Goal: Task Accomplishment & Management: Manage account settings

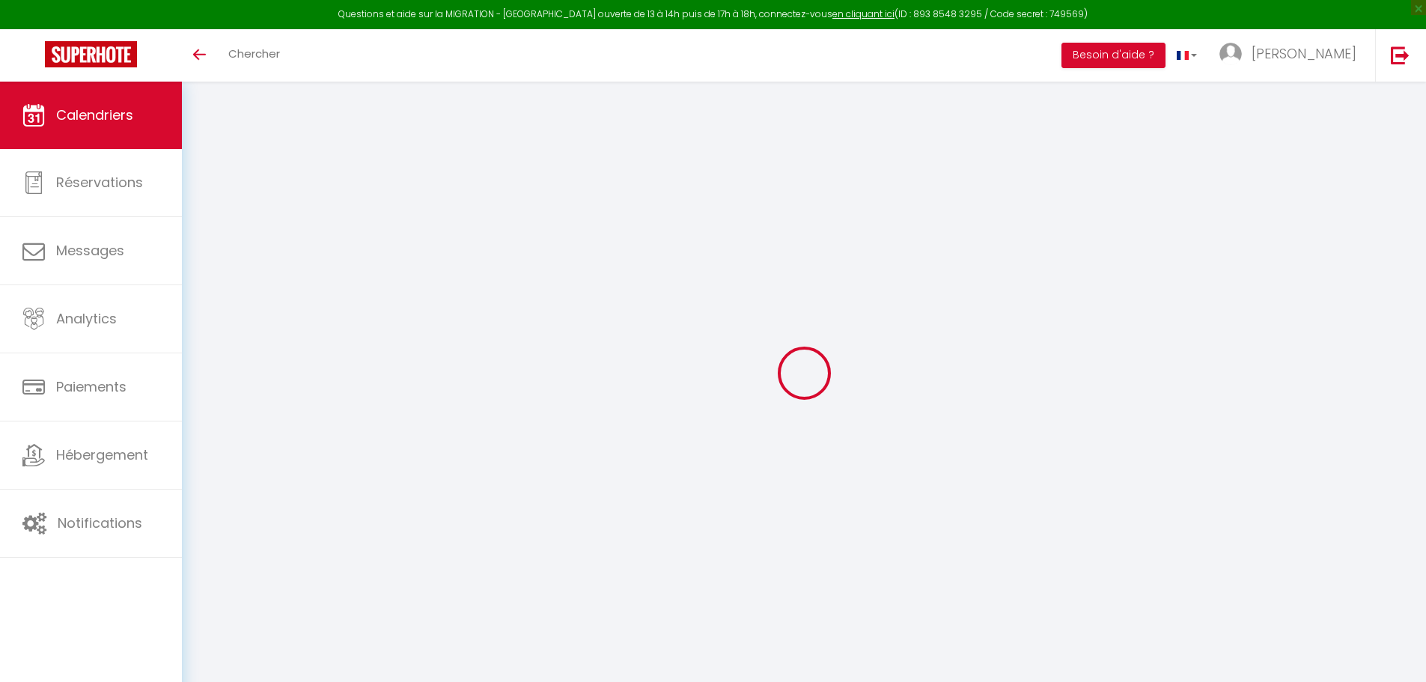
select select
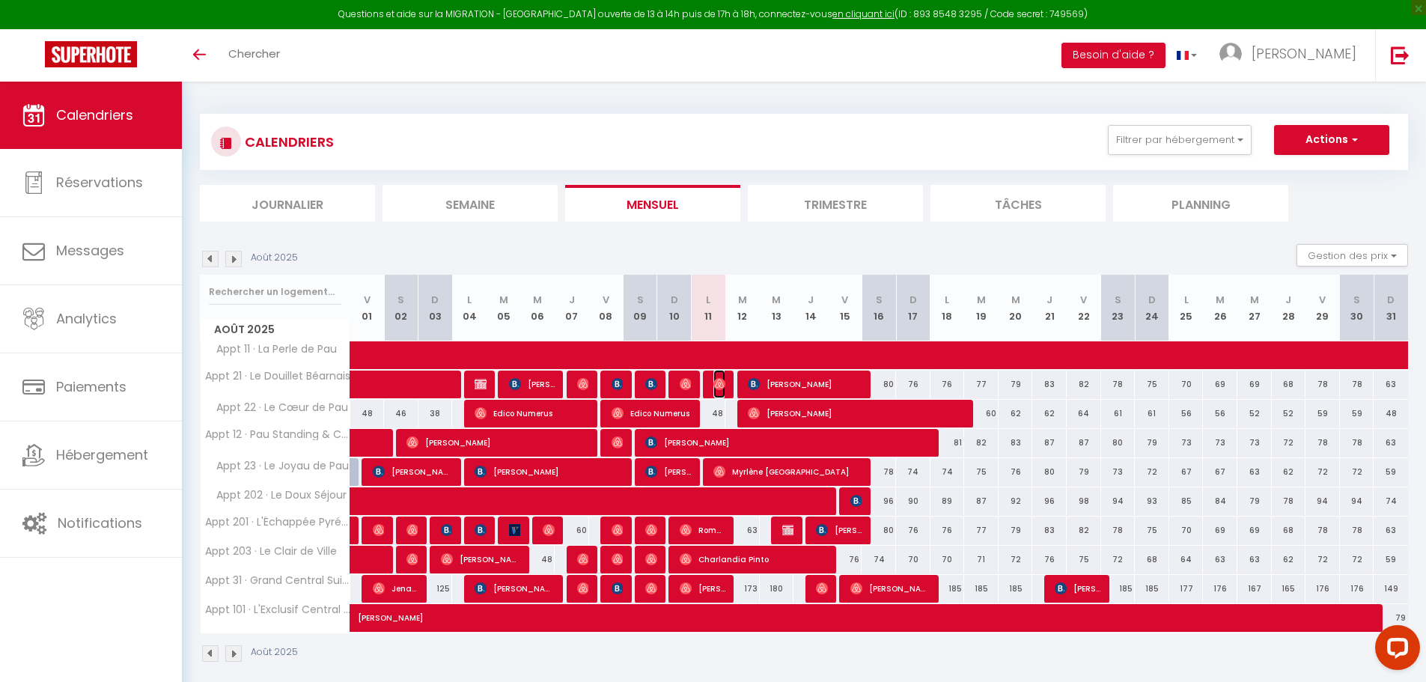
click at [718, 378] on img at bounding box center [719, 384] width 12 height 12
select select "OK"
select select "0"
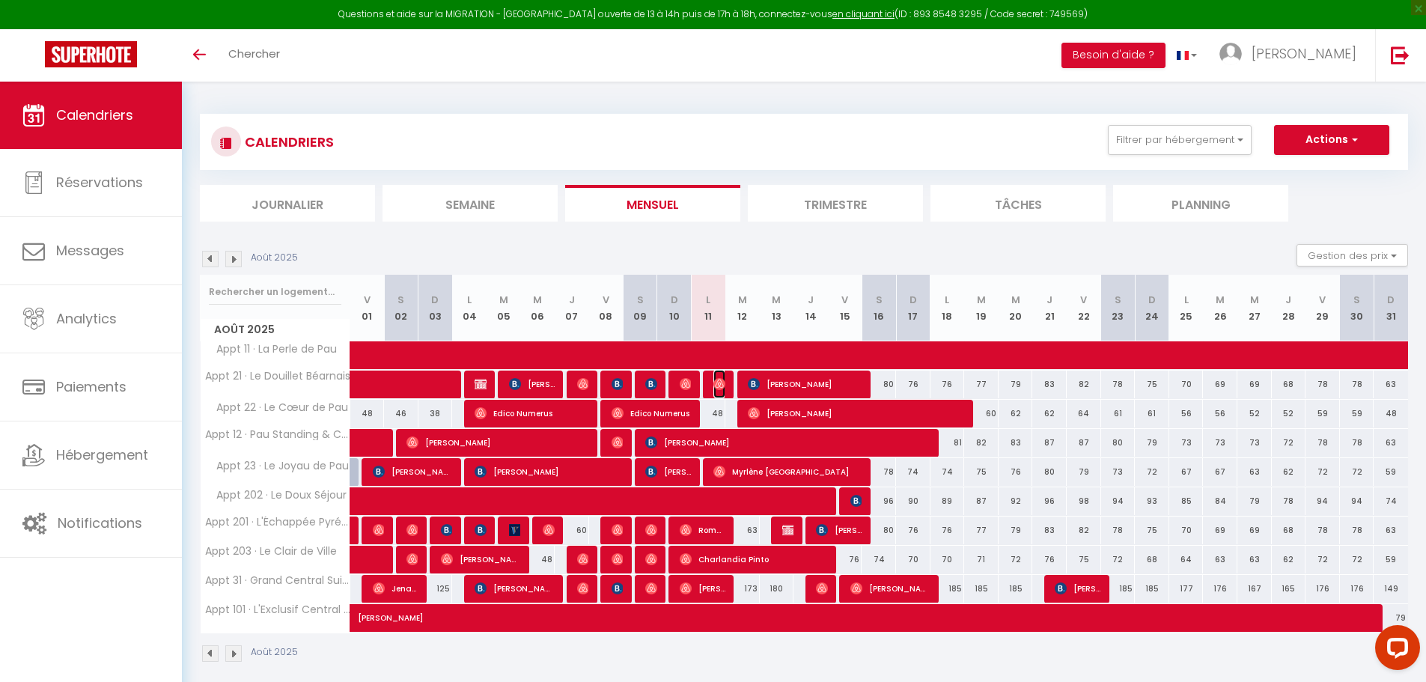
select select "1"
select select
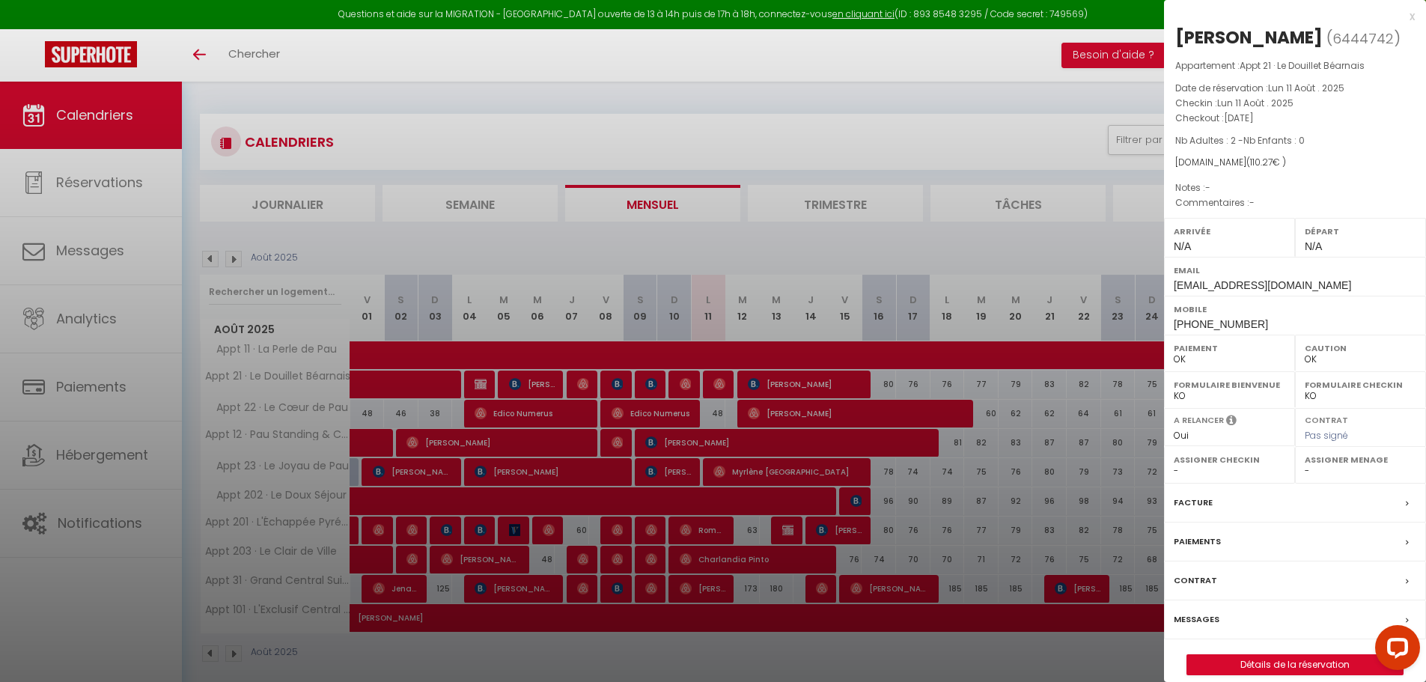
click at [587, 234] on div at bounding box center [713, 341] width 1426 height 682
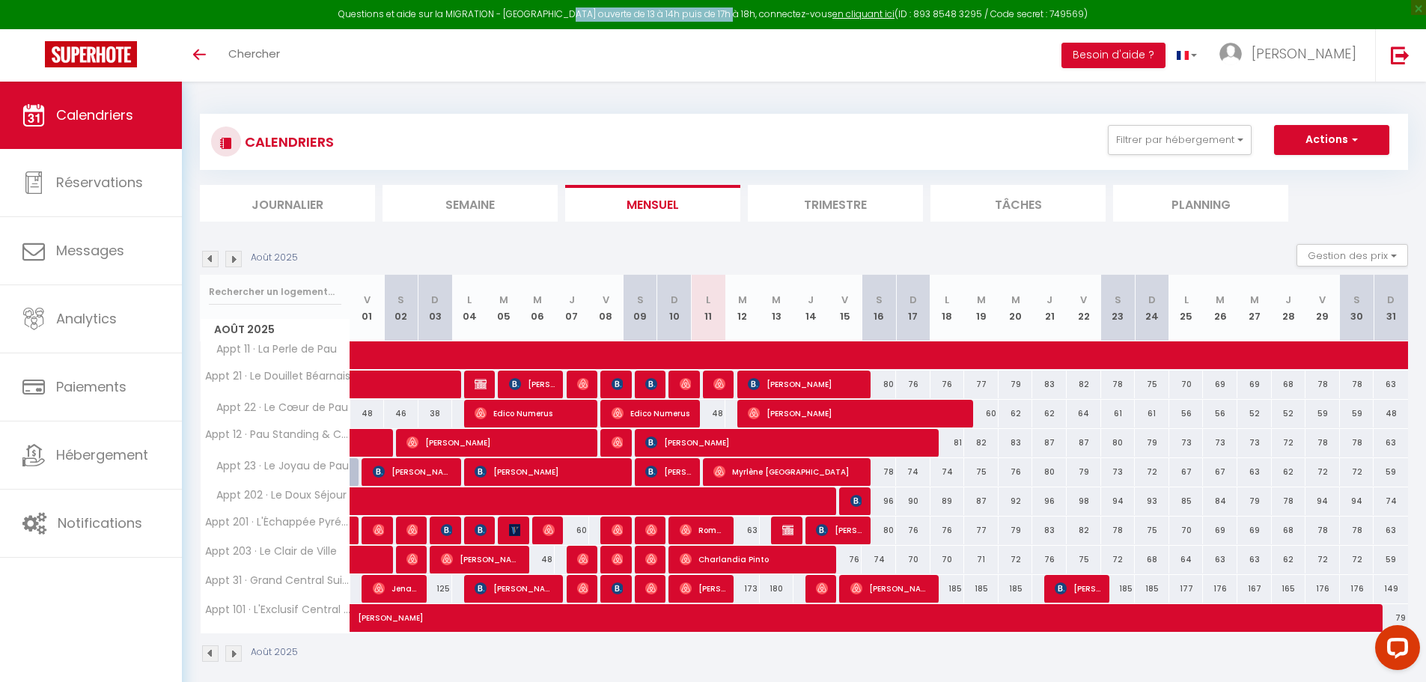
drag, startPoint x: 588, startPoint y: 16, endPoint x: 738, endPoint y: 16, distance: 150.5
click at [738, 16] on div "Questions et aide sur la MIGRATION - Salle Zoom ouverte de 13 à 14h puis de 17h…" at bounding box center [713, 14] width 1426 height 29
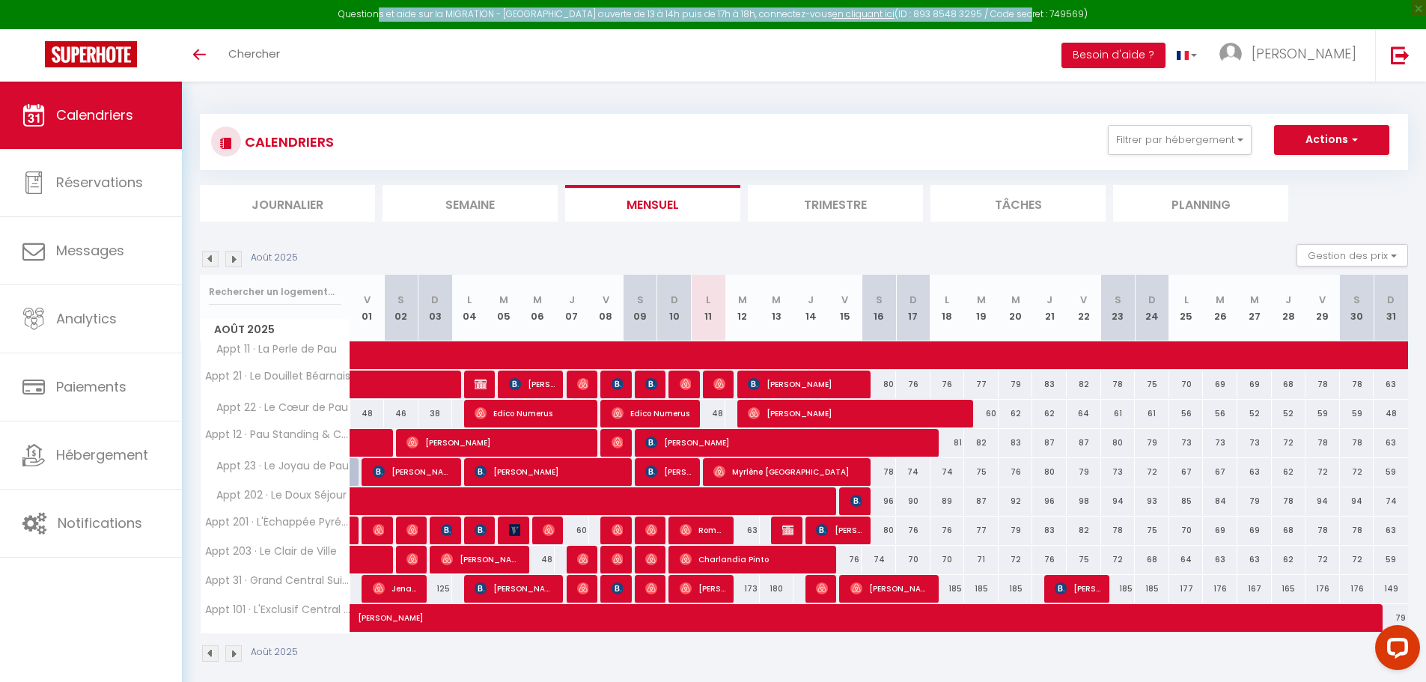
drag, startPoint x: 399, startPoint y: 16, endPoint x: 1007, endPoint y: 20, distance: 607.8
click at [1007, 20] on div "Questions et aide sur la MIGRATION - Salle Zoom ouverte de 13 à 14h puis de 17h…" at bounding box center [713, 14] width 1426 height 29
click at [1396, 650] on icon "Open LiveChat chat widget" at bounding box center [1398, 647] width 14 height 10
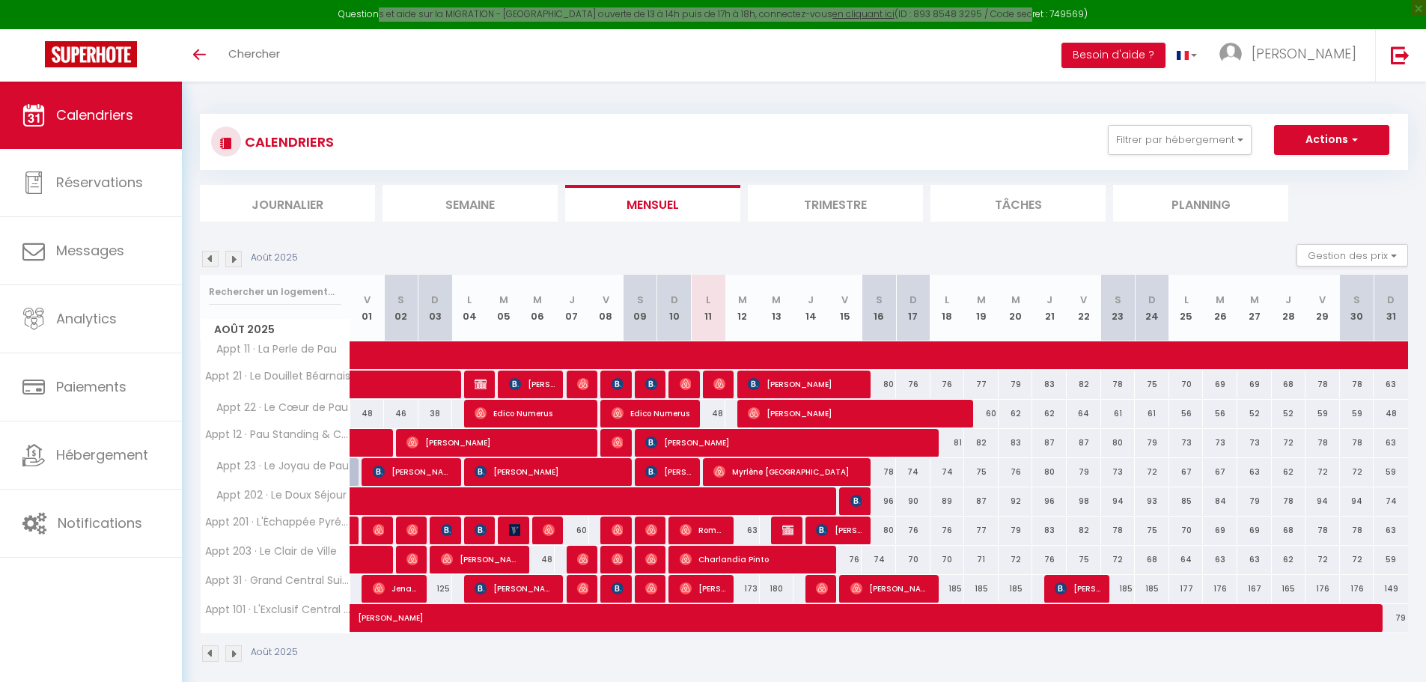
click at [790, 13] on div "Questions et aide sur la MIGRATION - Salle Zoom ouverte de 13 à 14h puis de 17h…" at bounding box center [713, 14] width 1426 height 29
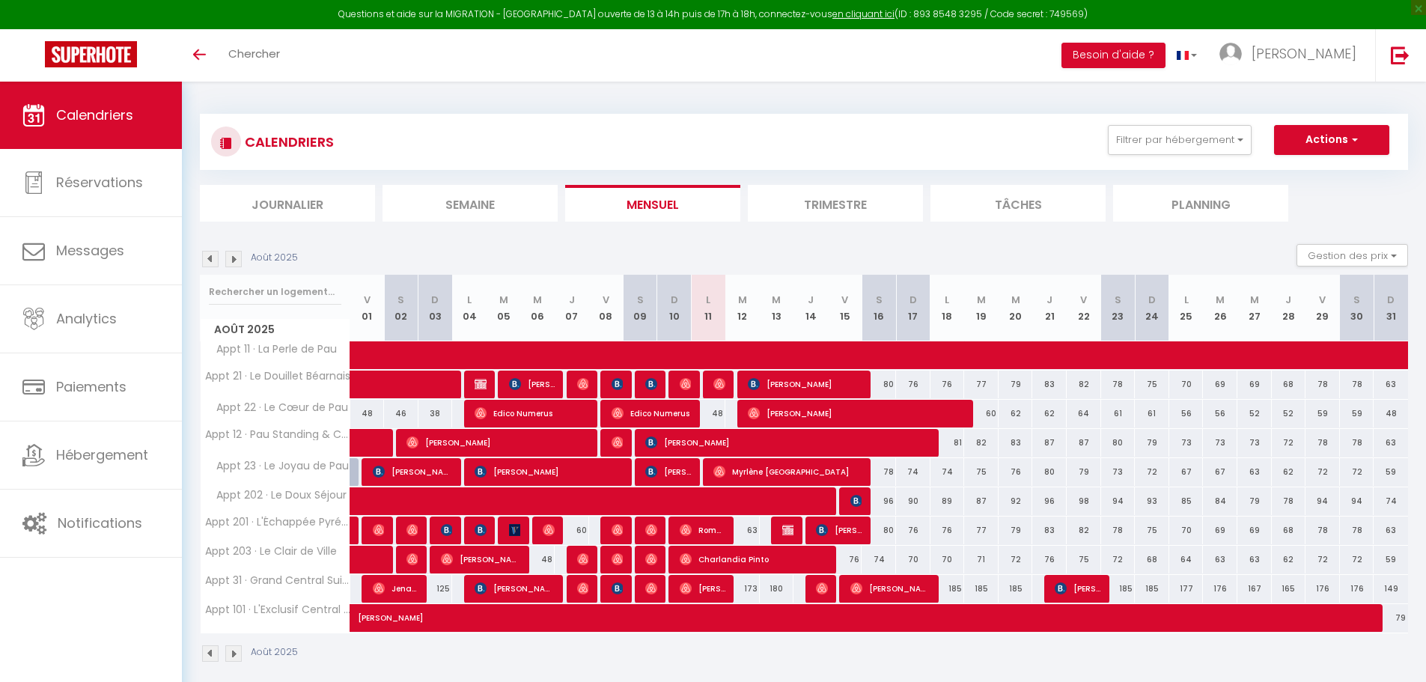
click at [930, 143] on div "CALENDRIERS Filtrer par hébergement Tous Appt 202 · Le Doux Séjour Appt 203 · L…" at bounding box center [804, 142] width 1186 height 34
click at [842, 12] on link "en cliquant ici" at bounding box center [863, 13] width 62 height 13
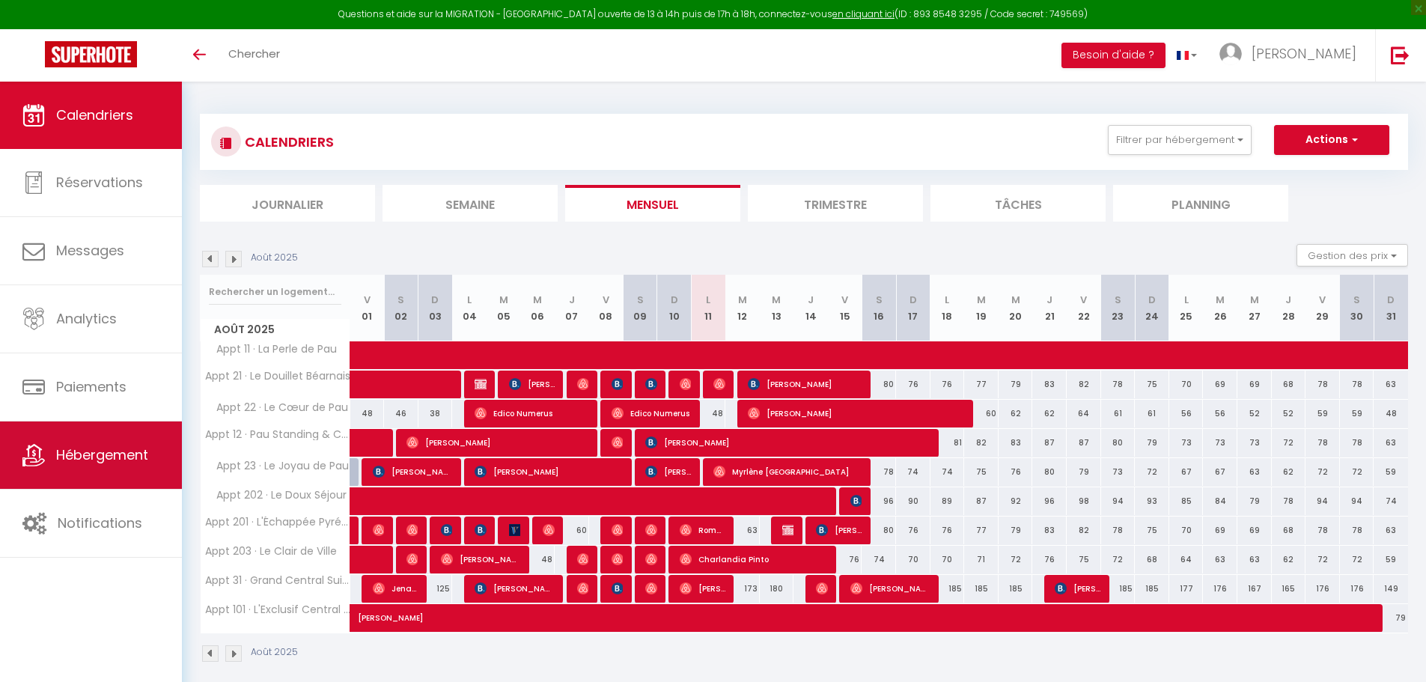
click at [94, 459] on span "Hébergement" at bounding box center [102, 454] width 92 height 19
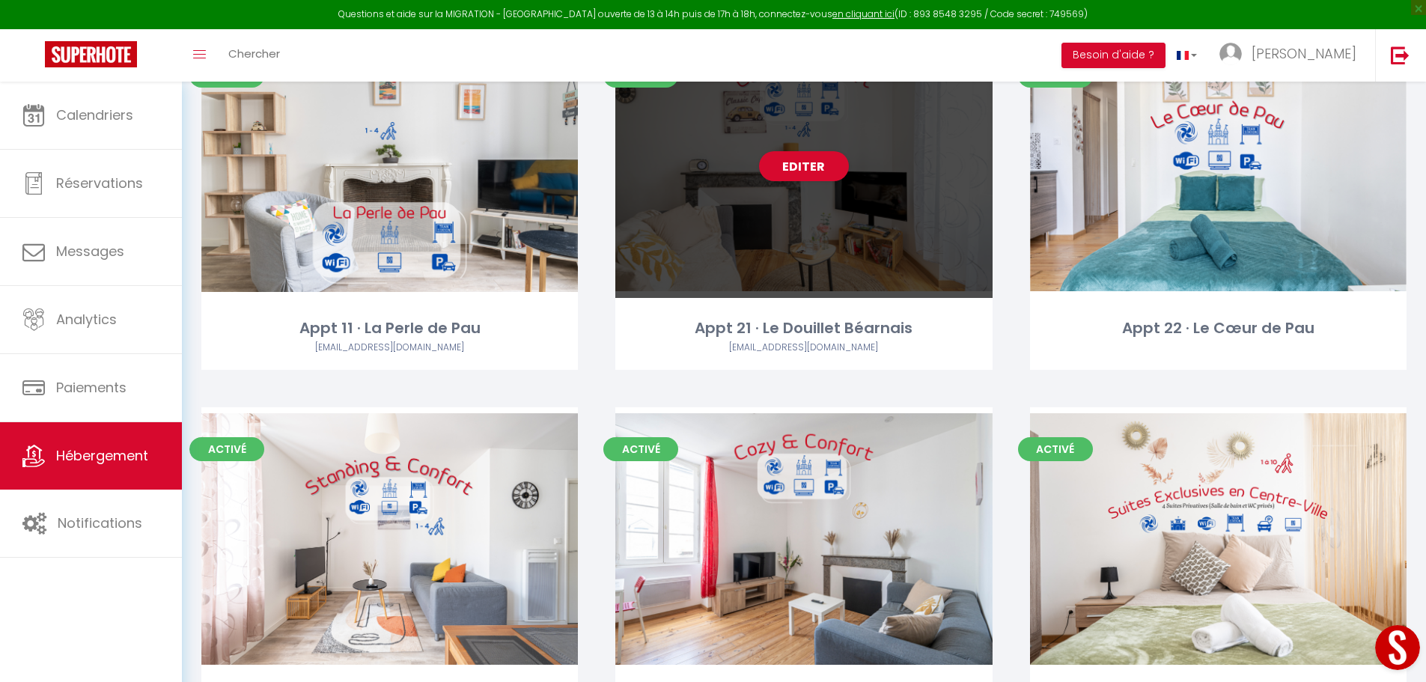
scroll to position [524, 0]
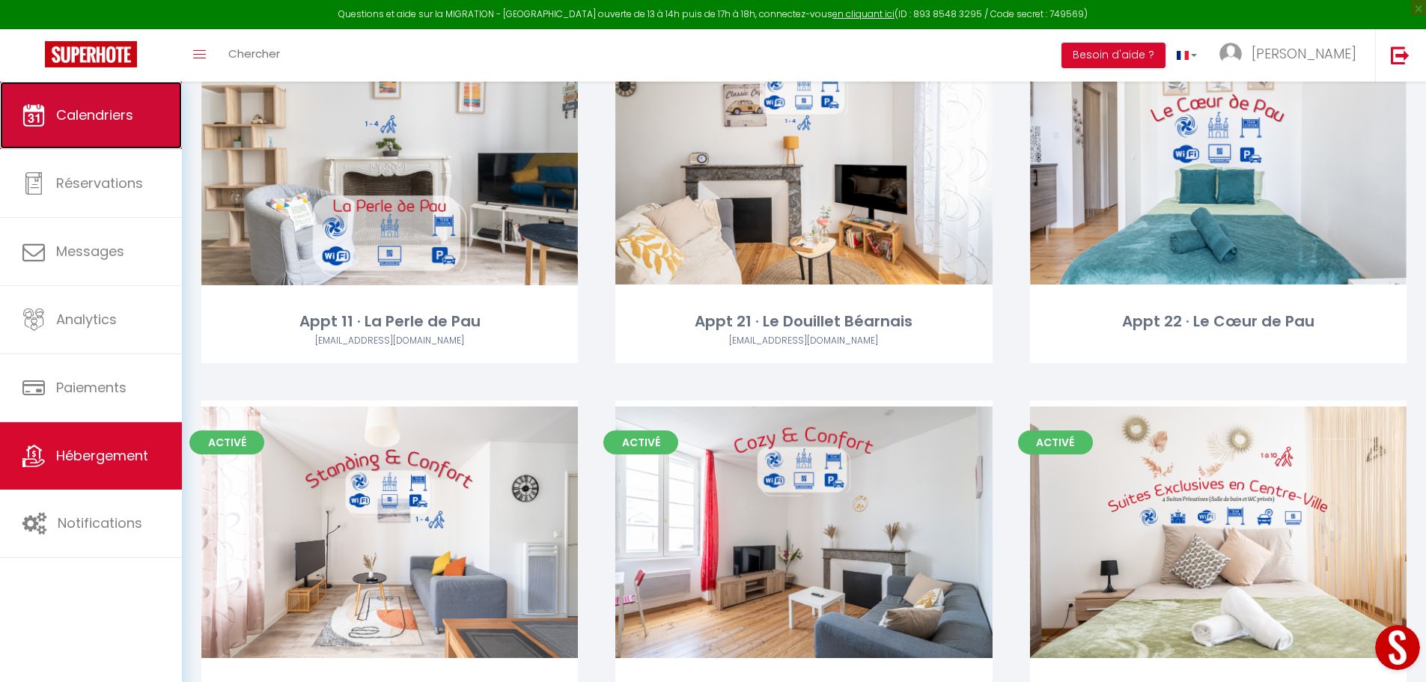
click at [61, 109] on span "Calendriers" at bounding box center [94, 115] width 77 height 19
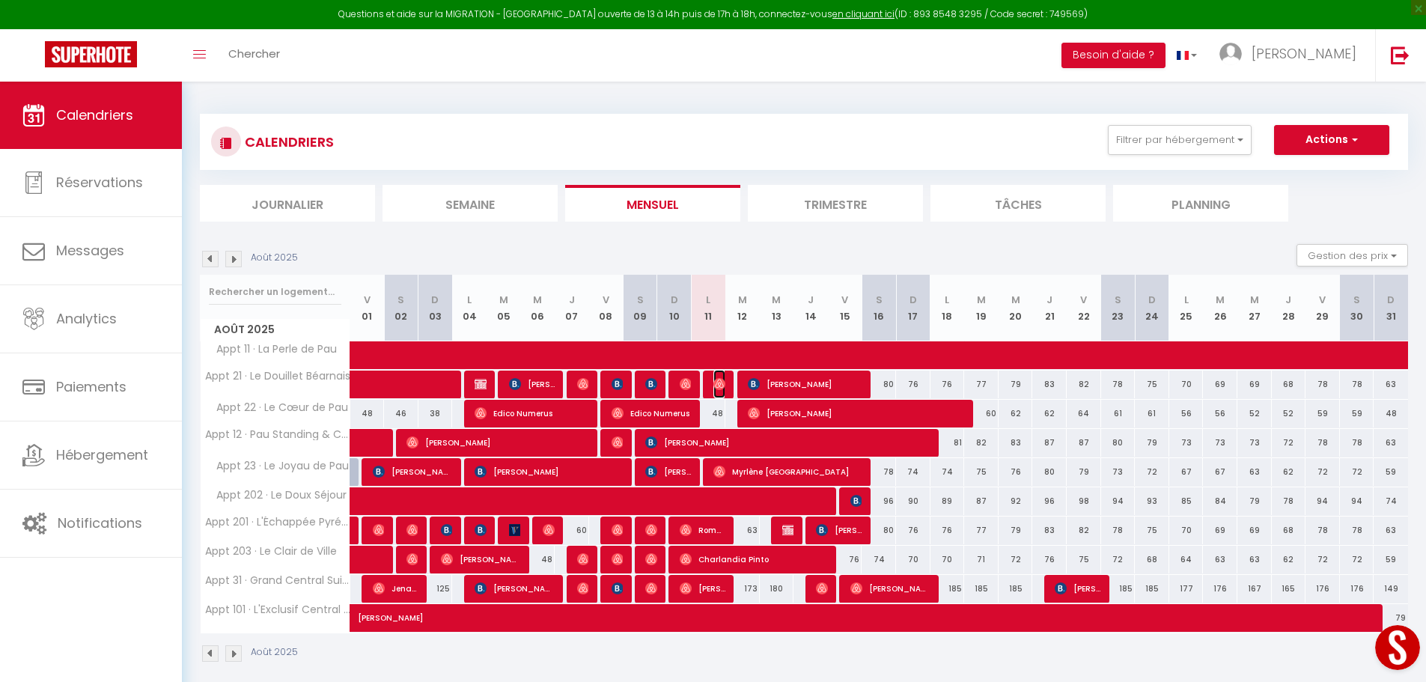
click at [719, 381] on img at bounding box center [719, 384] width 12 height 12
select select "OK"
select select "0"
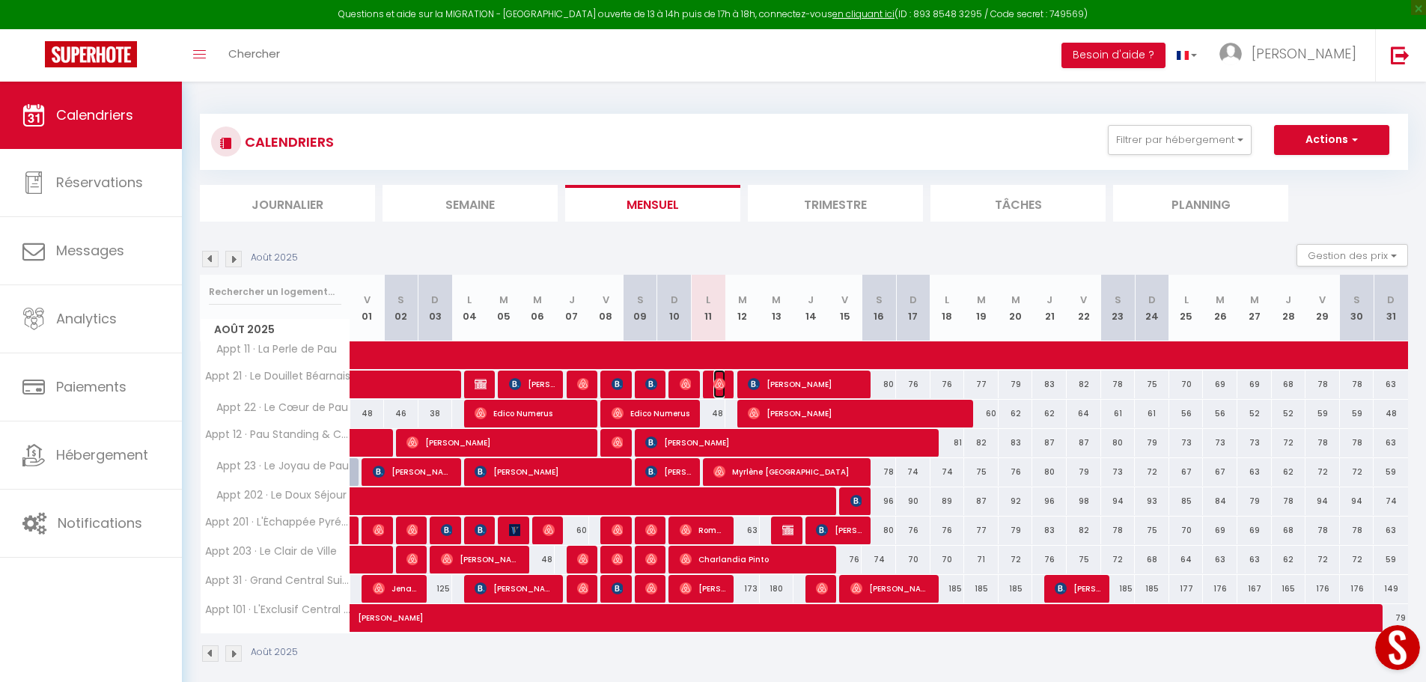
select select "1"
select select
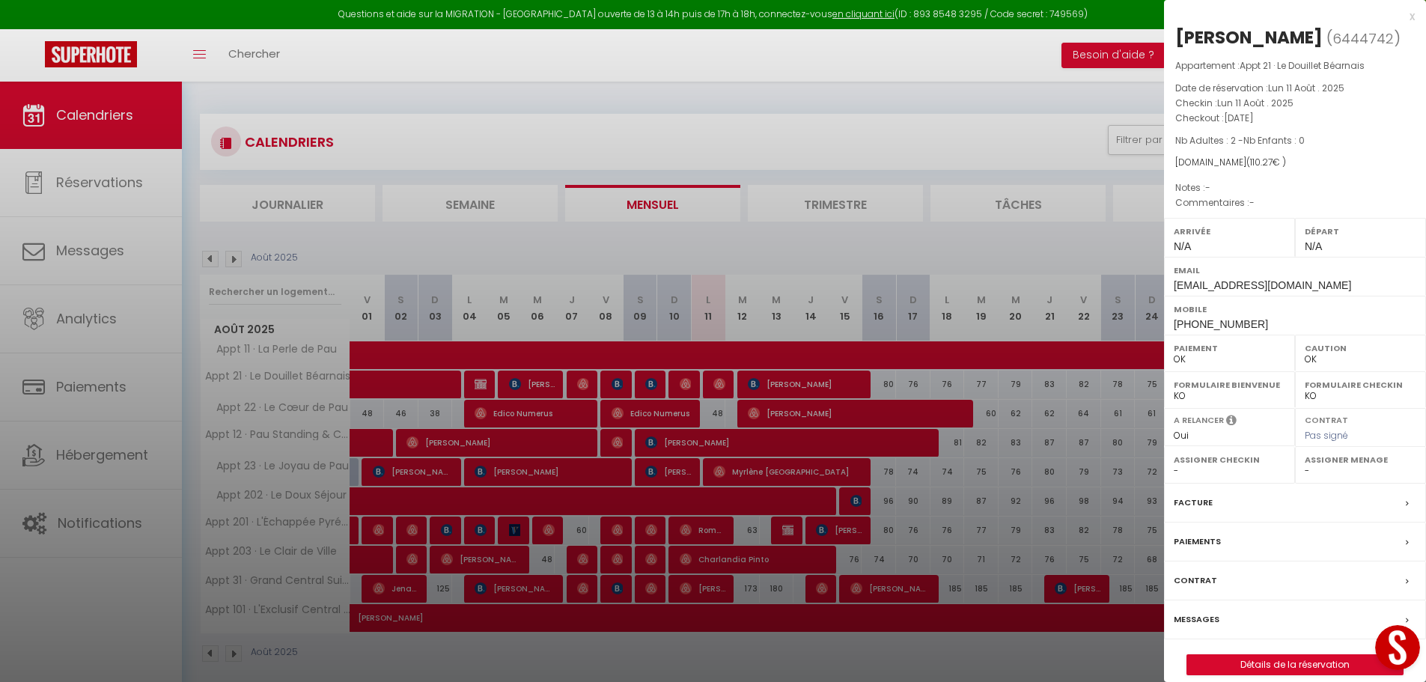
click at [1336, 467] on label "Assigner Menage" at bounding box center [1361, 459] width 112 height 15
click at [1331, 478] on select "- Alexandra Moran Camille Flocteil Emmanuelle NZE Chrystelle DELARETTE" at bounding box center [1361, 470] width 112 height 13
click at [641, 368] on div at bounding box center [713, 341] width 1426 height 682
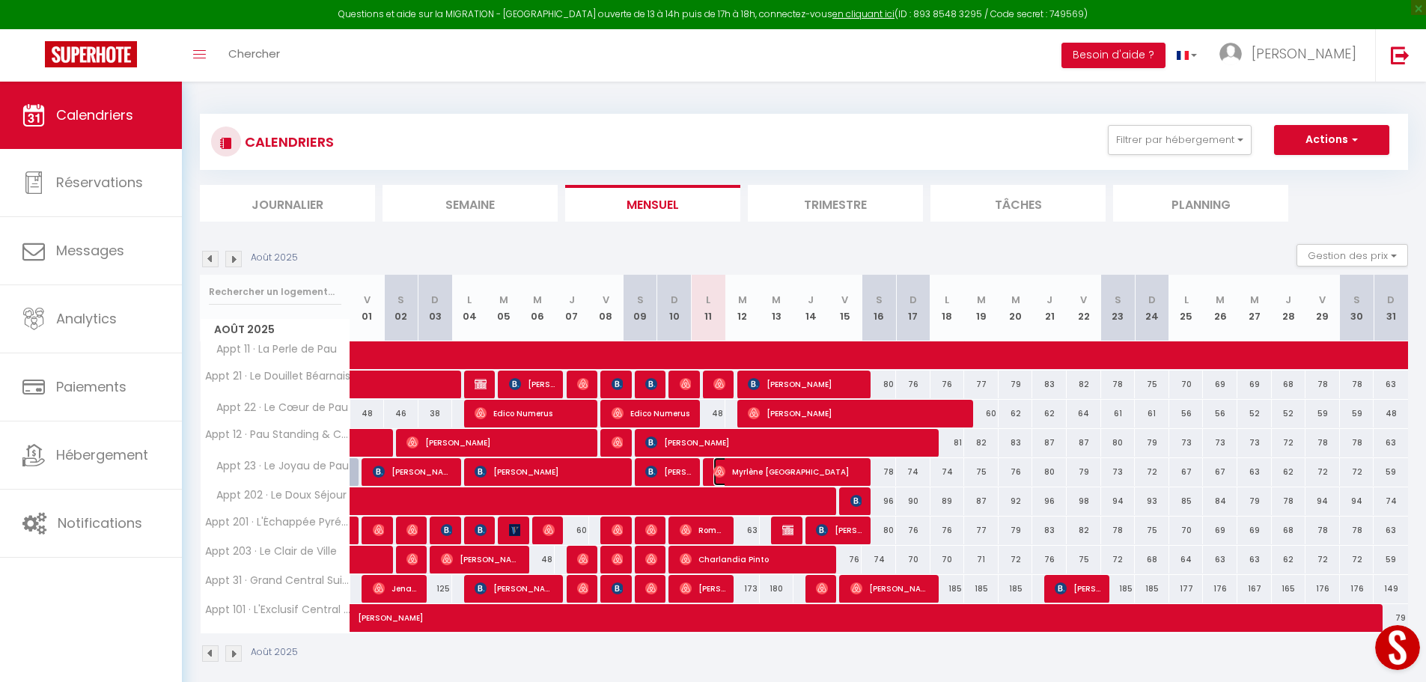
click at [758, 466] on span "Myrlène Sainte-Croix" at bounding box center [787, 471] width 149 height 28
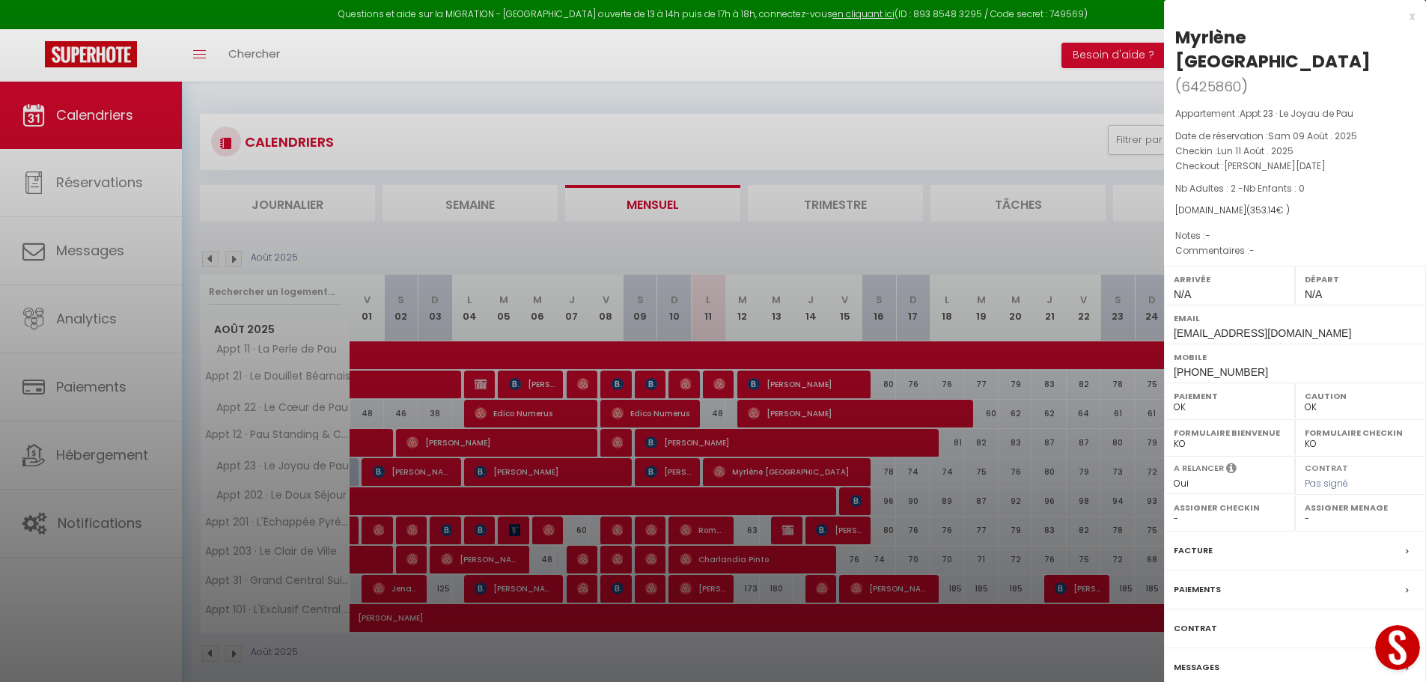
click at [1333, 500] on label "Assigner Menage" at bounding box center [1361, 507] width 112 height 15
click at [1320, 512] on select "- Alexandra Moran Camille Flocteil Emmanuelle NZE Chrystelle DELARETTE" at bounding box center [1361, 518] width 112 height 13
click at [657, 448] on div at bounding box center [713, 341] width 1426 height 682
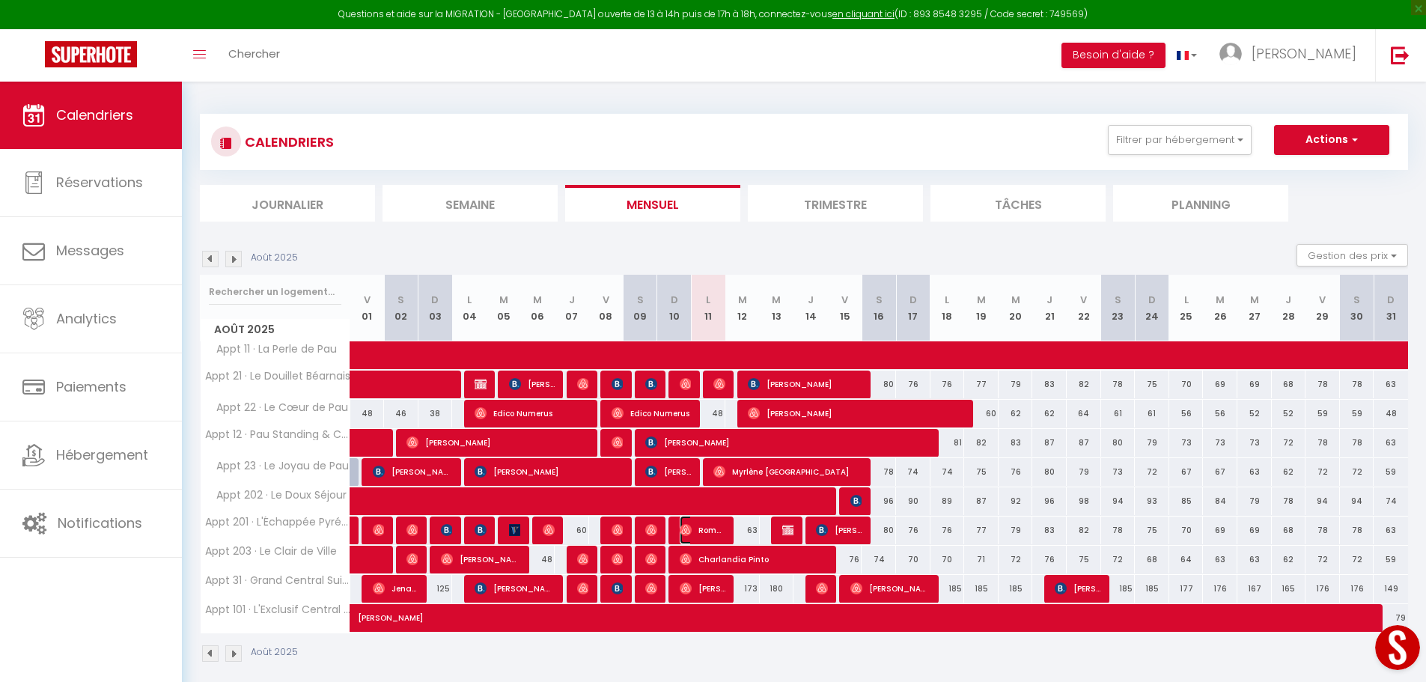
click at [717, 527] on span "Roman Llort" at bounding box center [703, 530] width 46 height 28
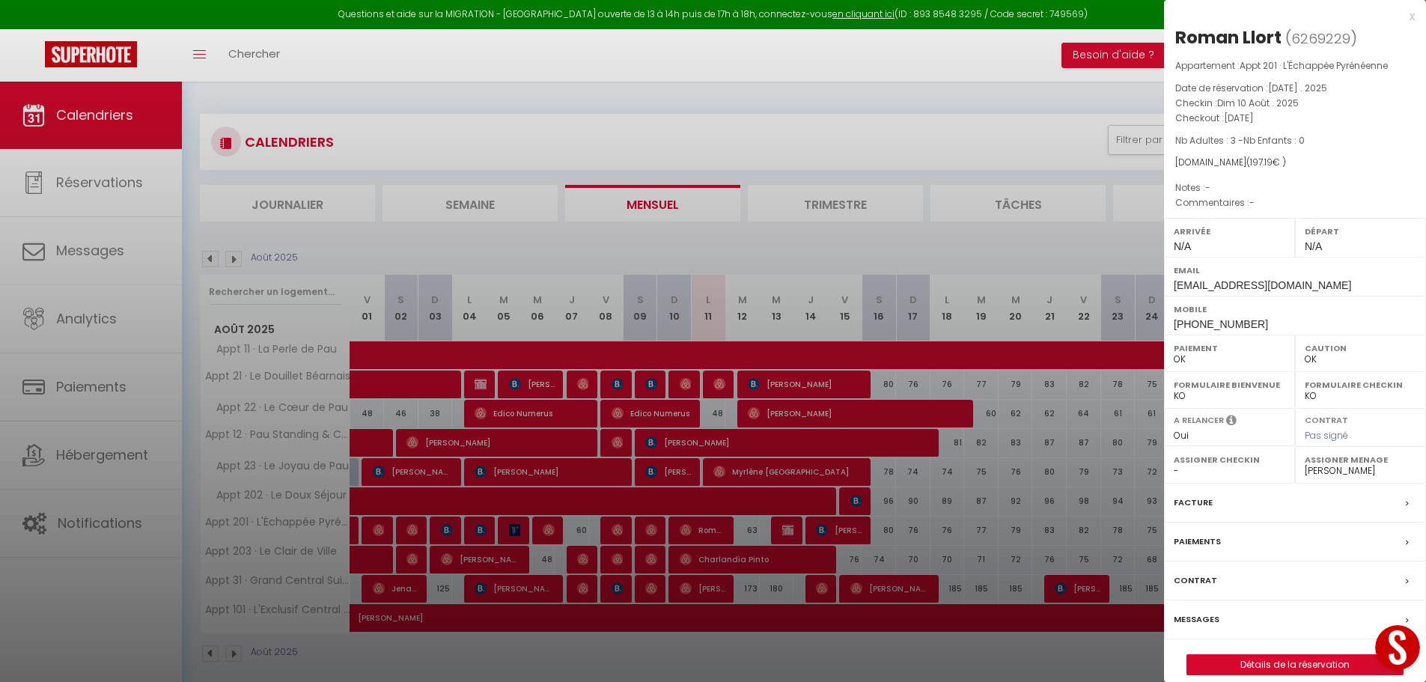
click at [1355, 468] on select "- Alexandra Moran Camille Flocteil Emmanuelle NZE Chrystelle DELARETTE" at bounding box center [1361, 470] width 112 height 13
select select "50154"
click at [1305, 464] on select "- Alexandra Moran Camille Flocteil Emmanuelle NZE Chrystelle DELARETTE" at bounding box center [1361, 470] width 112 height 13
click at [1026, 426] on div at bounding box center [713, 341] width 1426 height 682
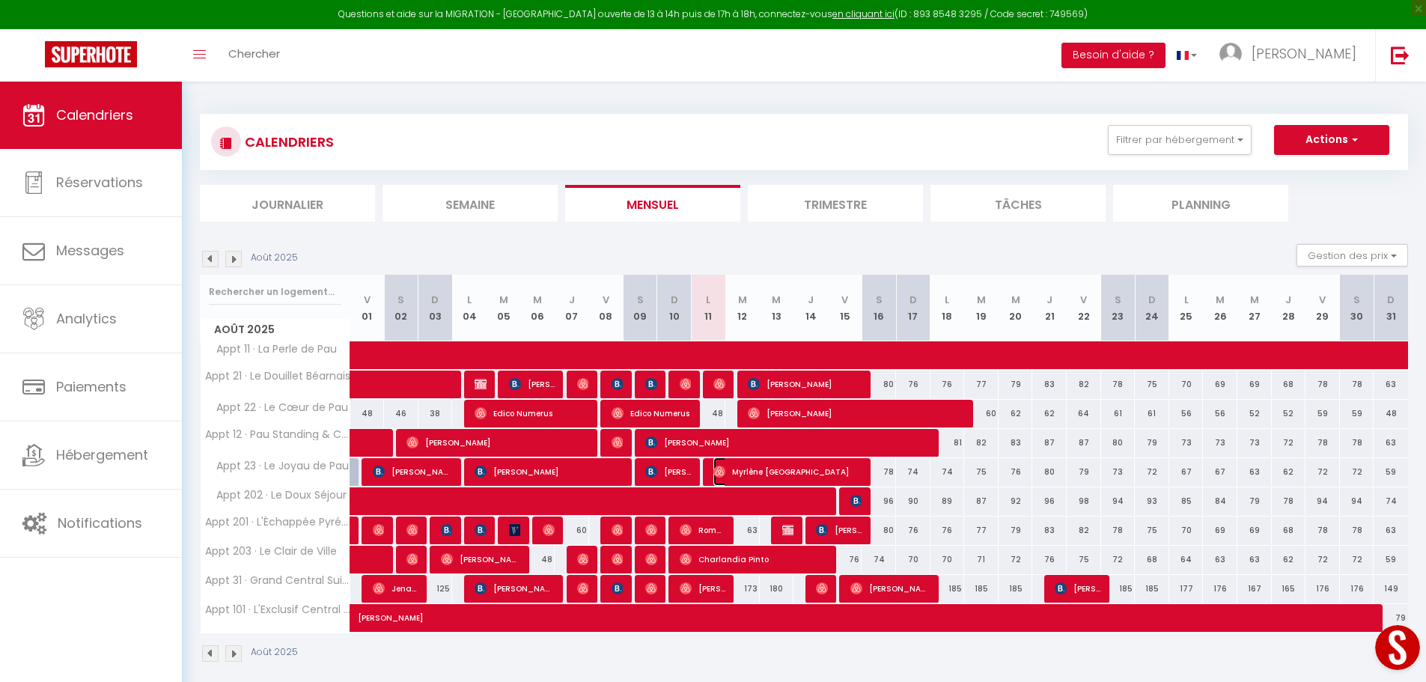
click at [808, 469] on span "Myrlène Sainte-Croix" at bounding box center [787, 471] width 149 height 28
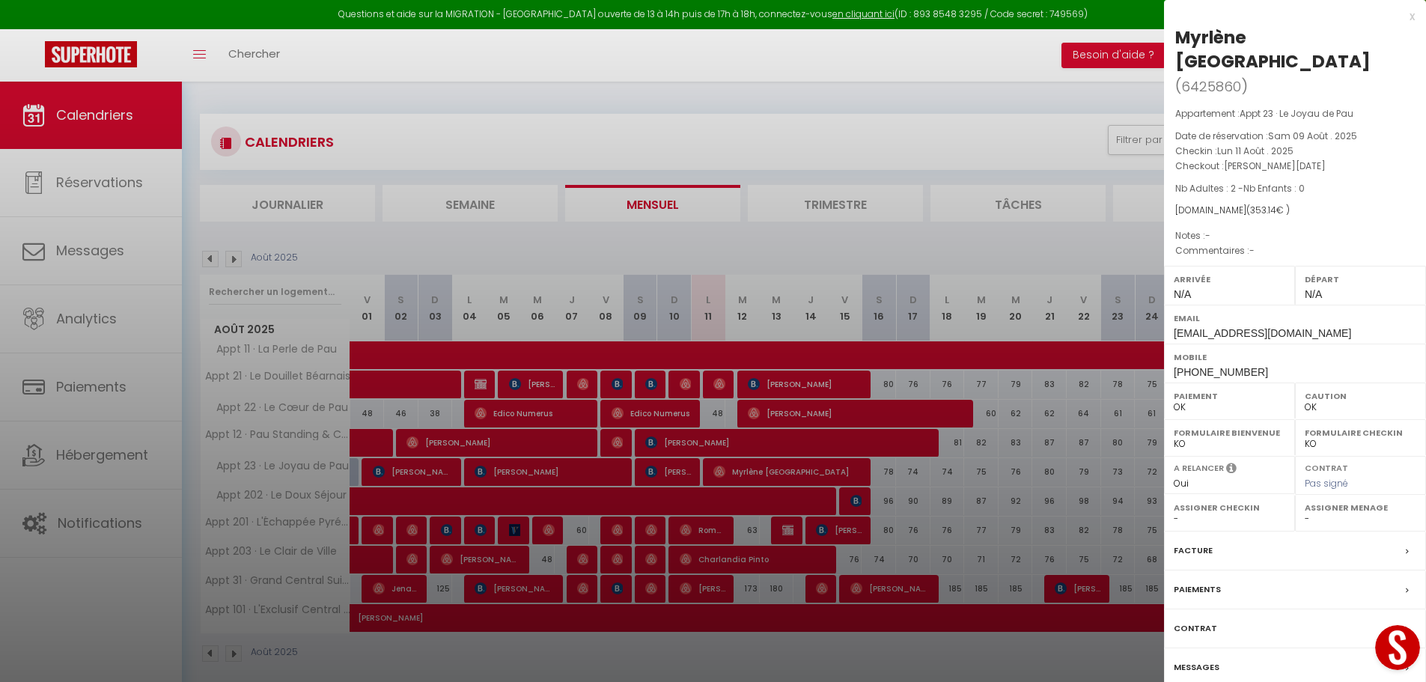
click at [700, 527] on div at bounding box center [713, 341] width 1426 height 682
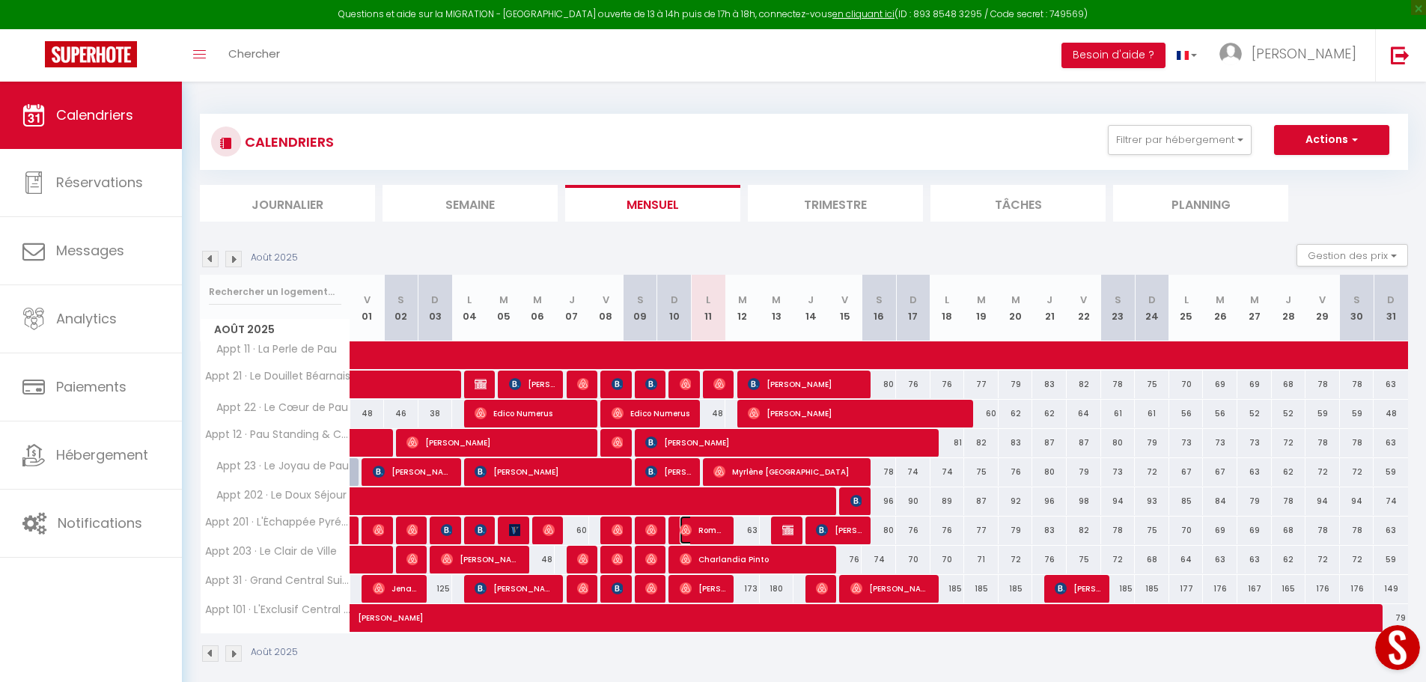
click at [700, 527] on span "Roman Llort" at bounding box center [703, 530] width 46 height 28
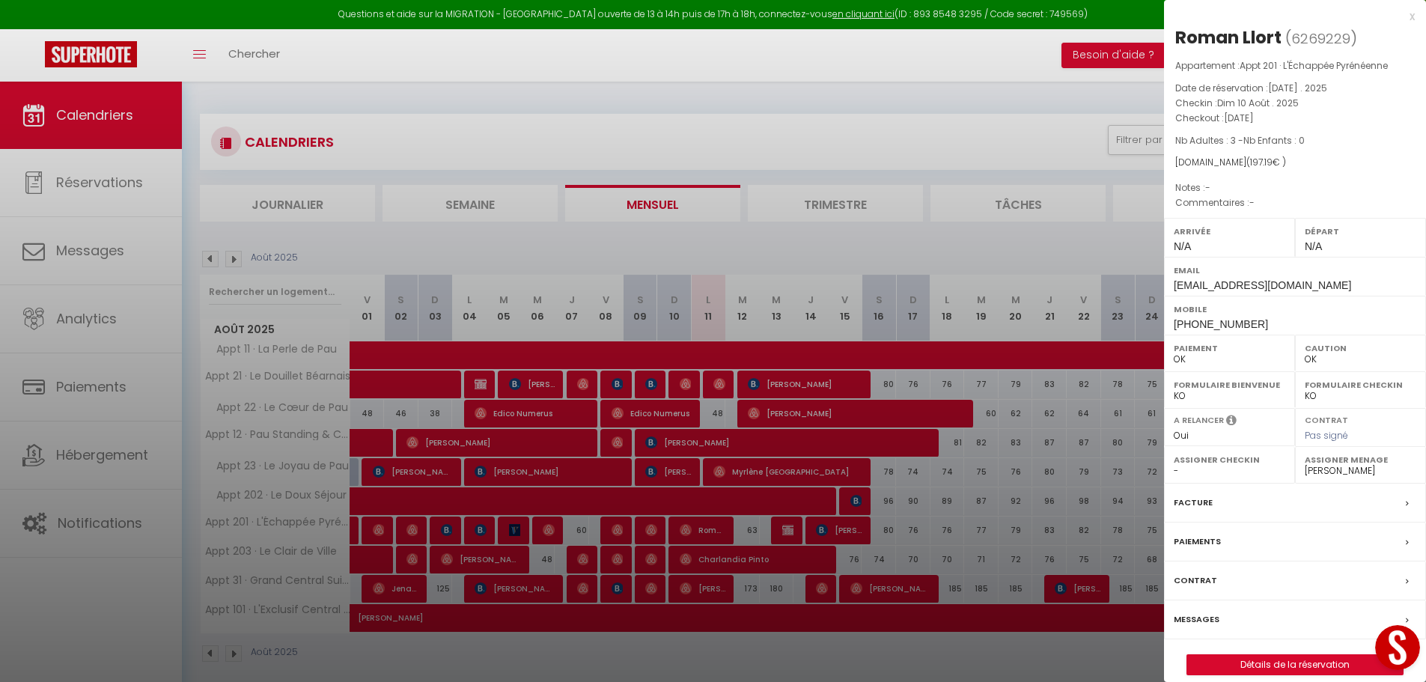
click at [739, 487] on div at bounding box center [713, 341] width 1426 height 682
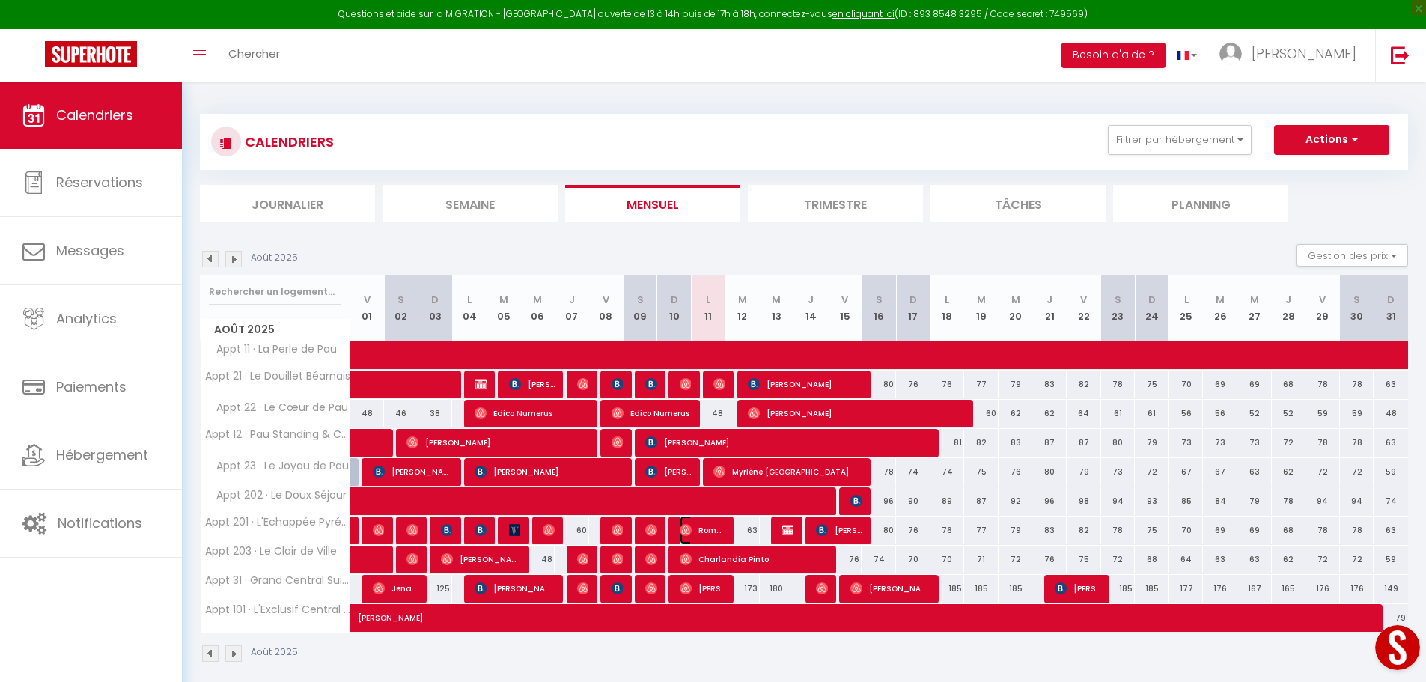
click at [700, 531] on span "Roman Llort" at bounding box center [703, 530] width 46 height 28
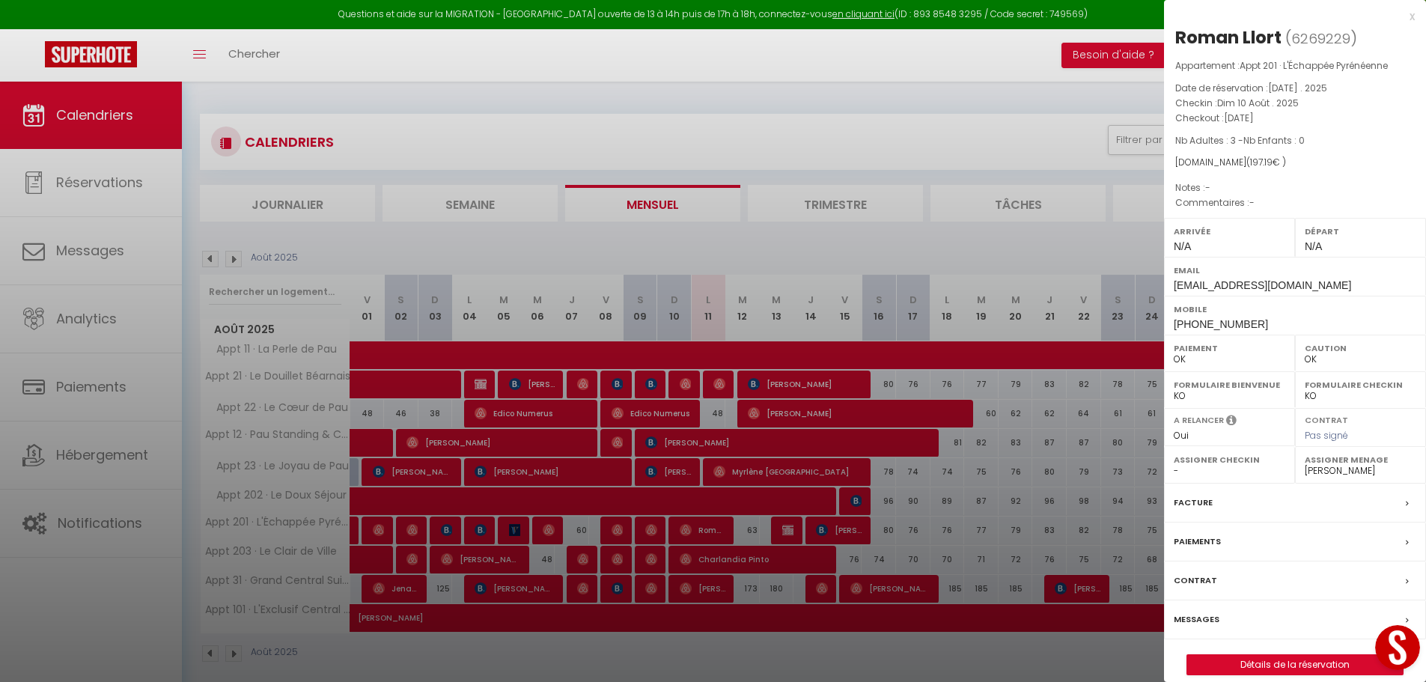
click at [1356, 468] on select "- Alexandra Moran Camille Flocteil Emmanuelle NZE Chrystelle DELARETTE" at bounding box center [1361, 470] width 112 height 13
select select "35190"
click at [1305, 464] on select "- Alexandra Moran Camille Flocteil Emmanuelle NZE Chrystelle DELARETTE" at bounding box center [1361, 470] width 112 height 13
click at [971, 259] on div at bounding box center [713, 341] width 1426 height 682
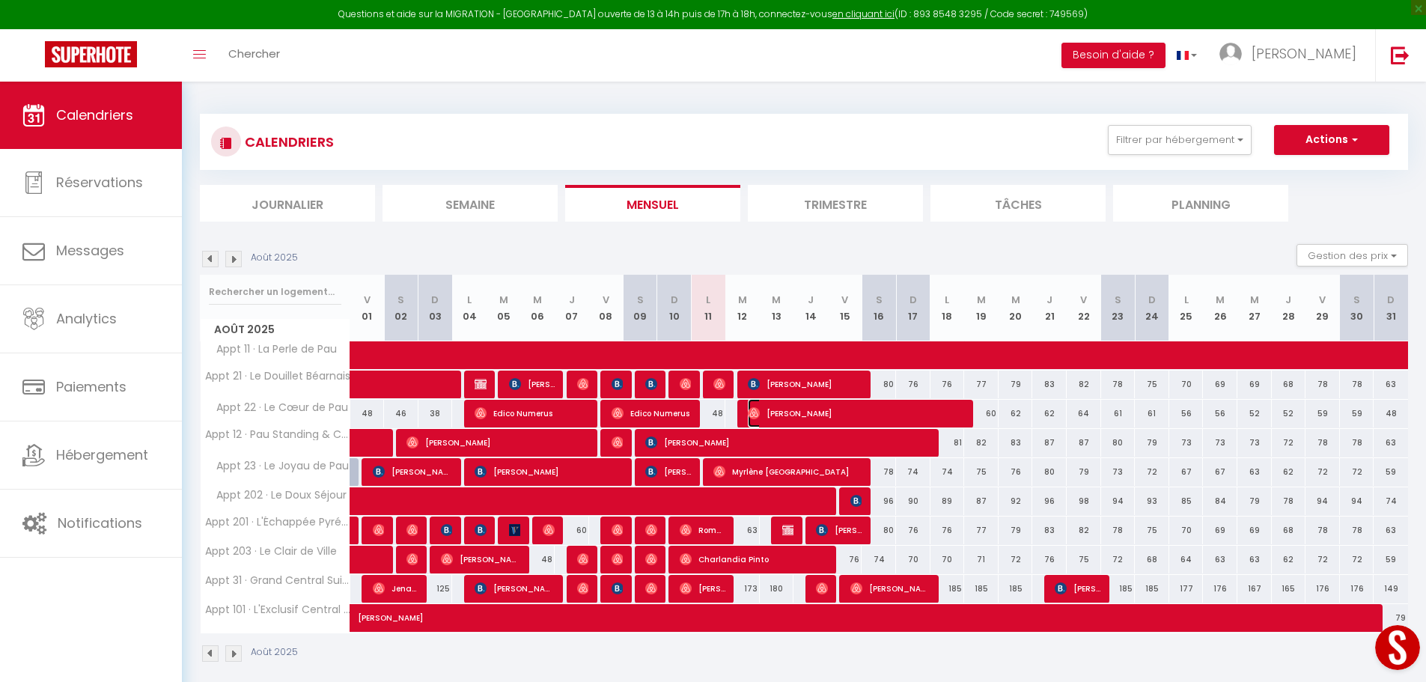
click at [773, 410] on span "Maria Leía" at bounding box center [857, 413] width 218 height 28
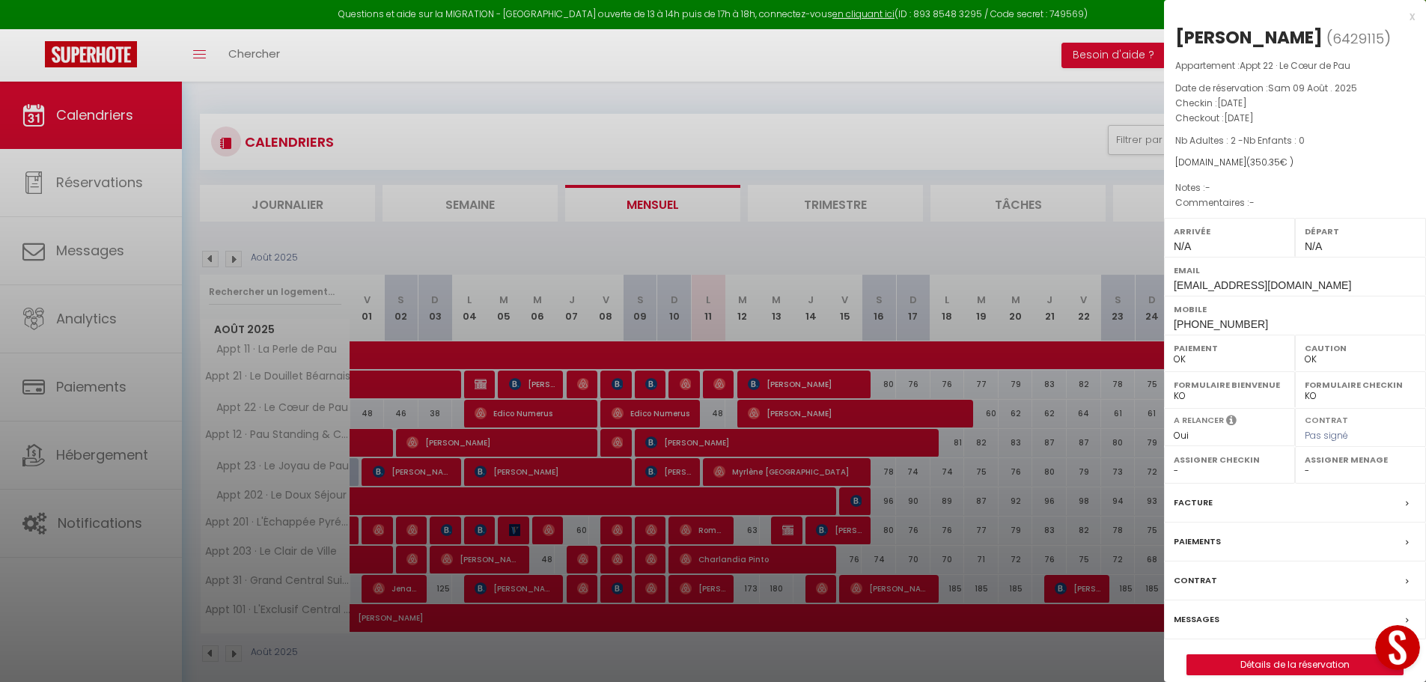
click at [1332, 469] on select "- Alexandra Moran Camille Flocteil Emmanuelle NZE Chrystelle DELARETTE" at bounding box center [1361, 470] width 112 height 13
select select "35190"
click at [1305, 464] on select "- Alexandra Moran Camille Flocteil Emmanuelle NZE Chrystelle DELARETTE" at bounding box center [1361, 470] width 112 height 13
click at [922, 263] on div at bounding box center [713, 341] width 1426 height 682
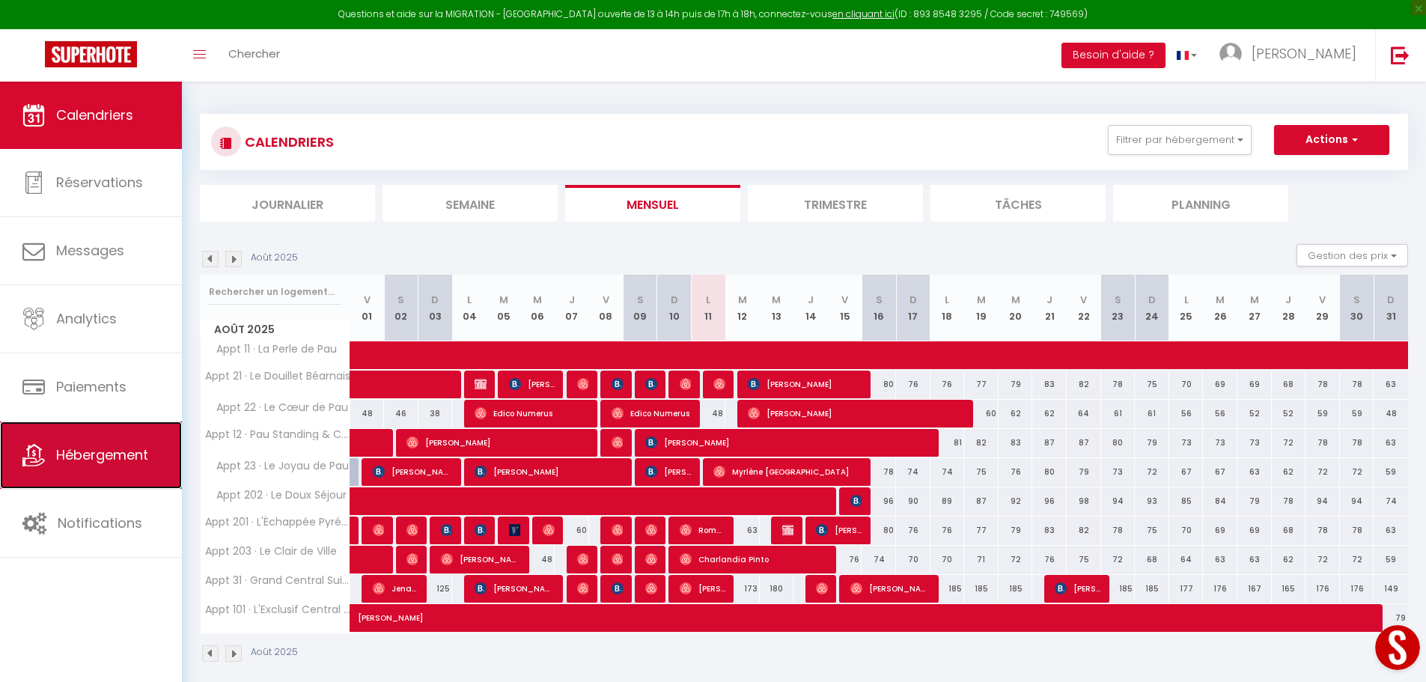
click at [90, 448] on span "Hébergement" at bounding box center [102, 454] width 92 height 19
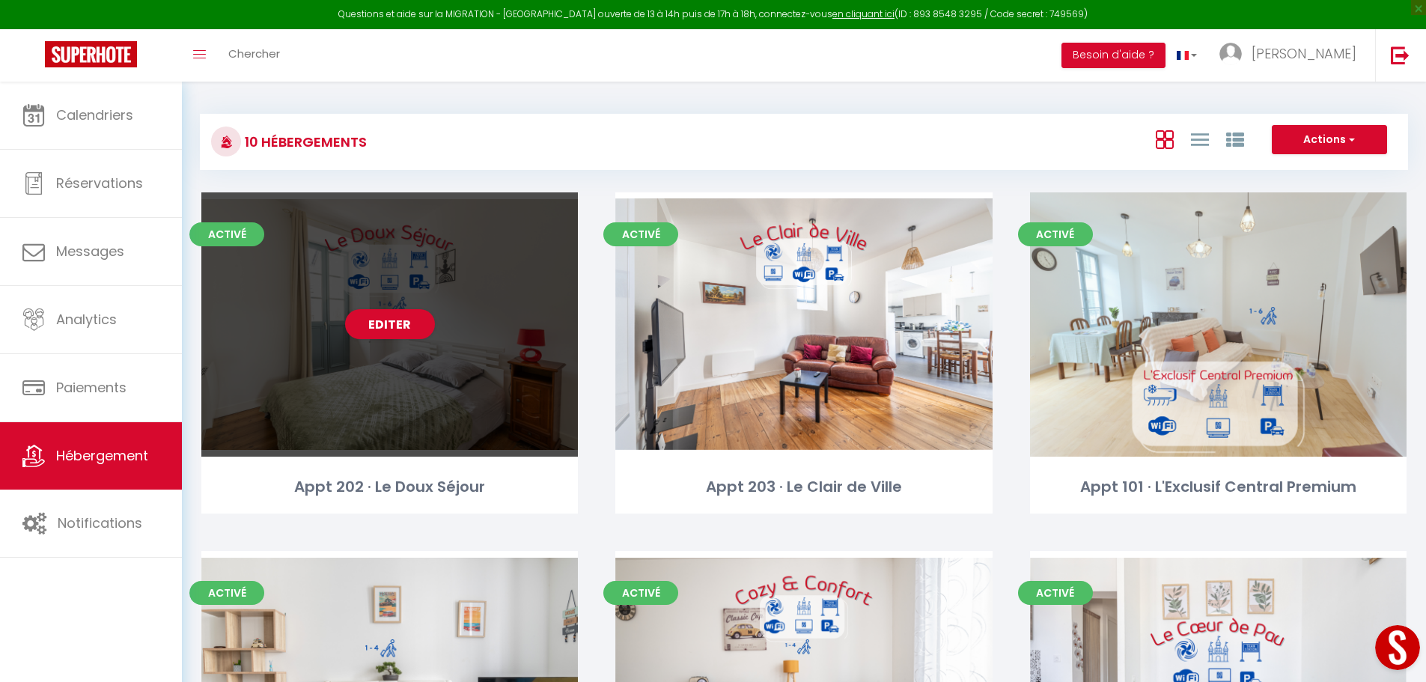
click at [351, 338] on div "Editer" at bounding box center [389, 324] width 377 height 264
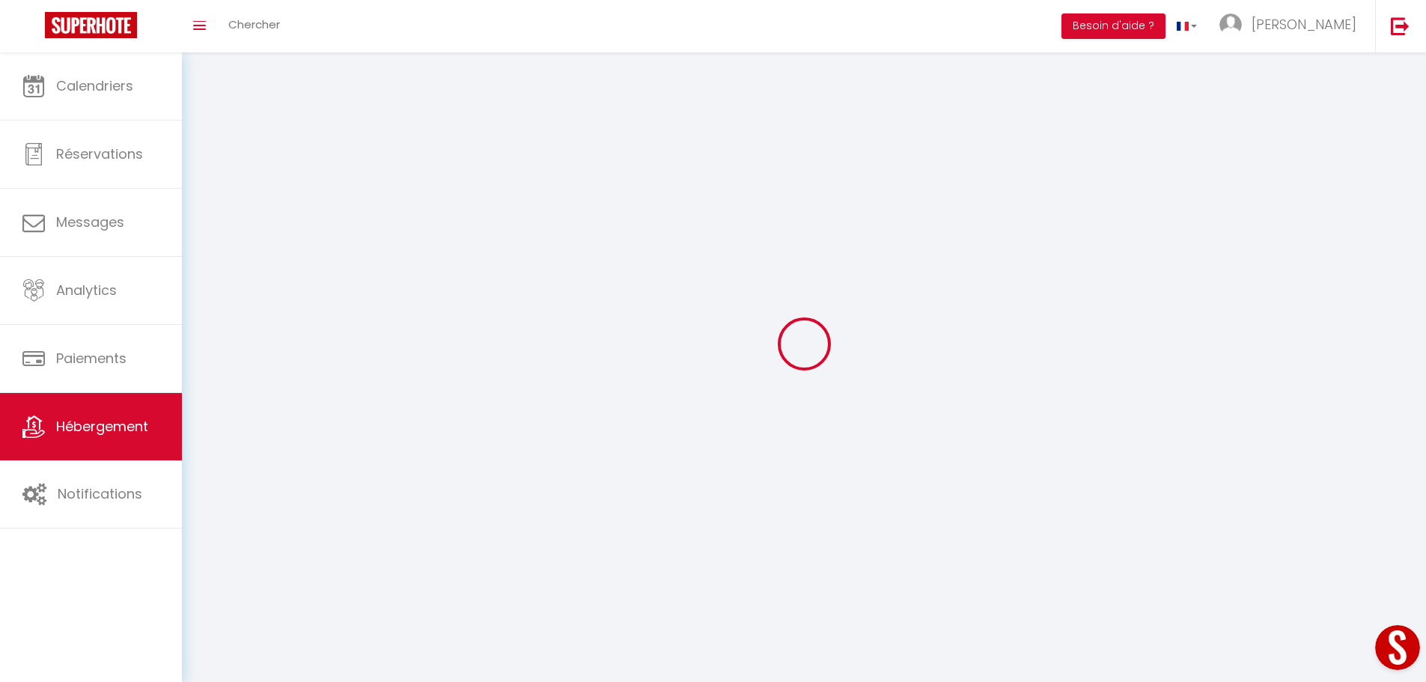
select select "28"
select select
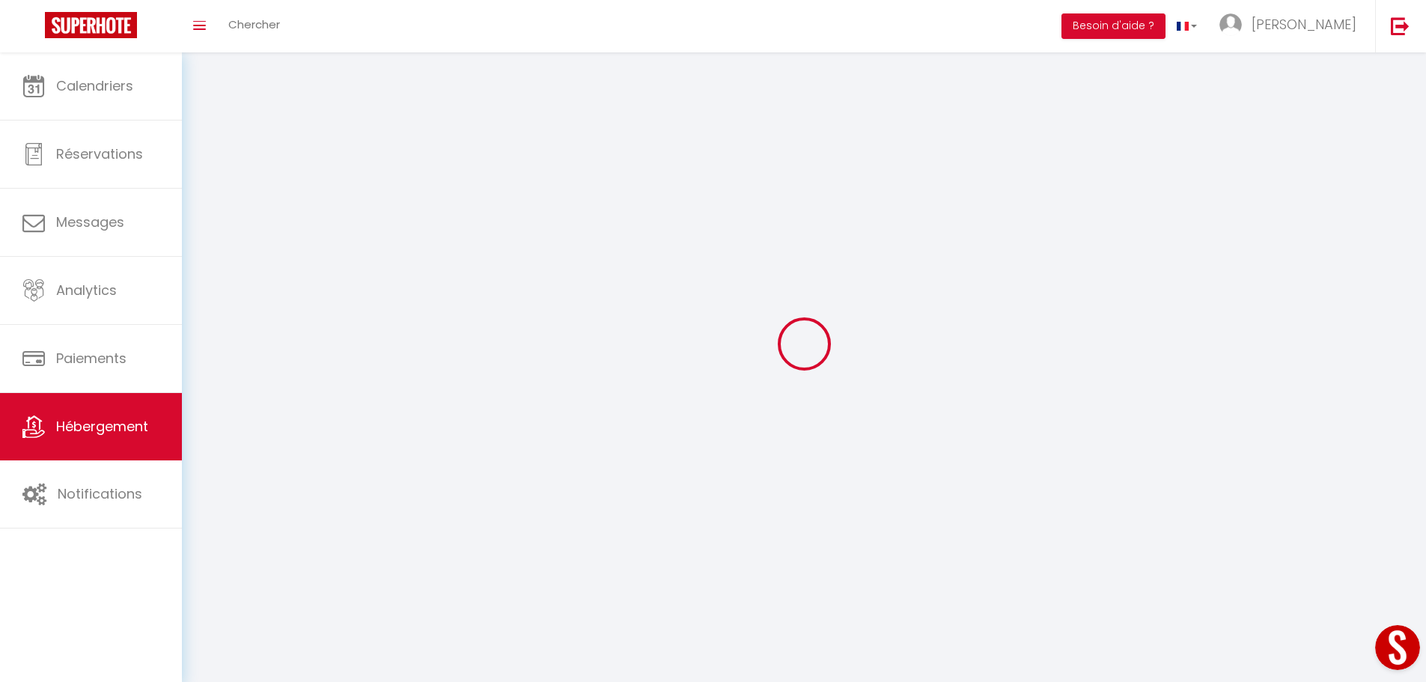
select select
checkbox input "false"
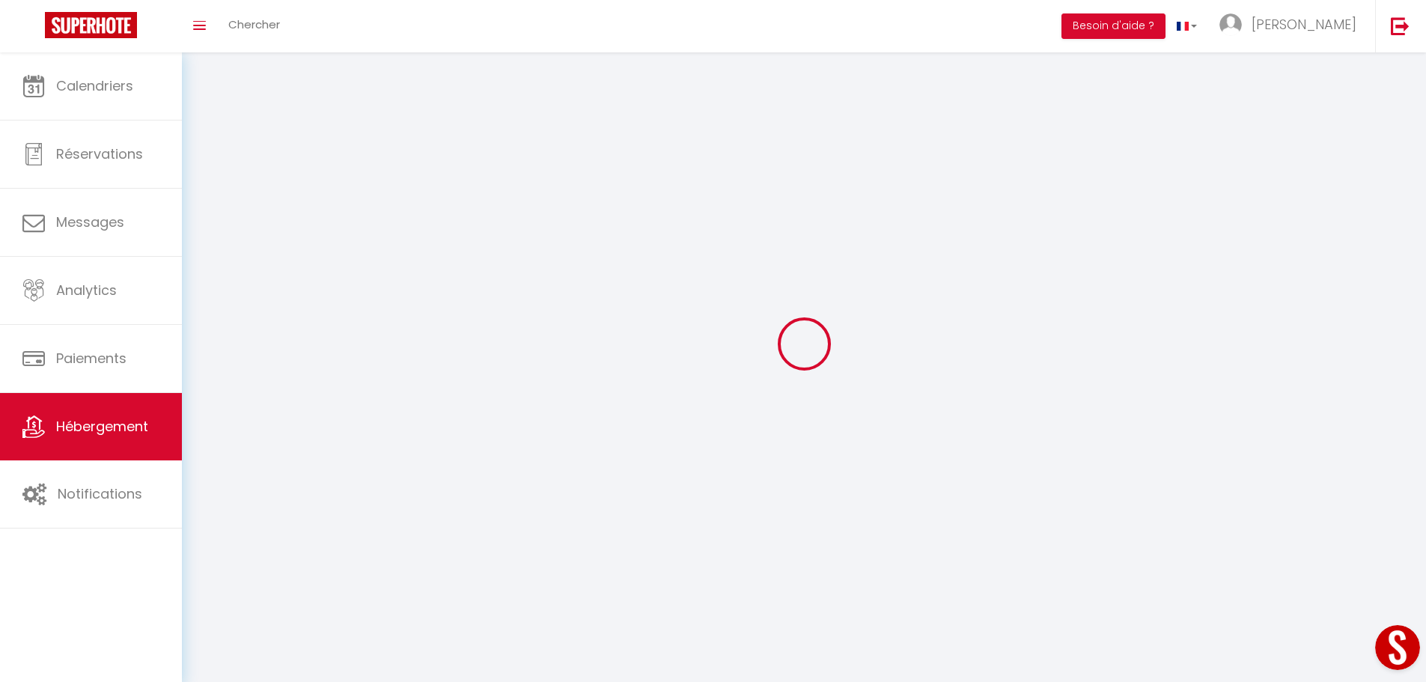
select select
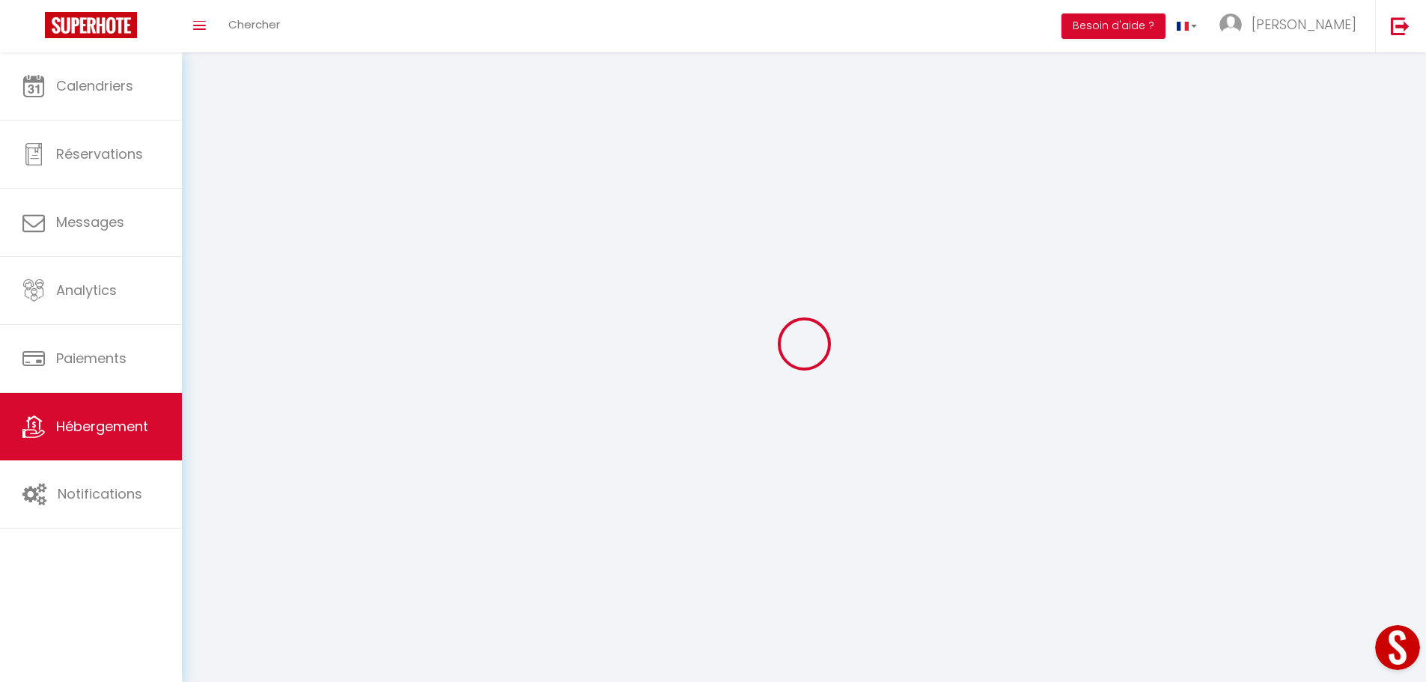
select select
checkbox input "false"
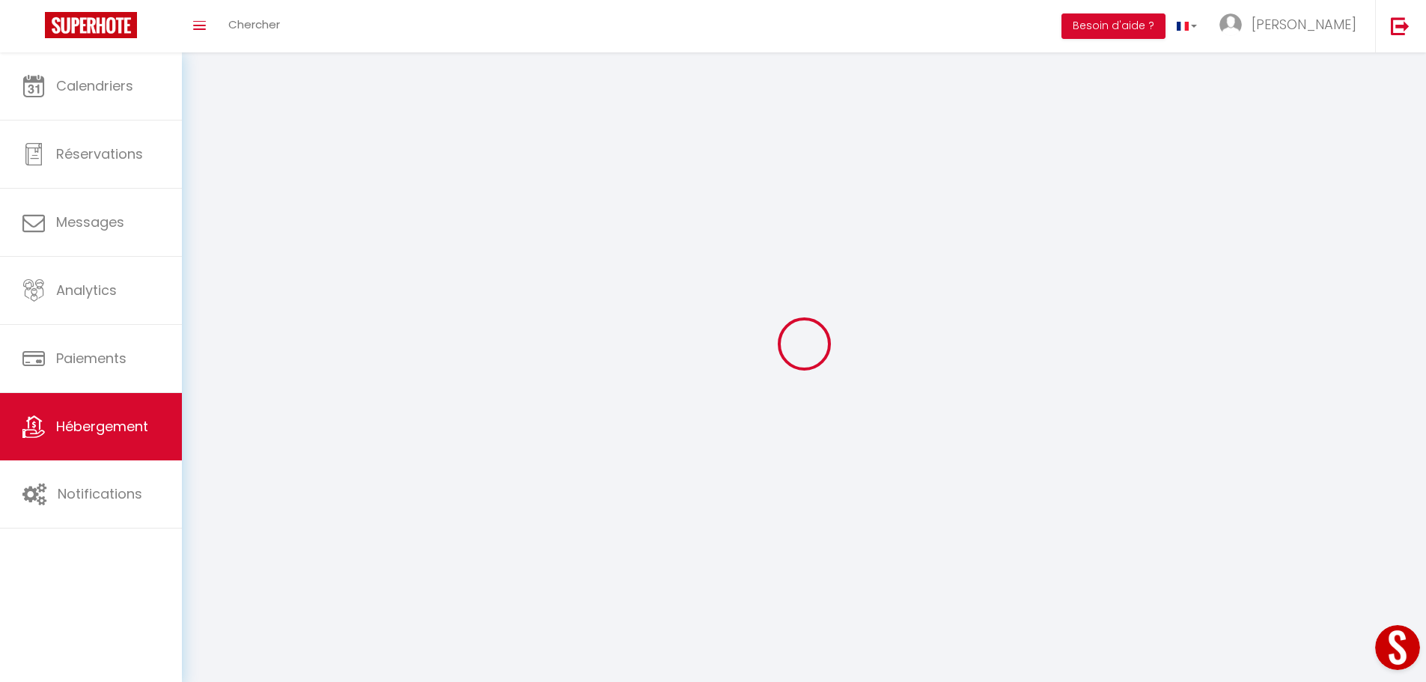
checkbox input "false"
select select
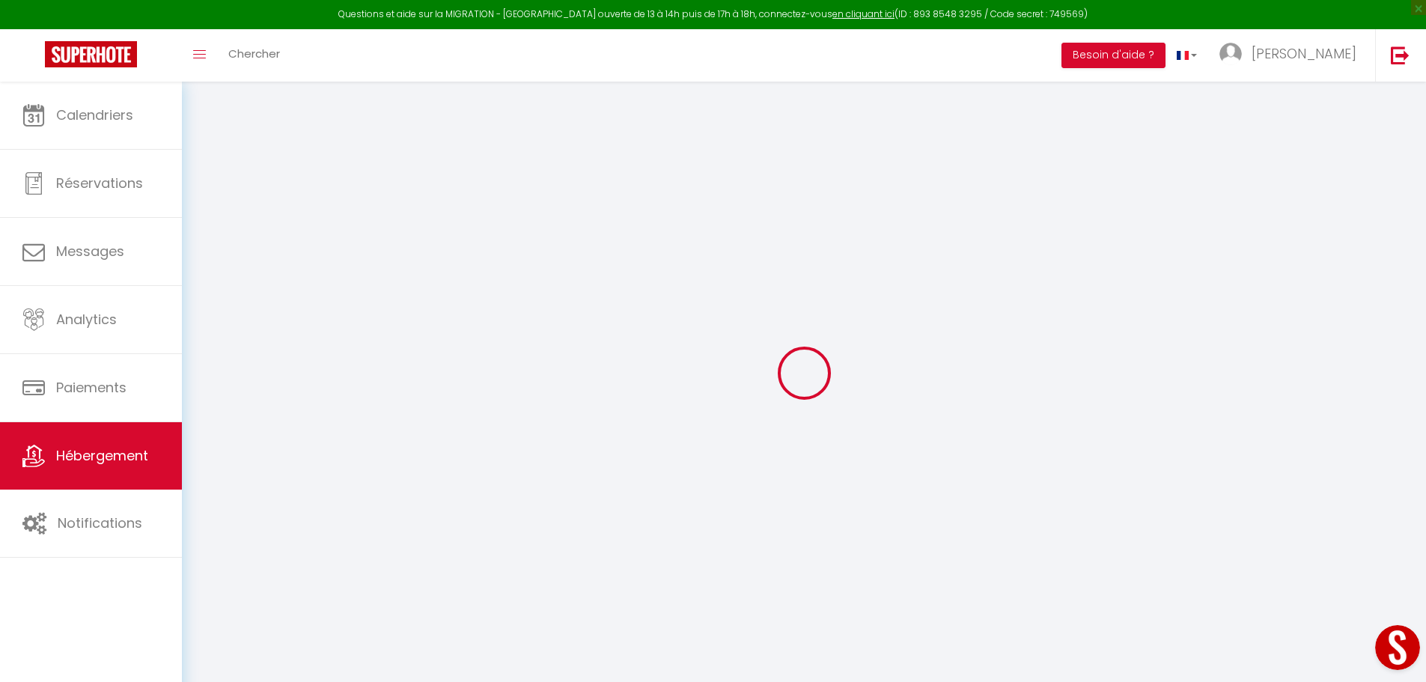
select select
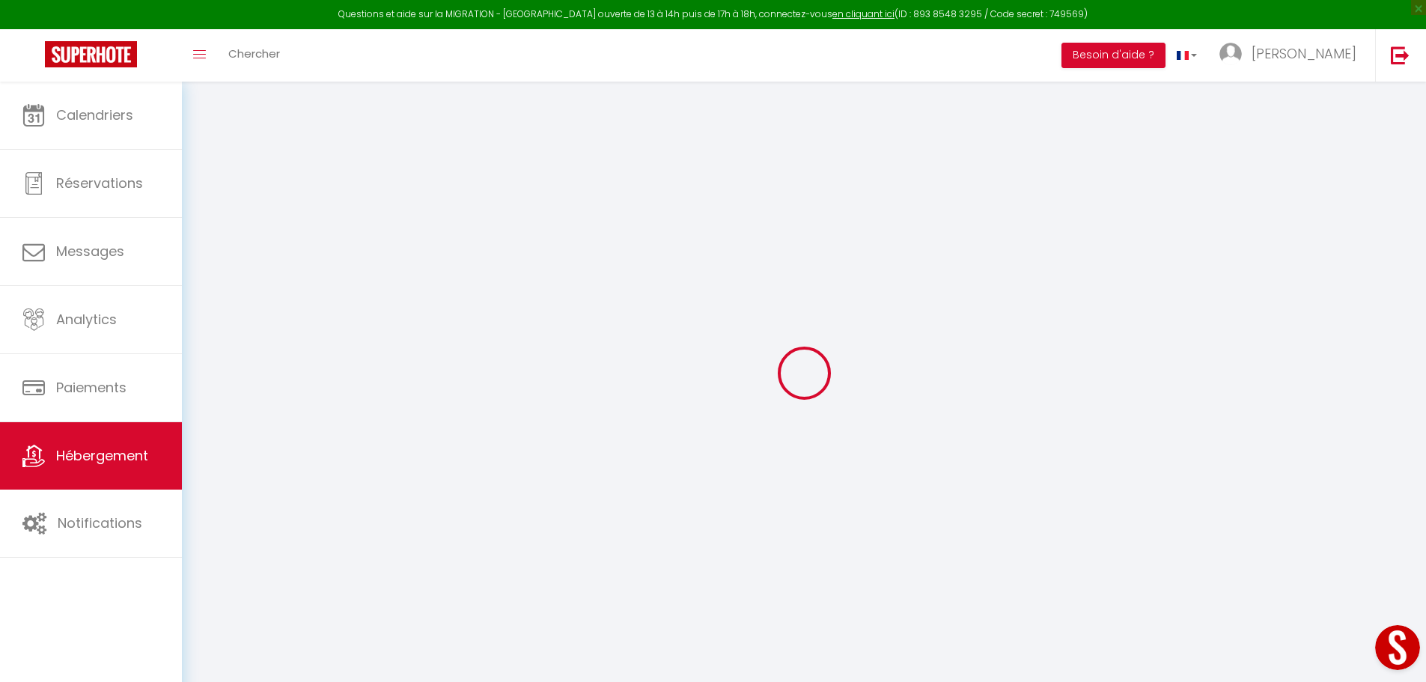
select select
checkbox input "false"
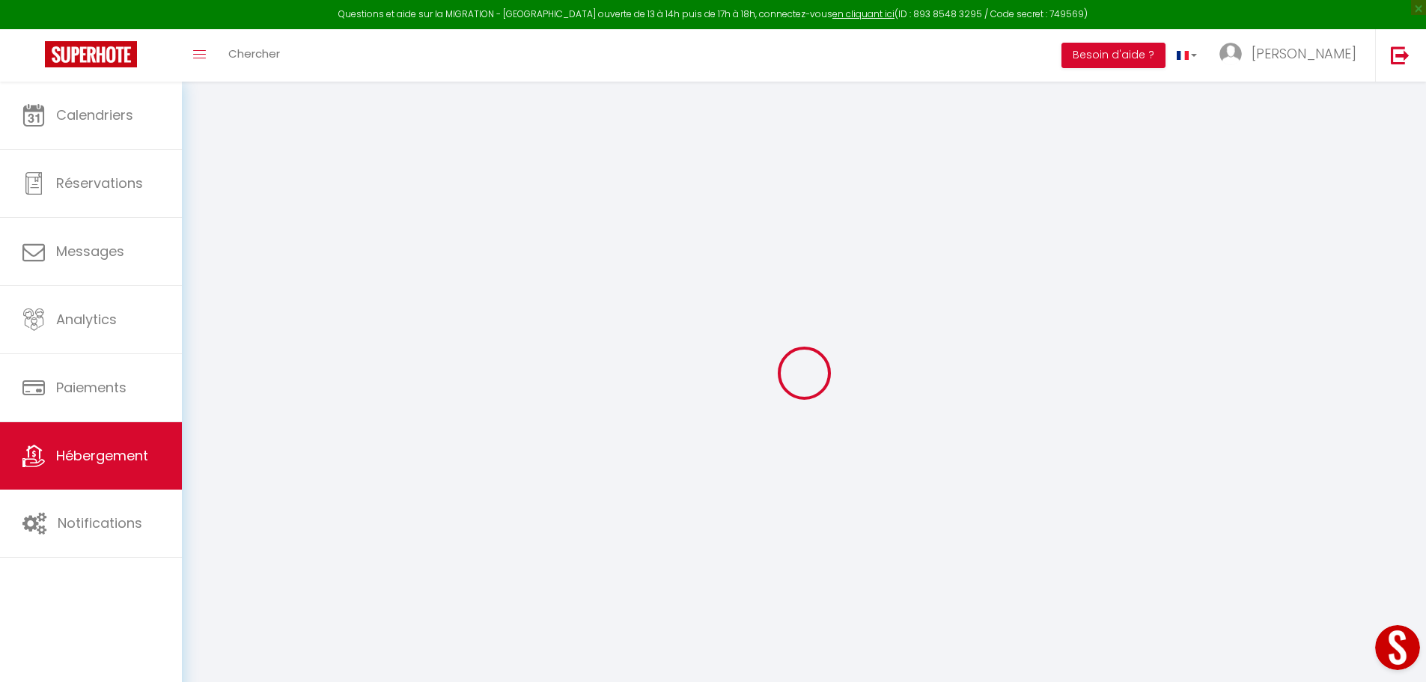
select select
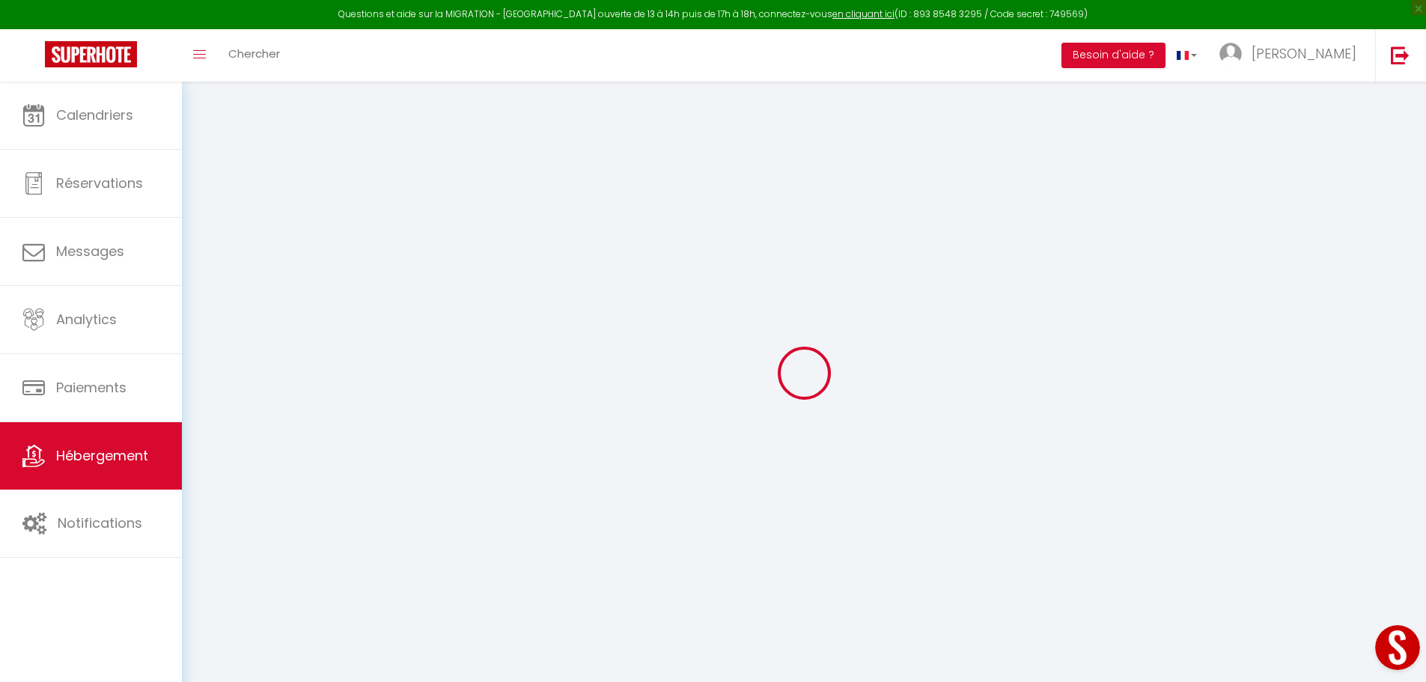
select select
checkbox input "false"
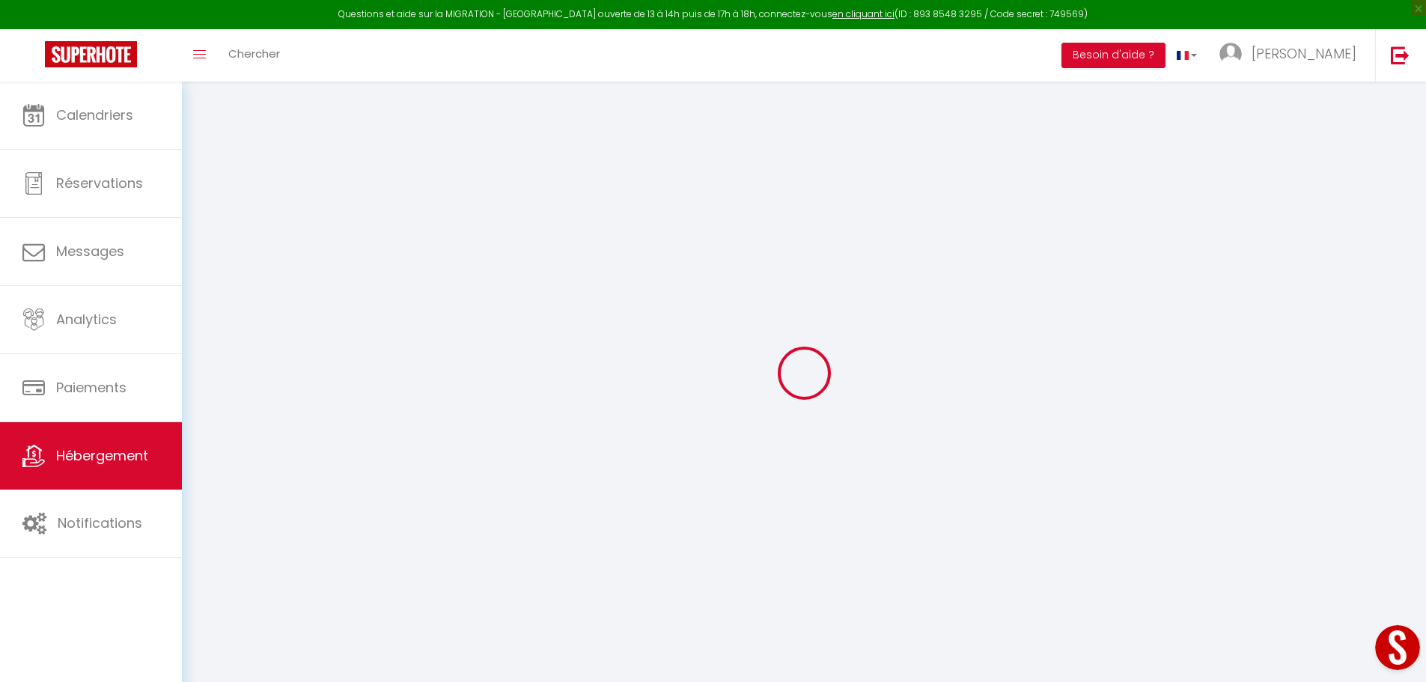
checkbox input "false"
select select
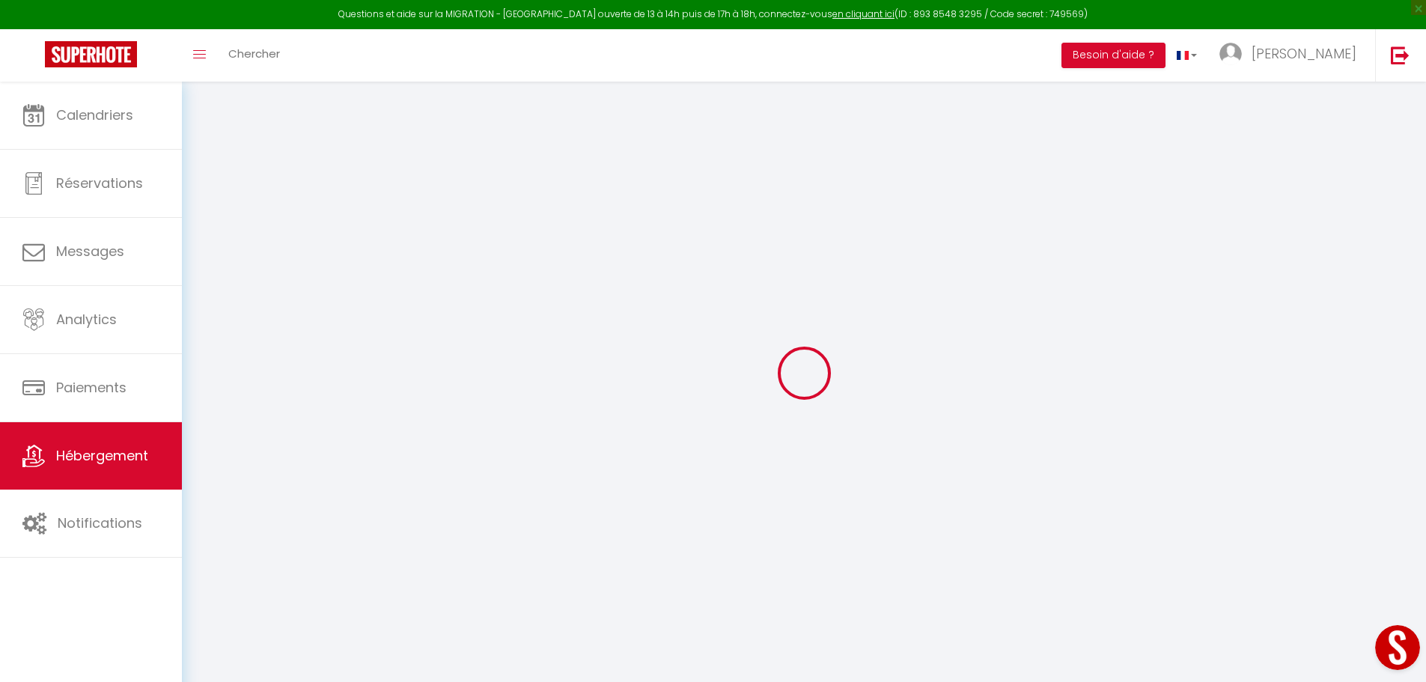
select select
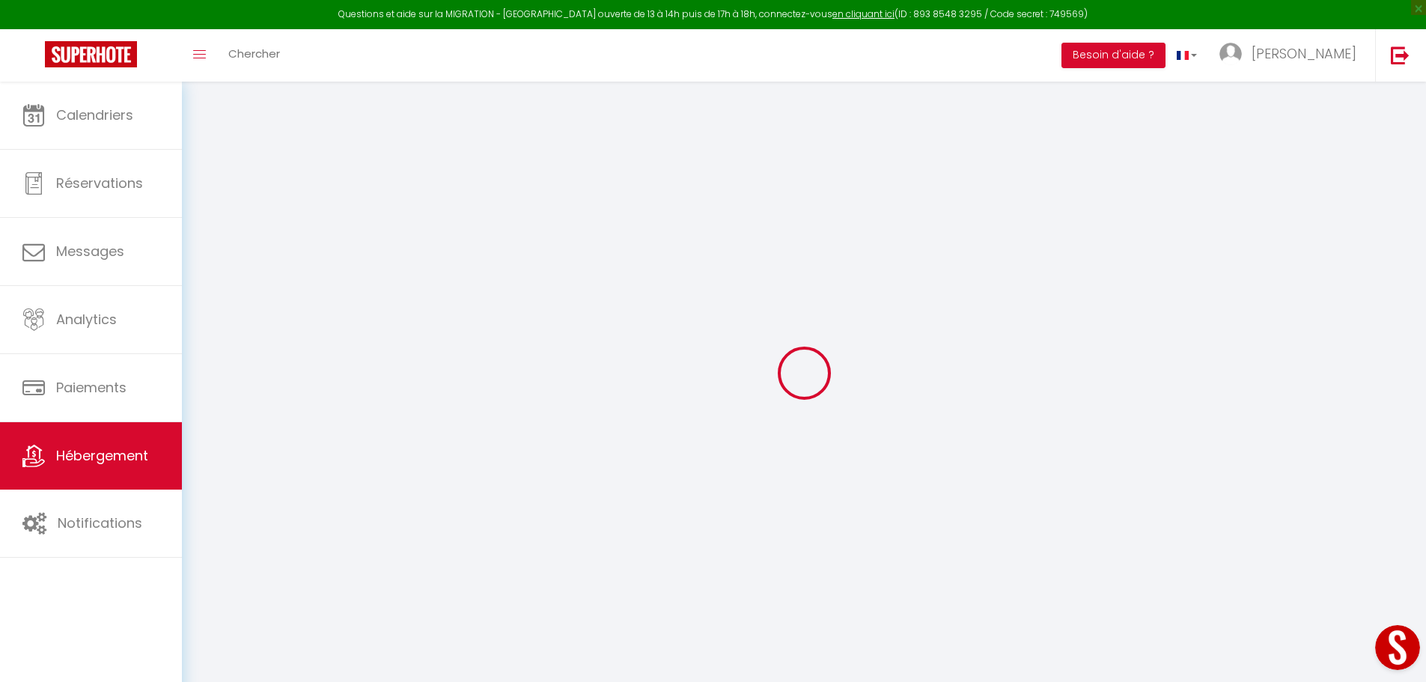
checkbox input "false"
select select
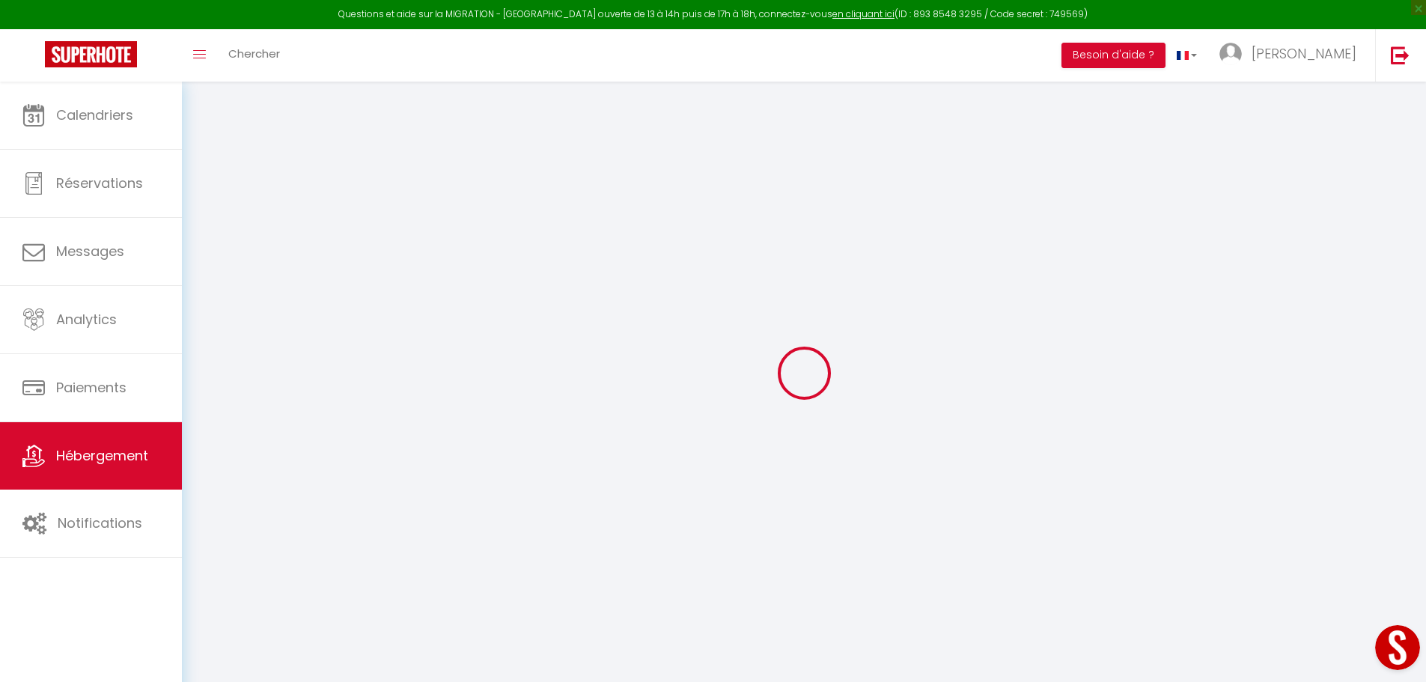
select select
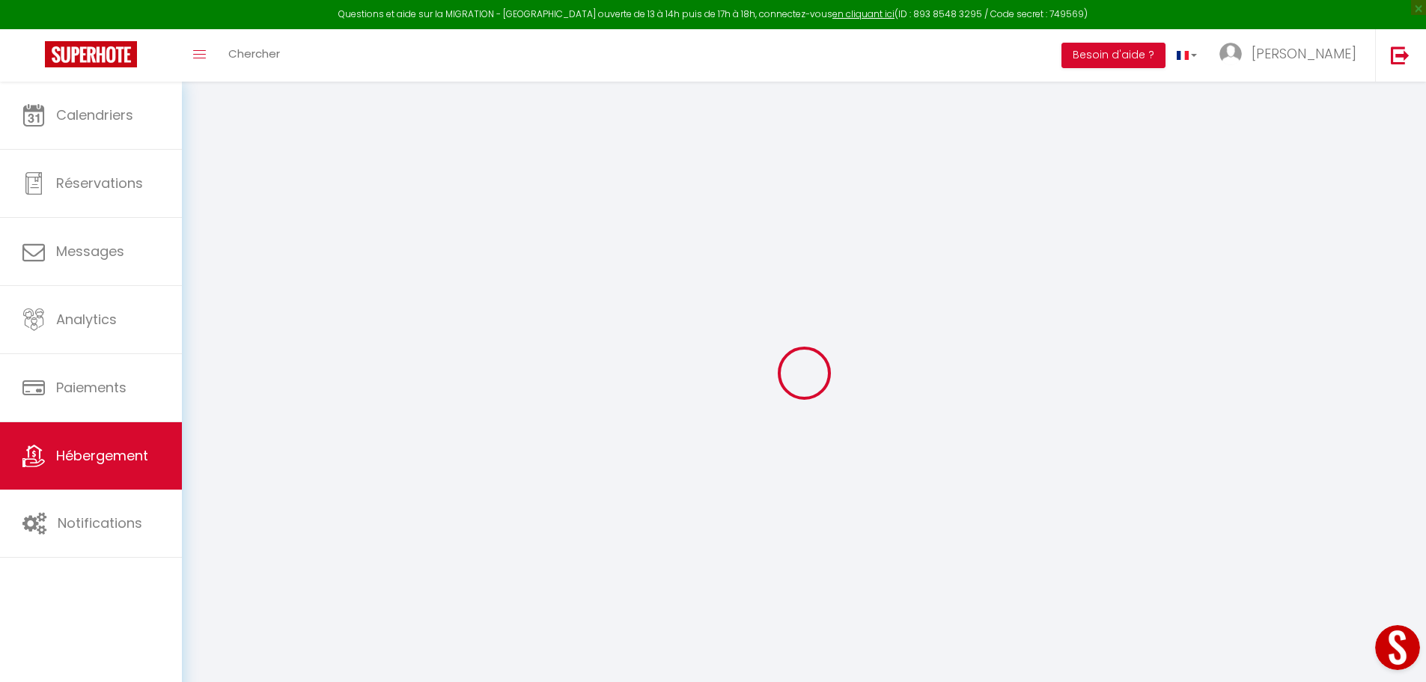
select select
checkbox input "false"
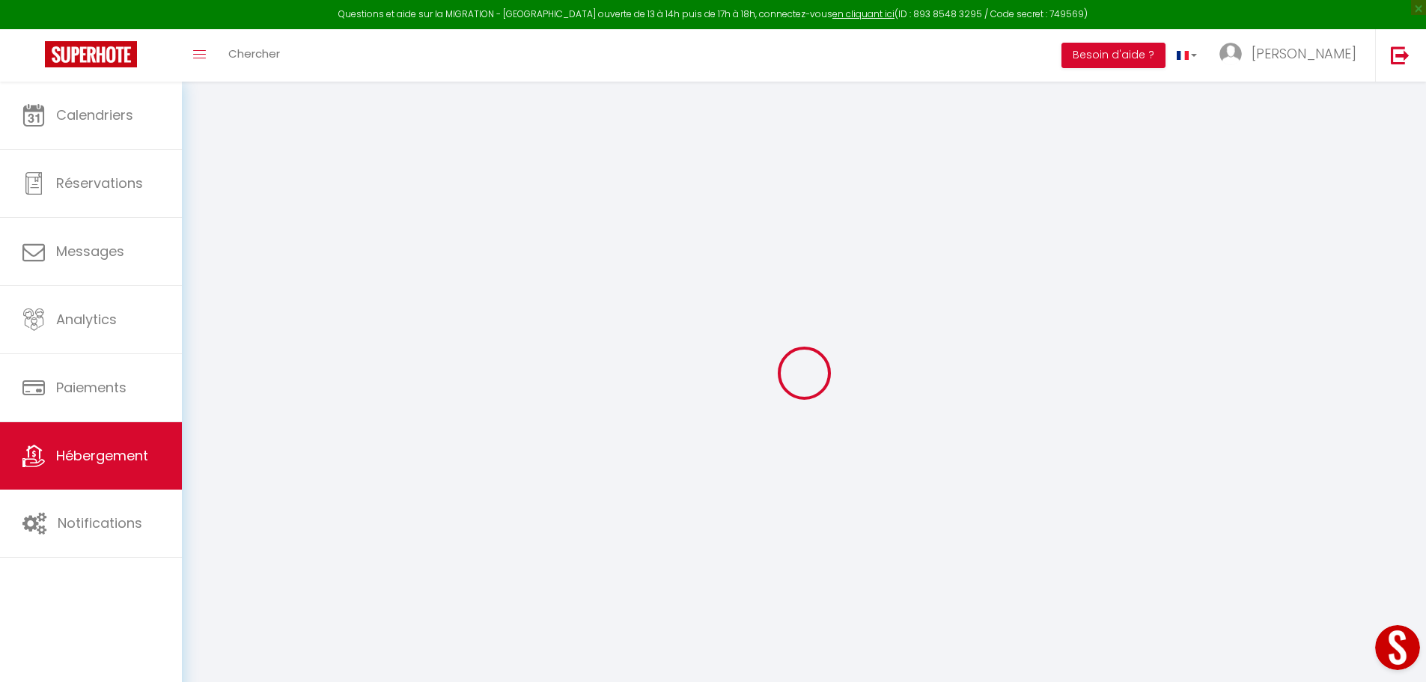
checkbox input "false"
select select
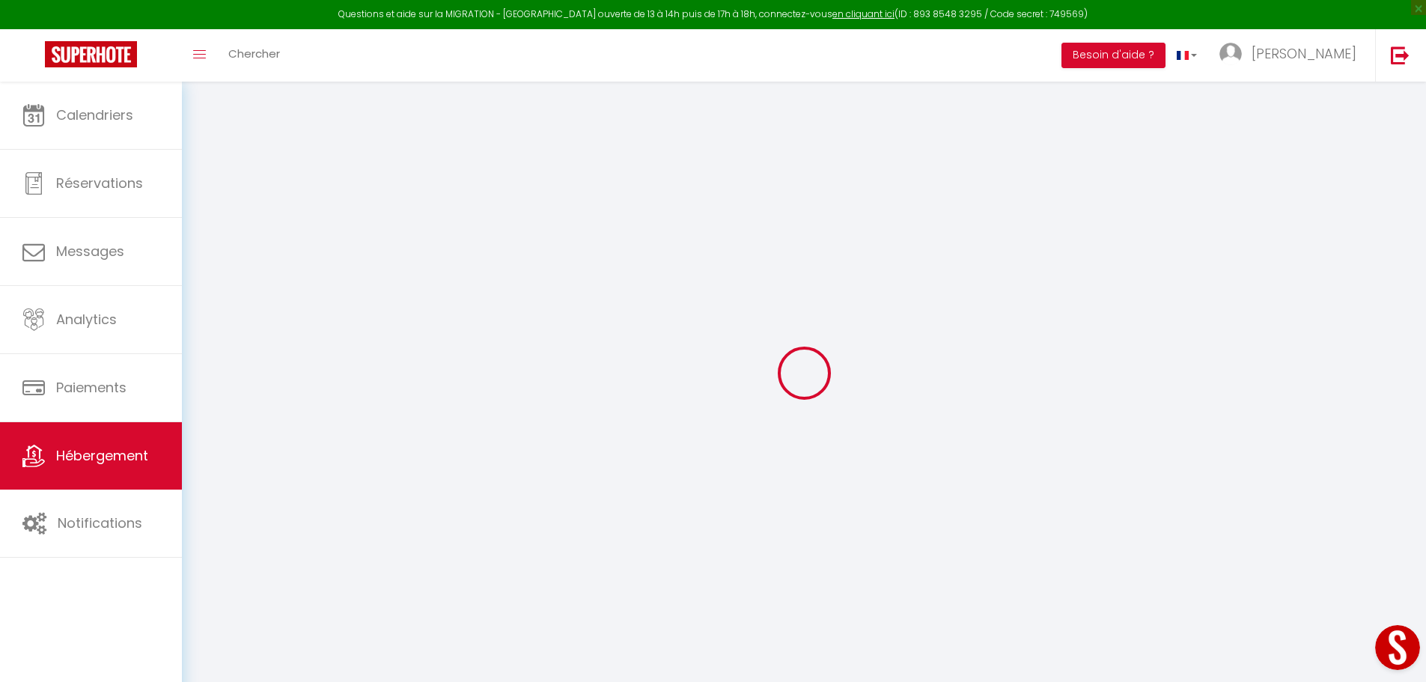
select select
checkbox input "false"
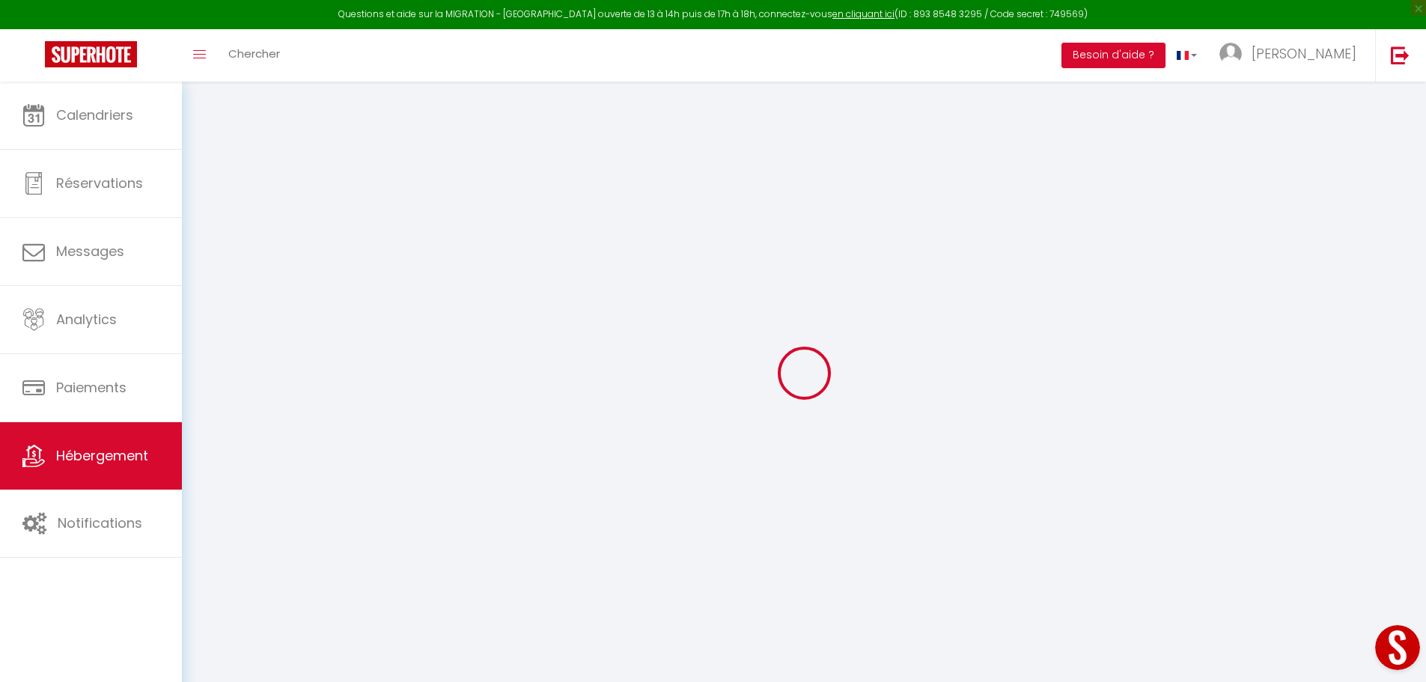
checkbox input "false"
select select
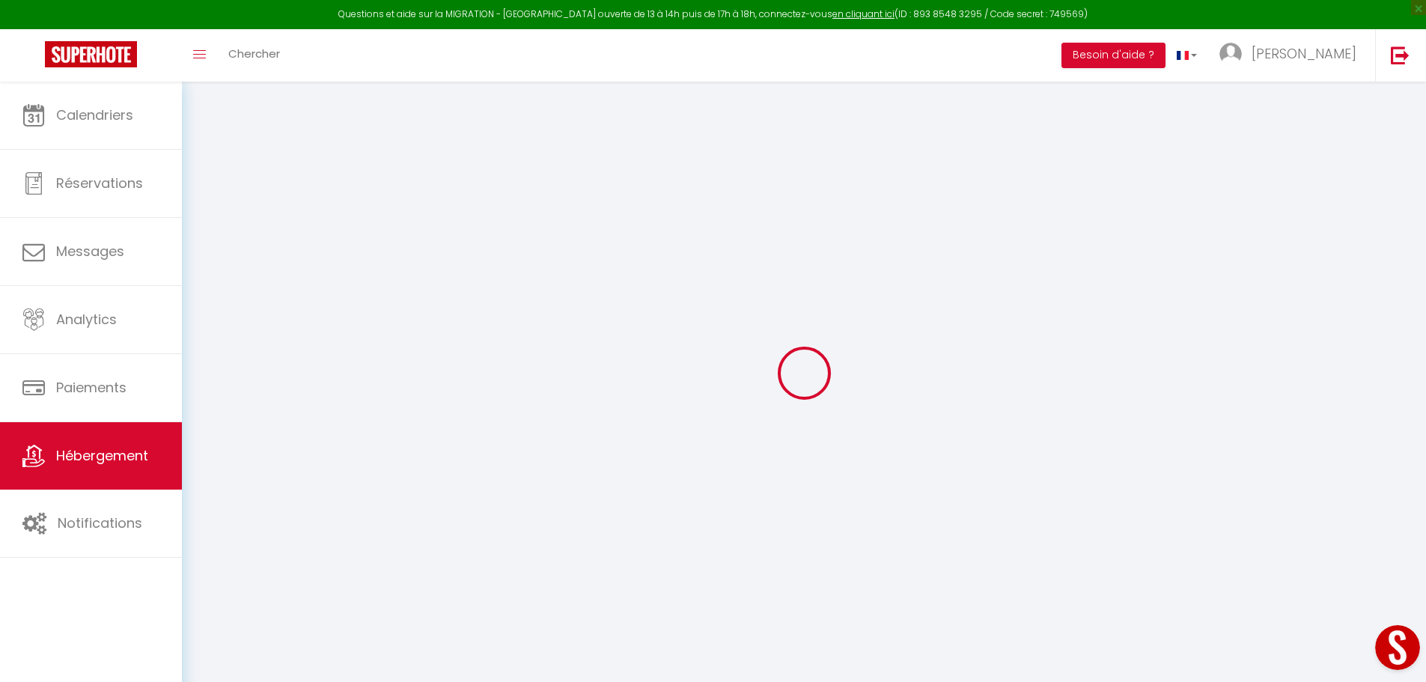
type input "Appt 202 · Le Doux Séjour"
type input "[PERSON_NAME] &"
type input "[PERSON_NAME]"
type input "[STREET_ADDRESS][PERSON_NAME]"
type input "64000"
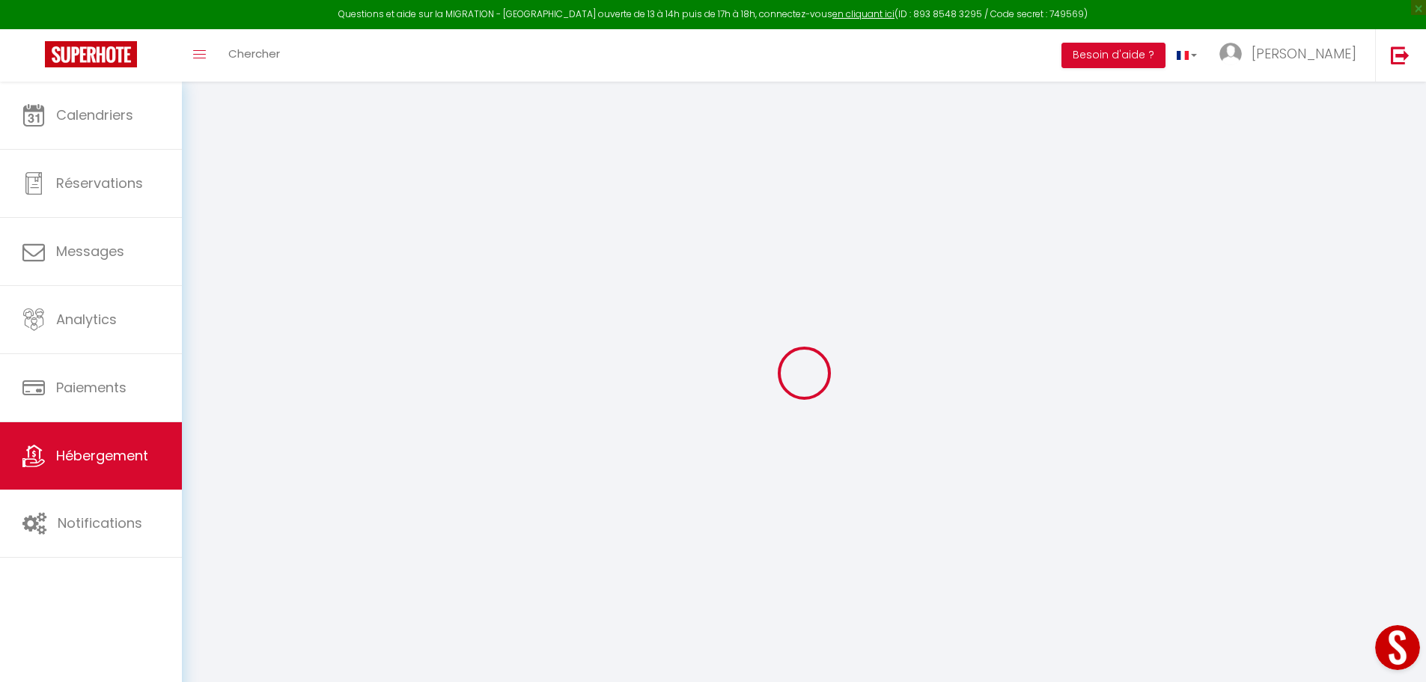
type input "Pau"
select select "6"
select select "2"
type input "61"
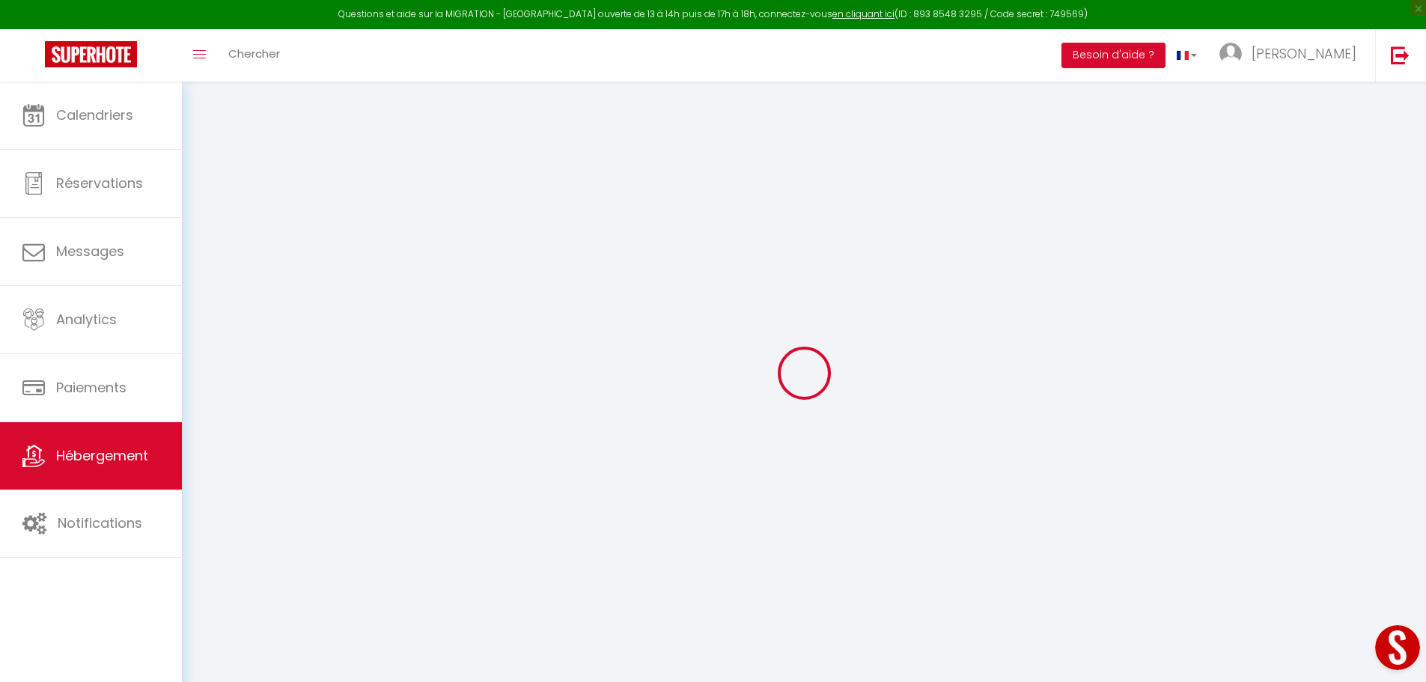
type input "35"
type input "7.2"
type input "6.62"
type input "300"
select select
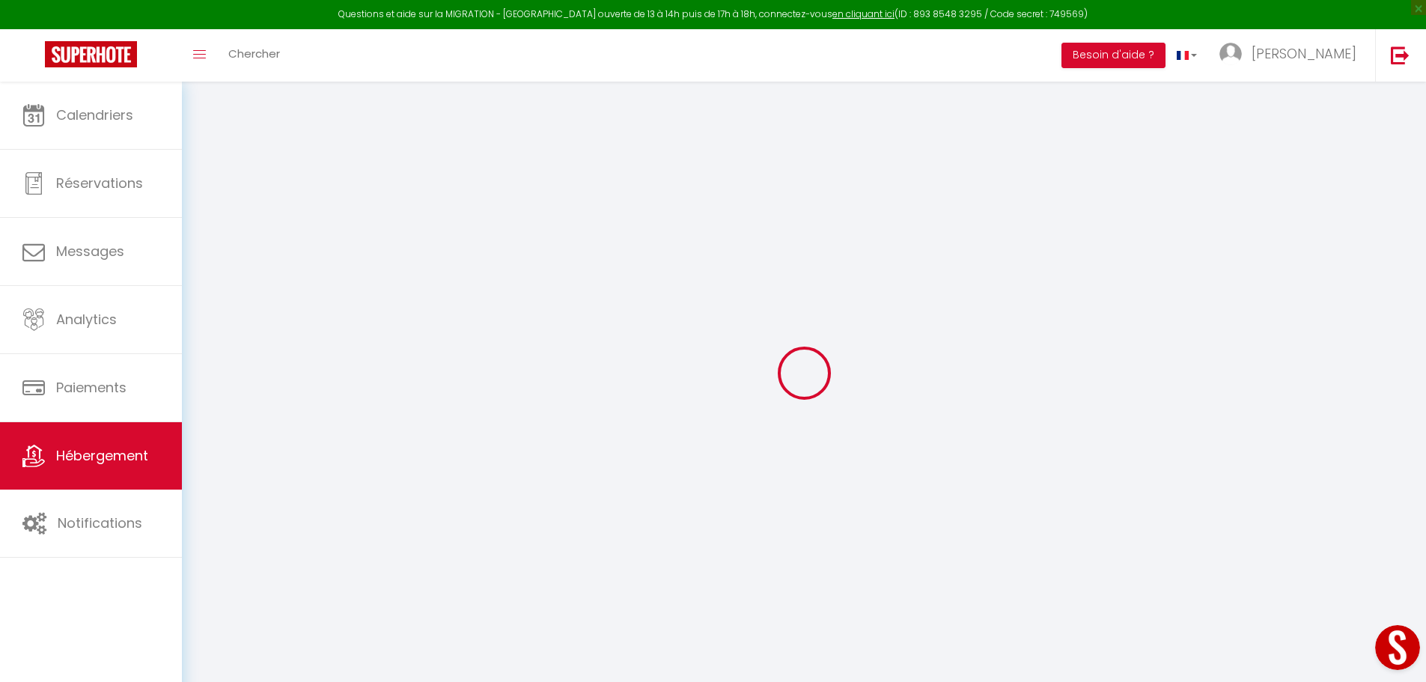
select select
type input "8 Rue Latapie"
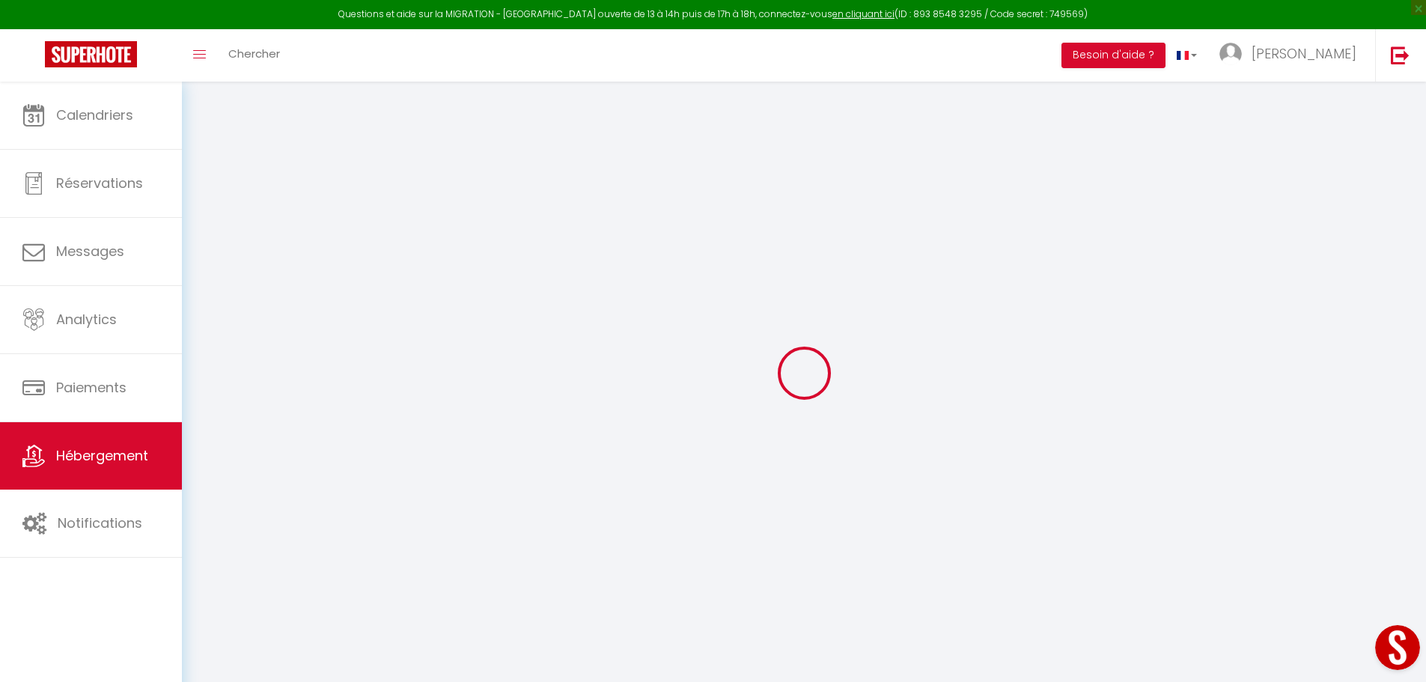
type input "64000"
type input "Pau"
type input "[EMAIL_ADDRESS][DOMAIN_NAME]"
select select "9815"
checkbox input "false"
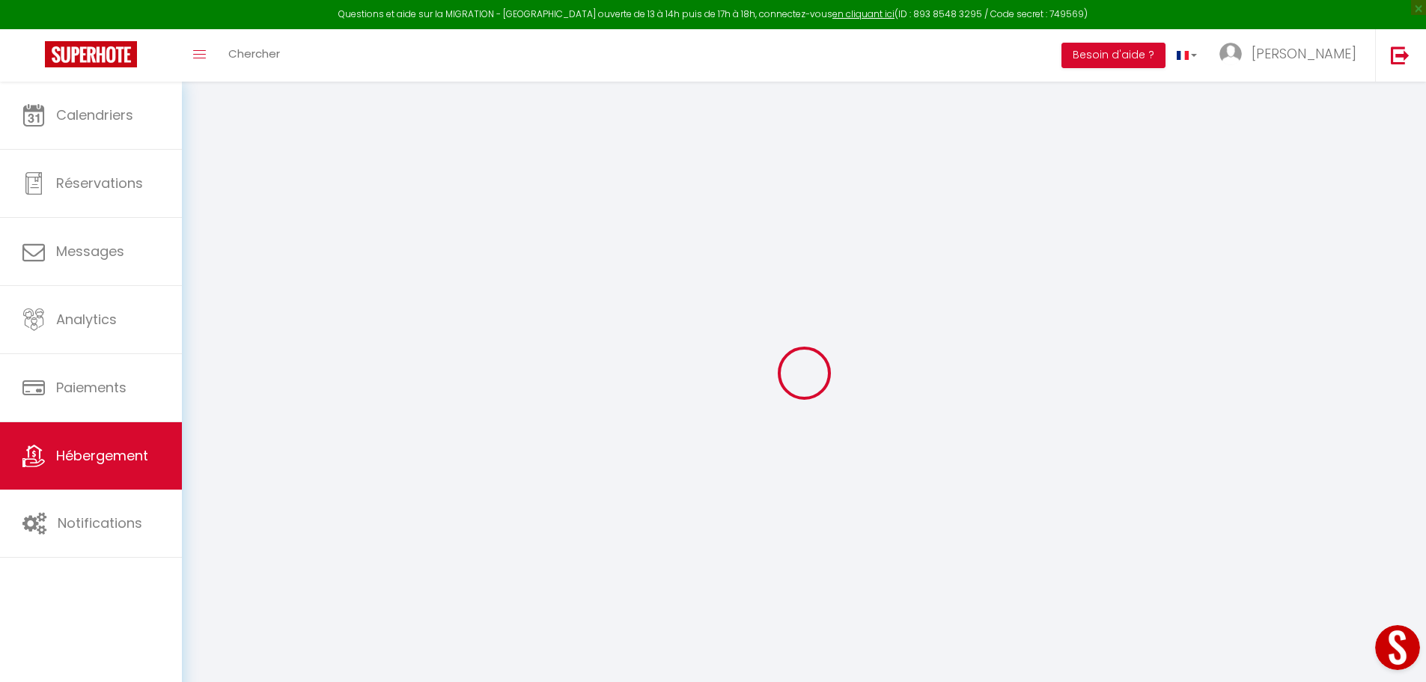
checkbox input "false"
radio input "true"
type input "0"
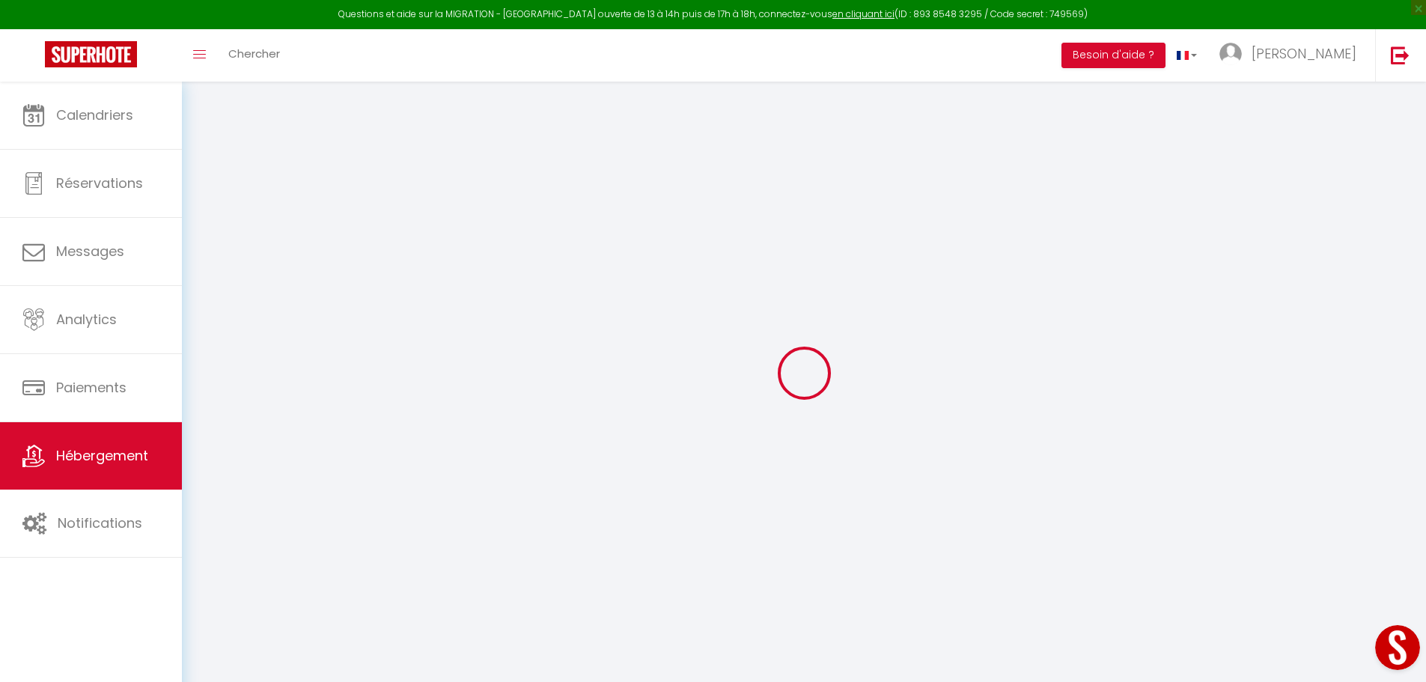
type input "0"
select select "+ 25 %"
select select "+ 73 %"
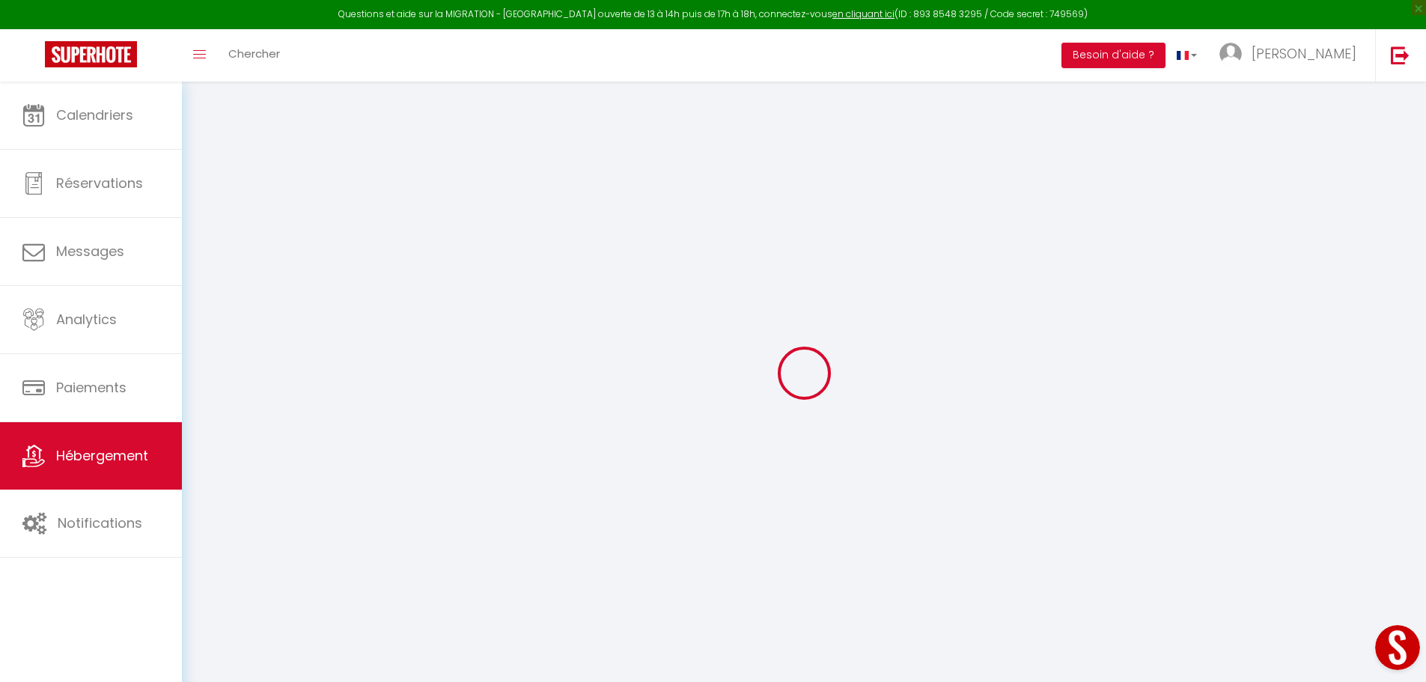
select select "+ 10 %"
select select "+ 20 %"
select select
checkbox input "false"
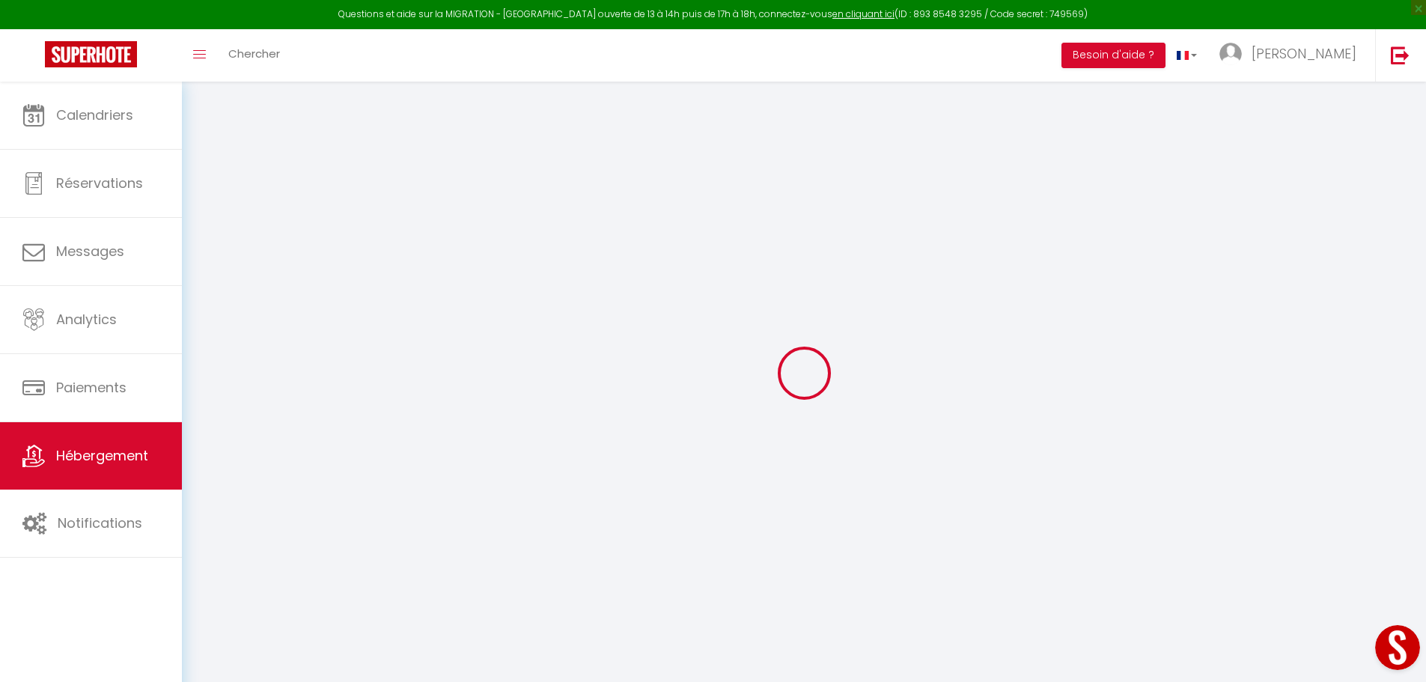
checkbox input "false"
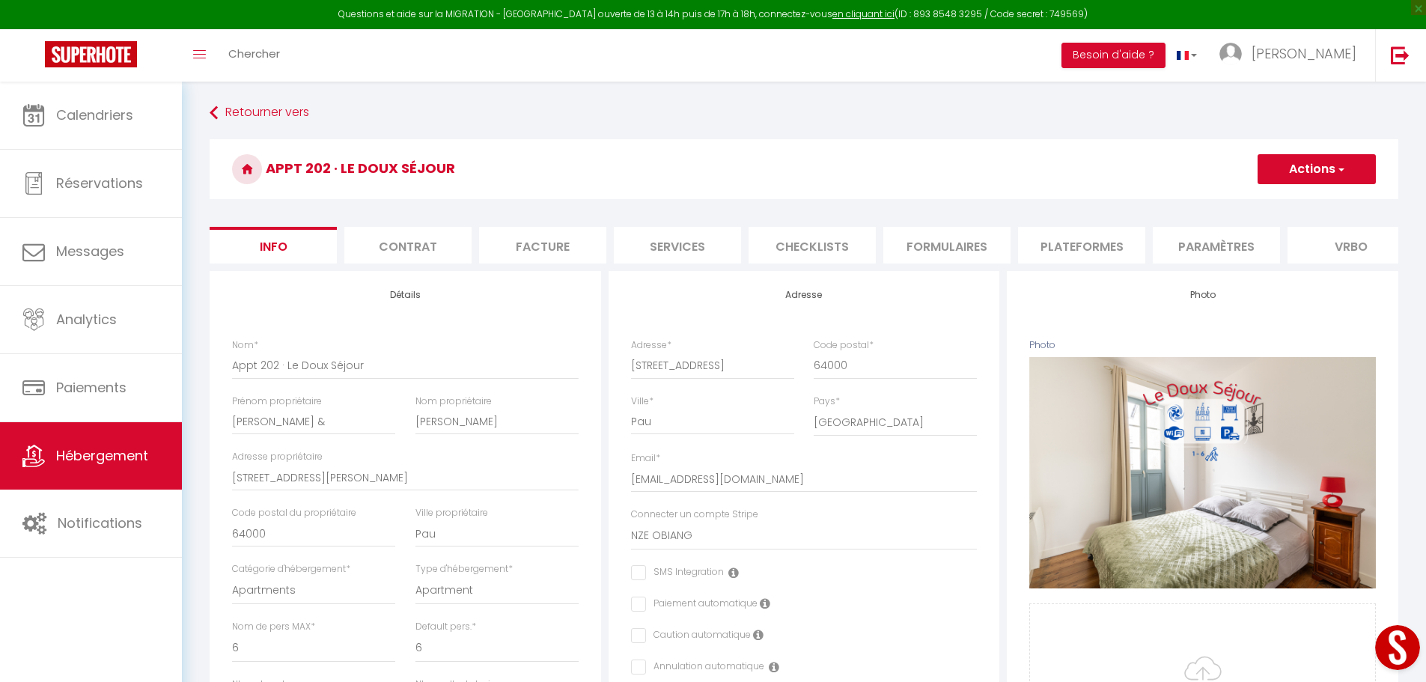
click at [1052, 244] on li "Plateformes" at bounding box center [1081, 245] width 127 height 37
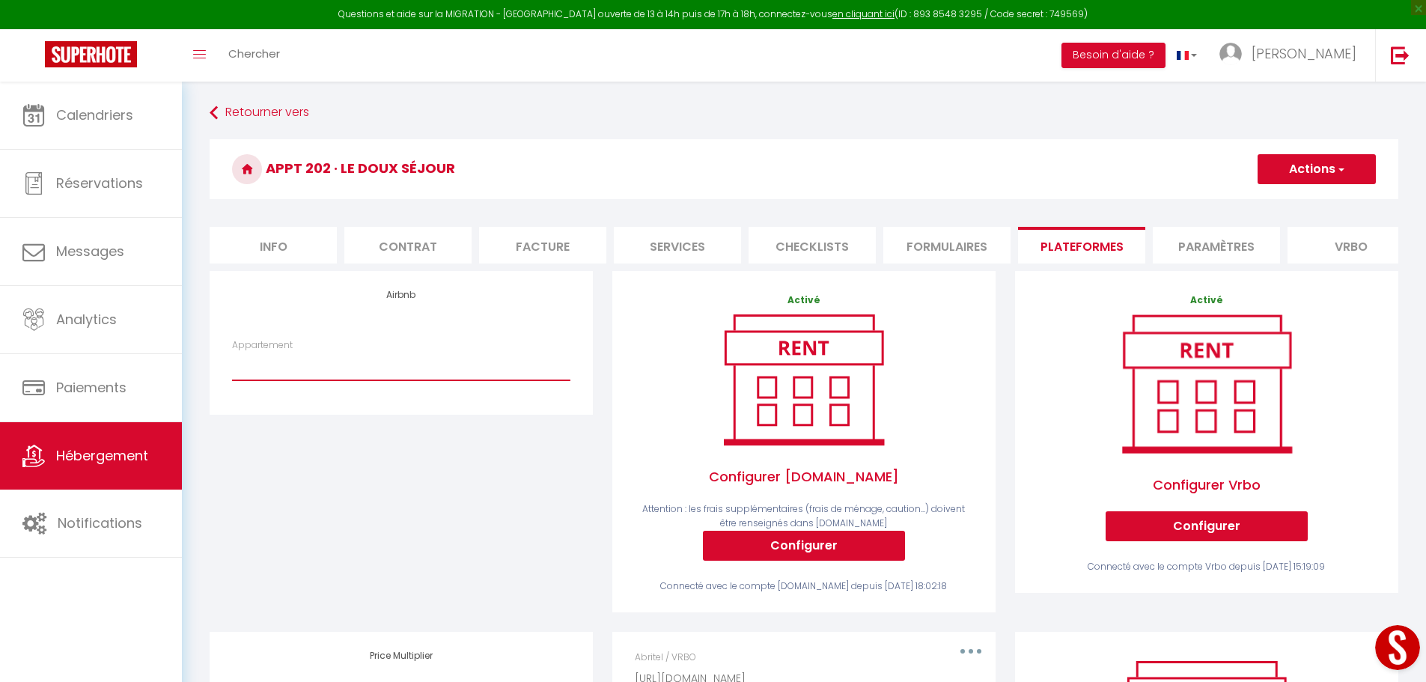
click at [412, 380] on select "Appt 21 · Le Douillet Béarnais - alexandra.herve64@gmail.com Appt 22 · Le Cœur …" at bounding box center [401, 366] width 338 height 28
click at [64, 438] on link "Hébergement" at bounding box center [91, 455] width 182 height 67
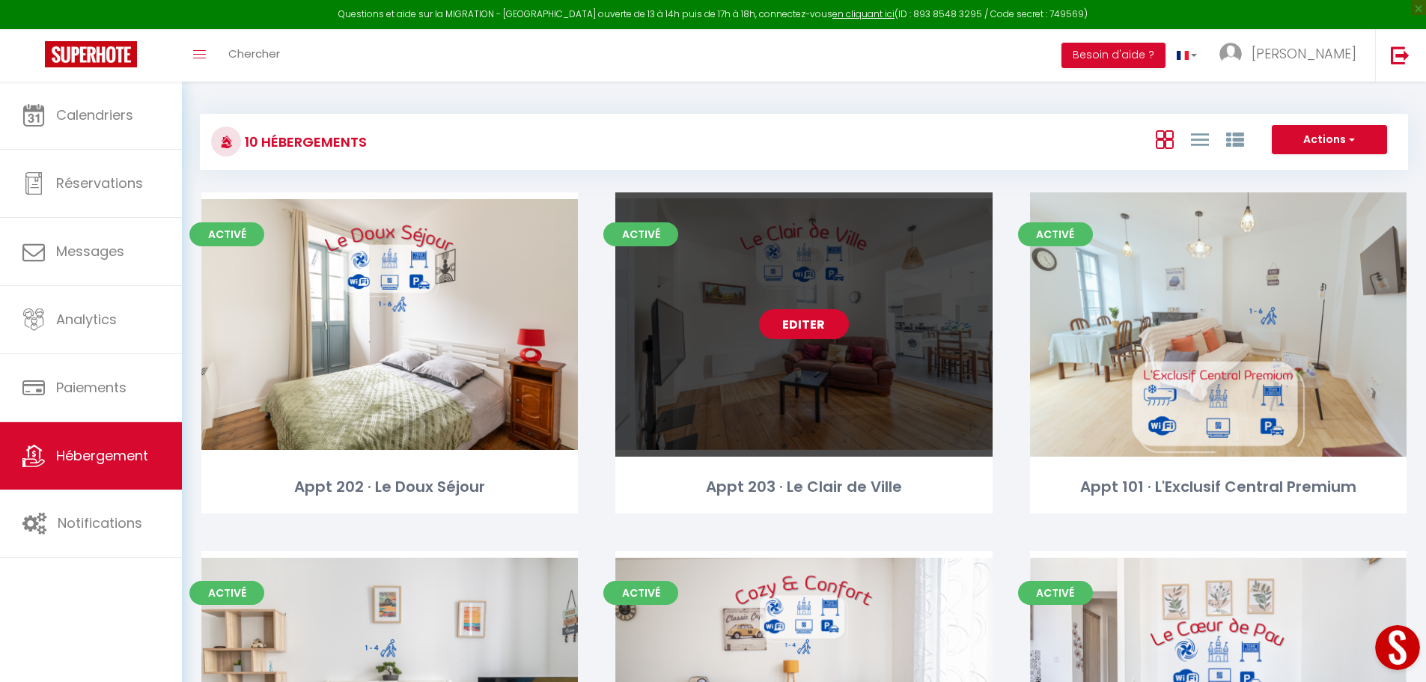
click at [811, 326] on link "Editer" at bounding box center [804, 324] width 90 height 30
select select "3"
select select "2"
select select "1"
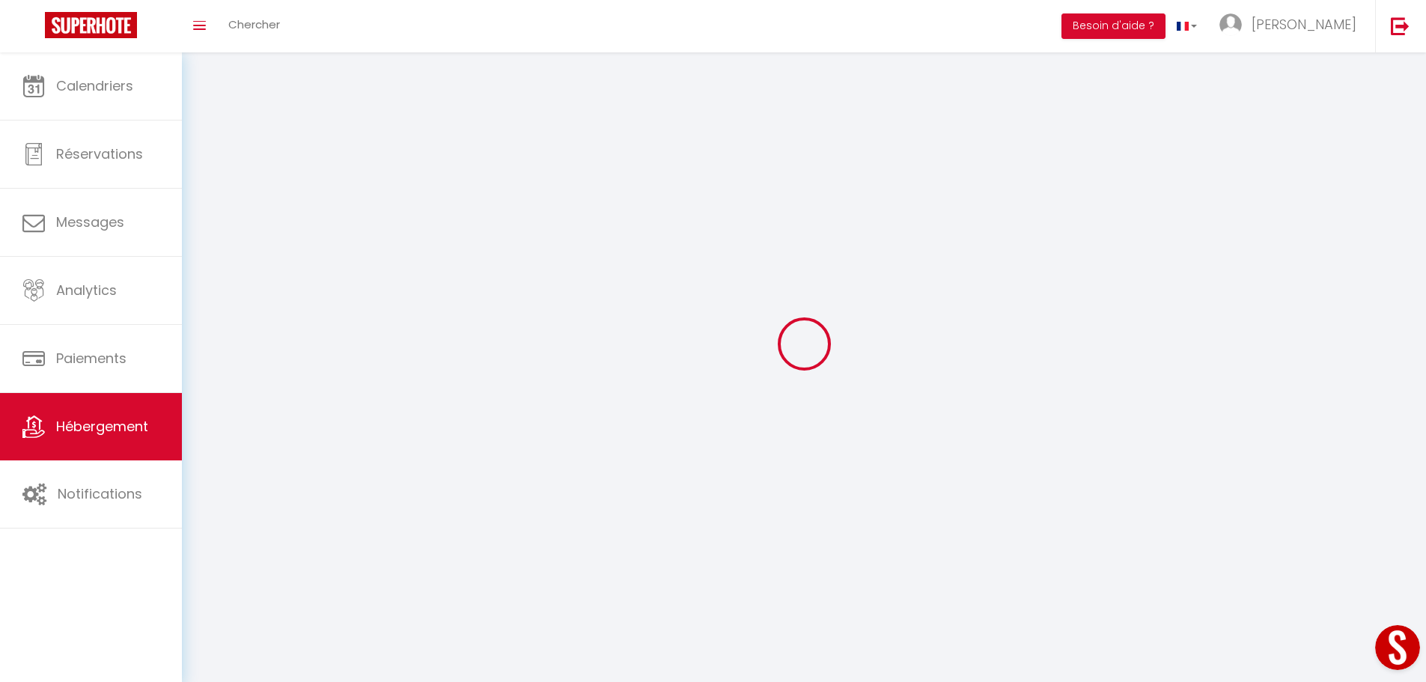
select select
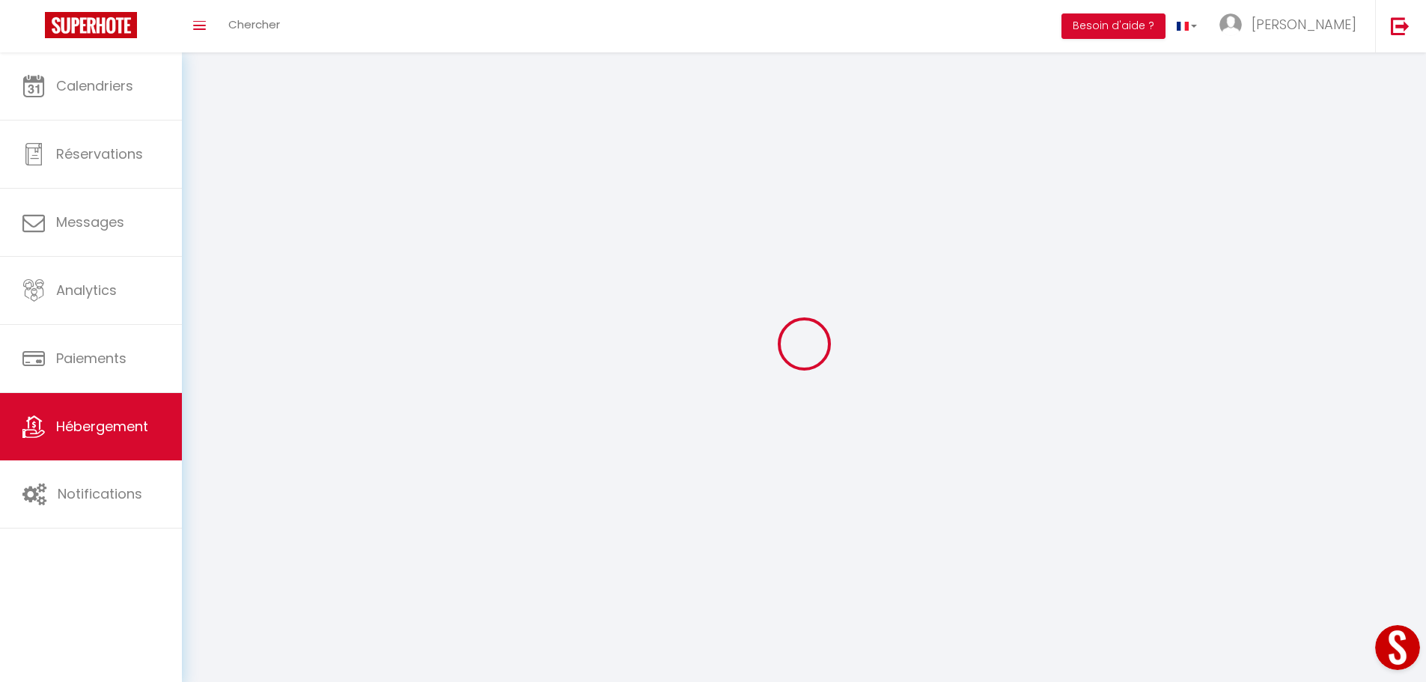
select select
checkbox input "false"
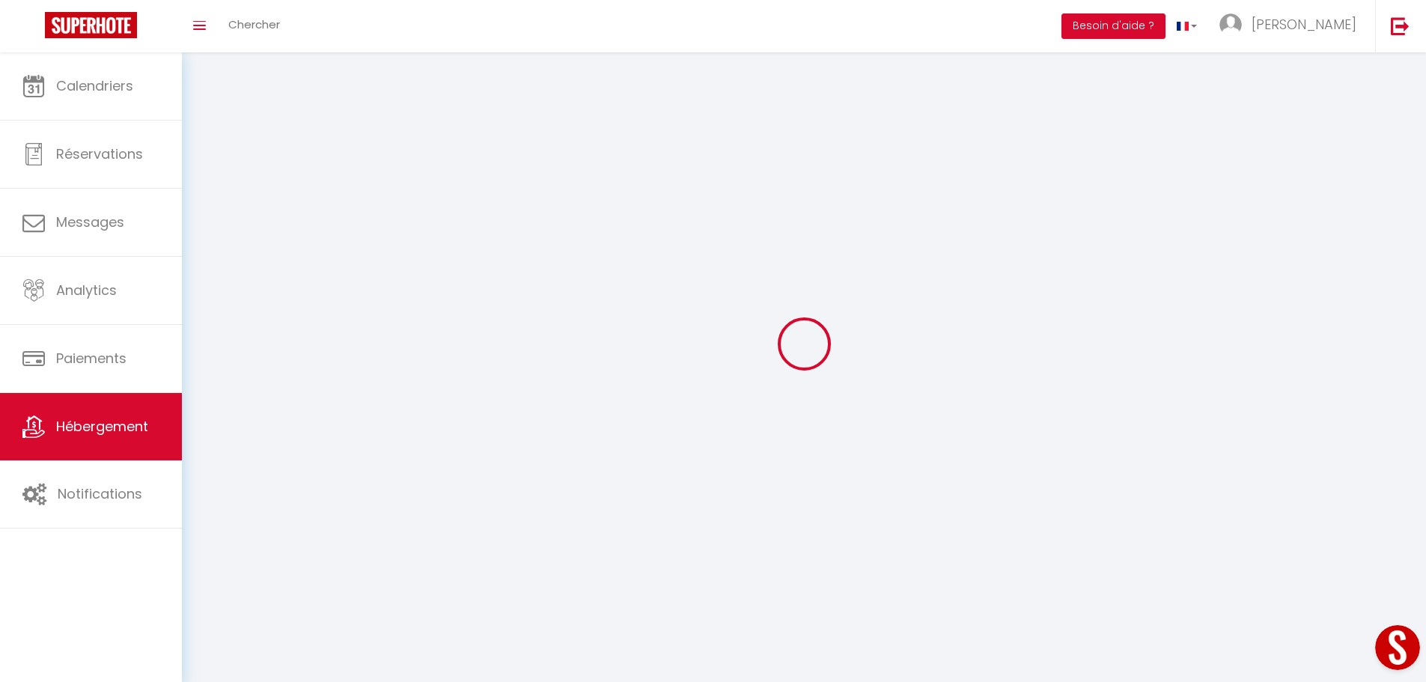
select select
select select "1"
select select
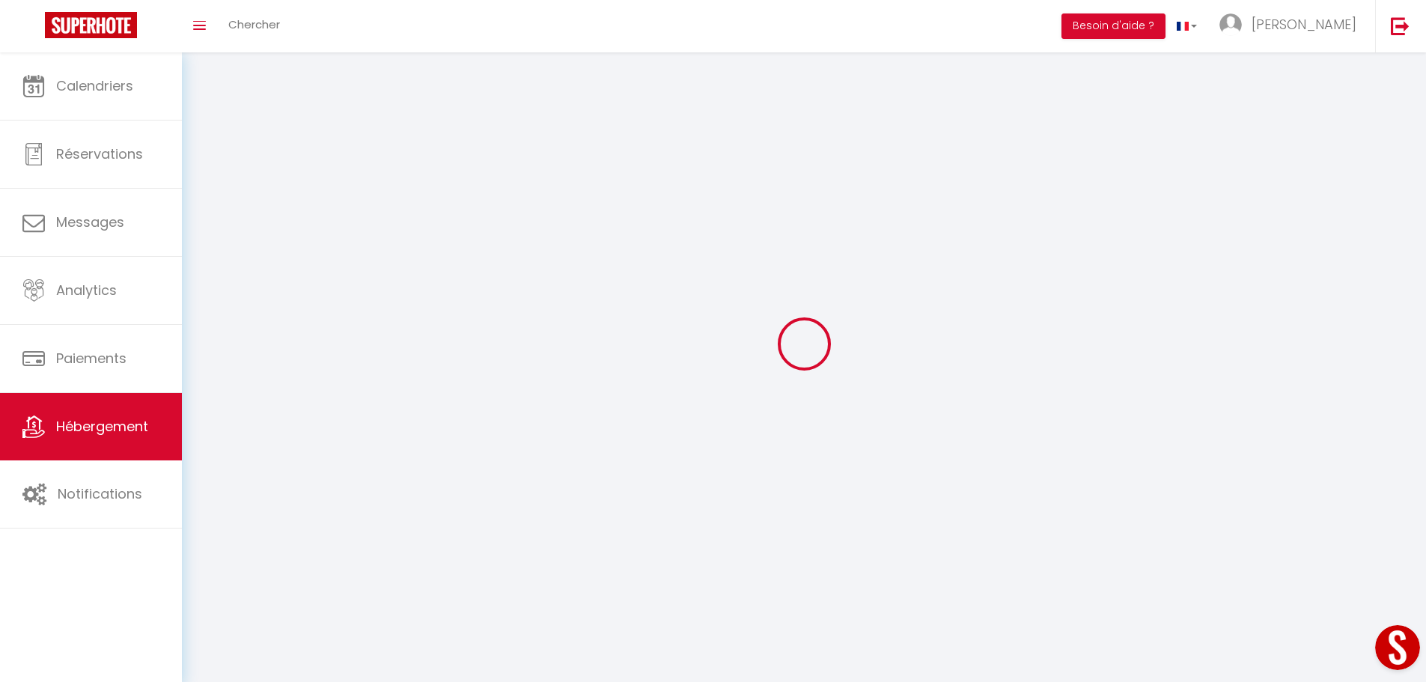
select select
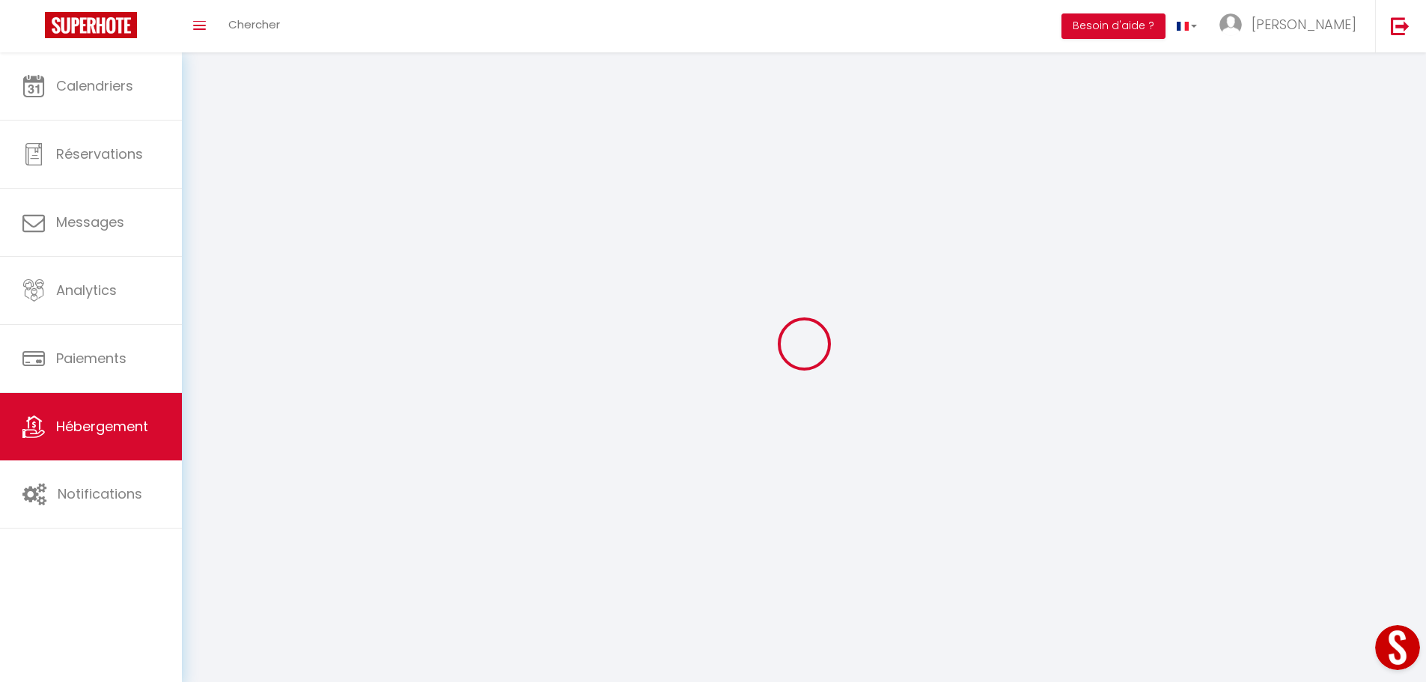
checkbox input "false"
select select
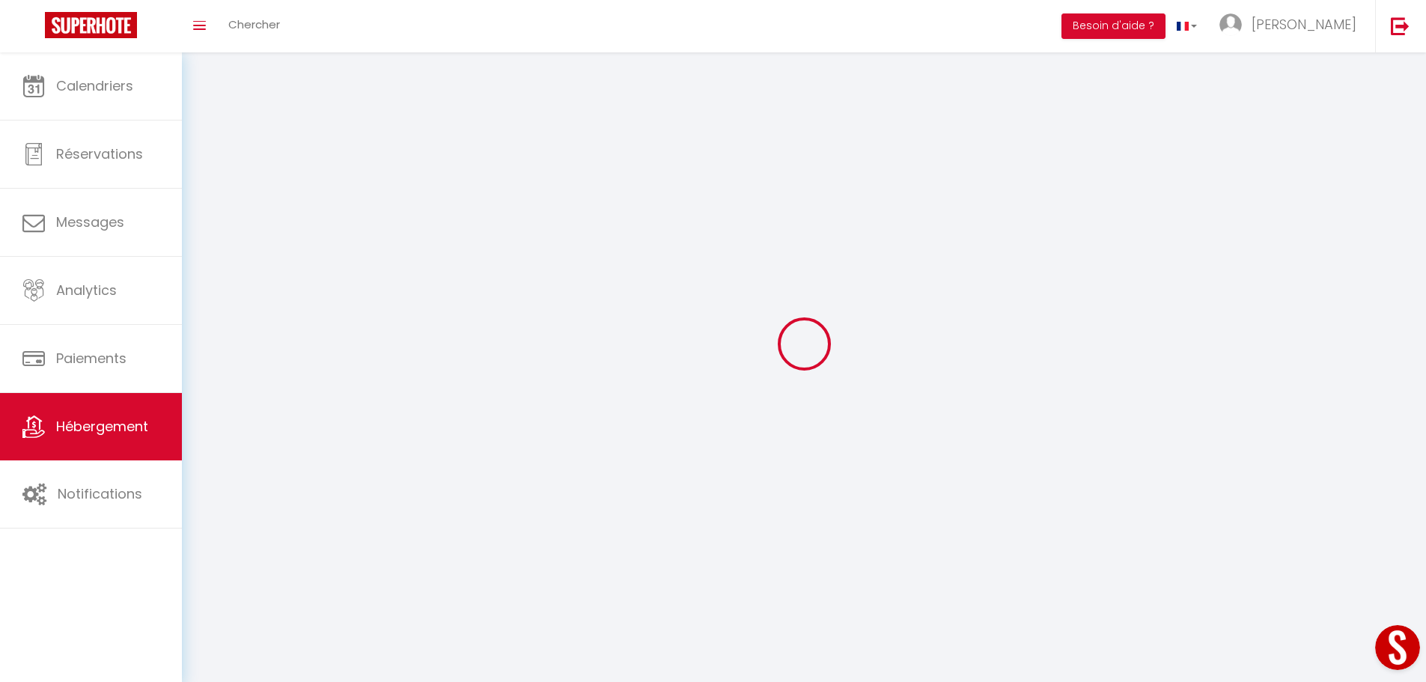
select select
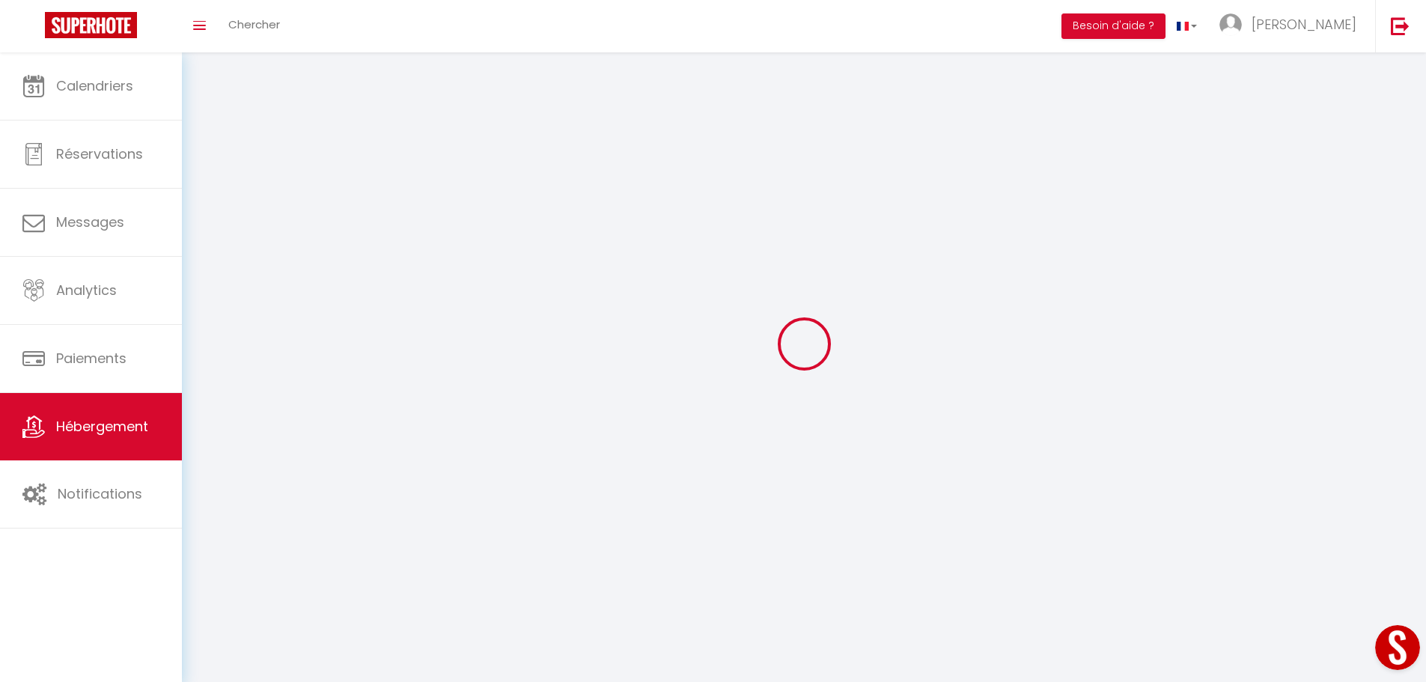
select select
checkbox input "false"
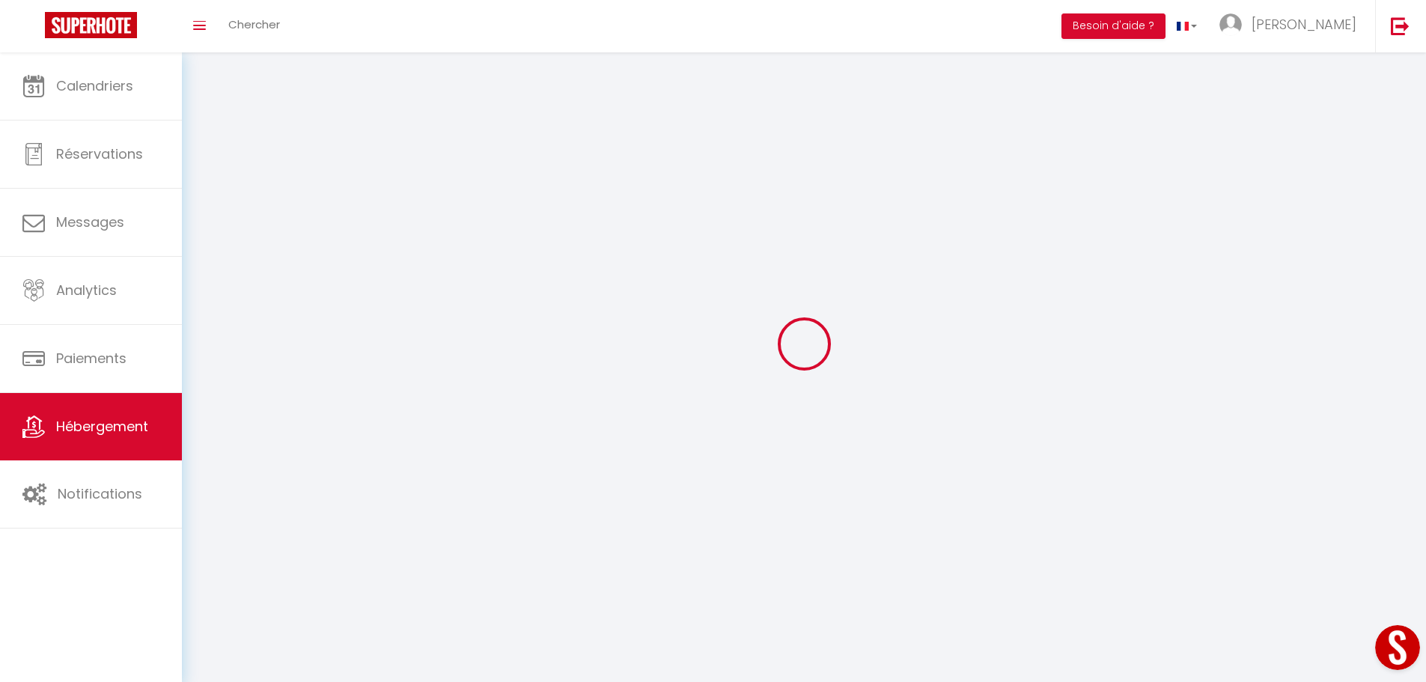
select select
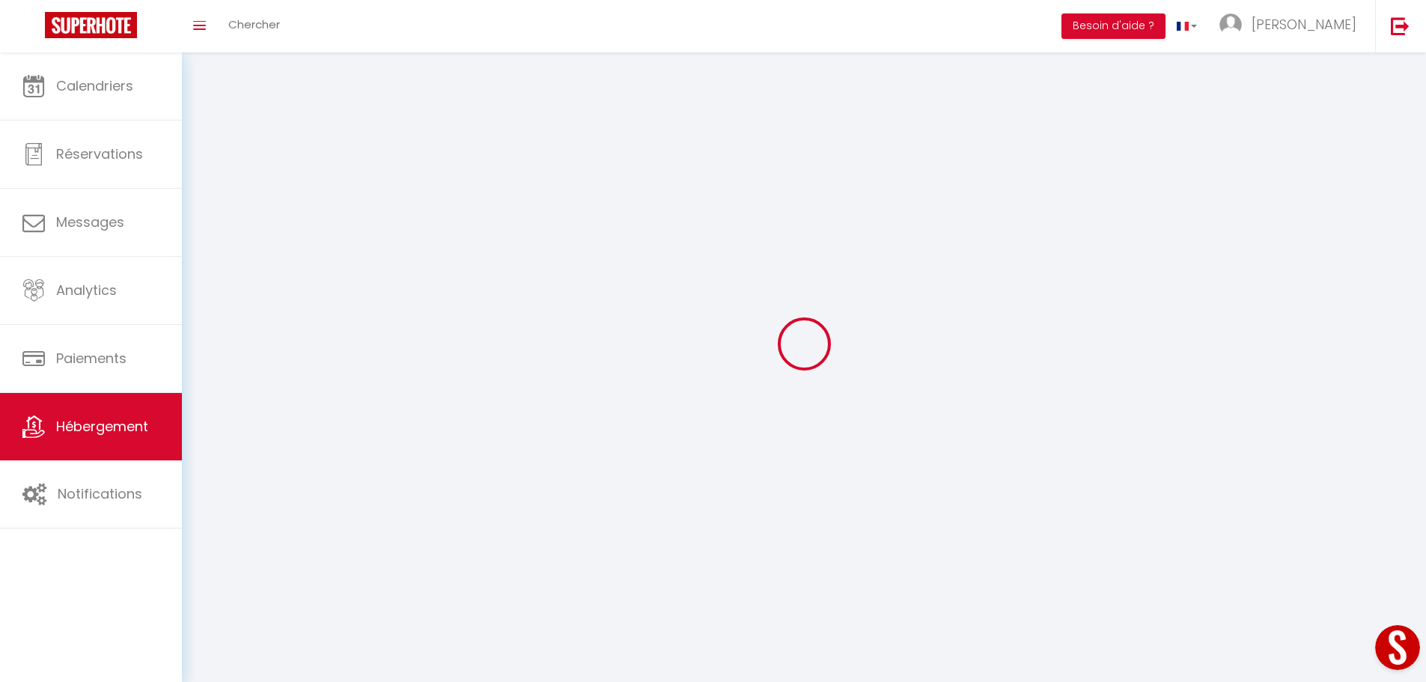
select select
checkbox input "false"
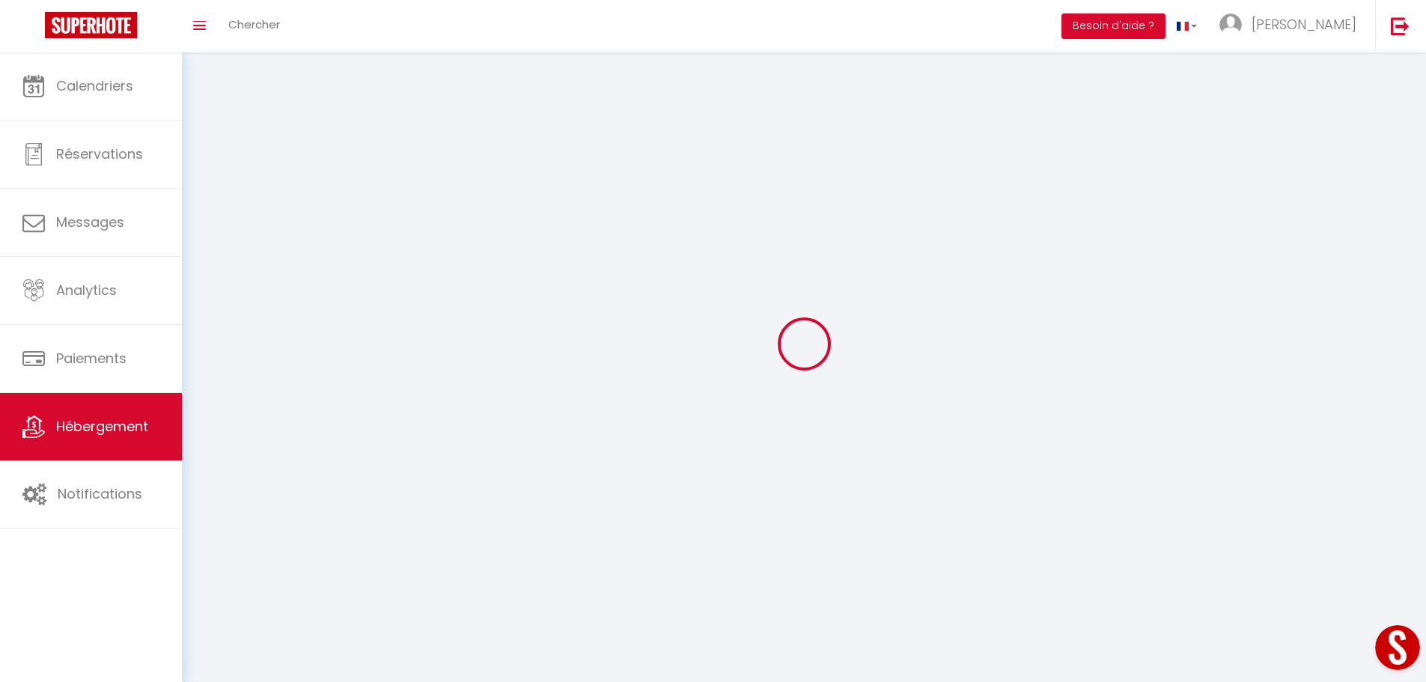
checkbox input "false"
select select
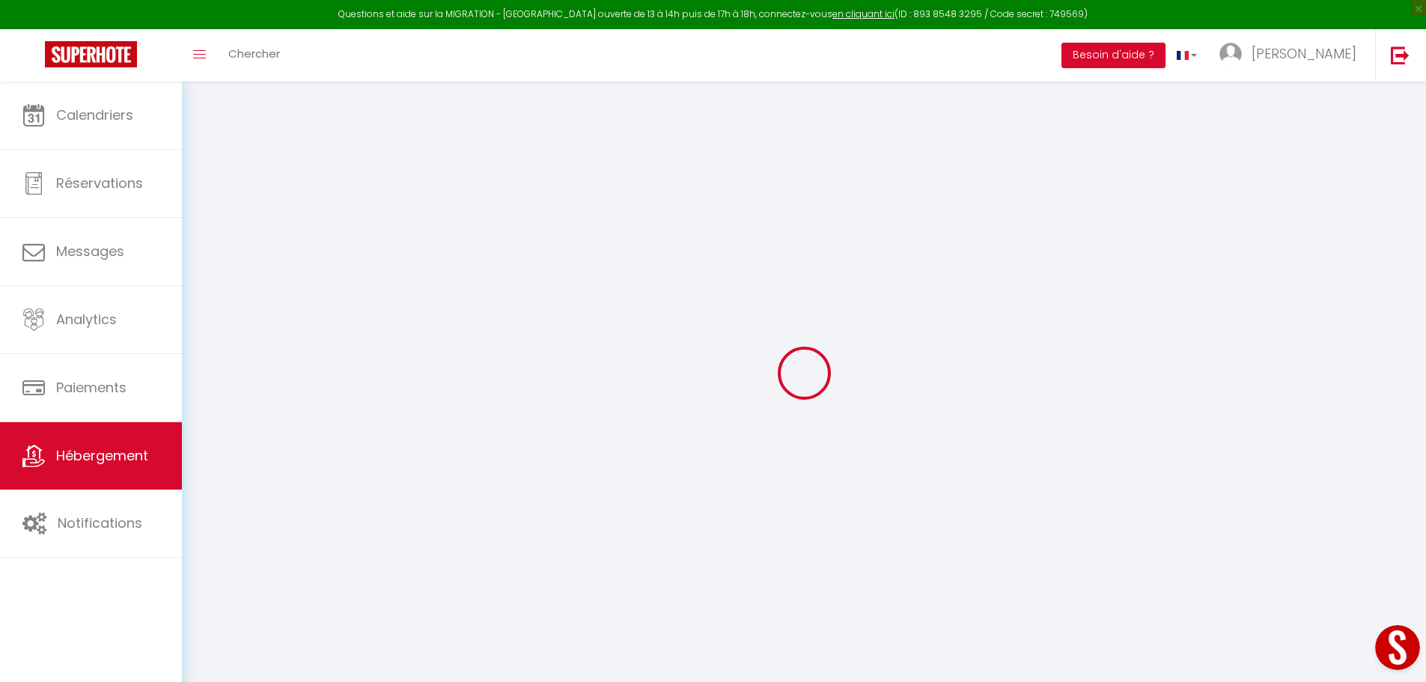
select select "+ 25 %"
select select "+ 72 %"
select select "+ 10 %"
select select "+ 20 %"
select select
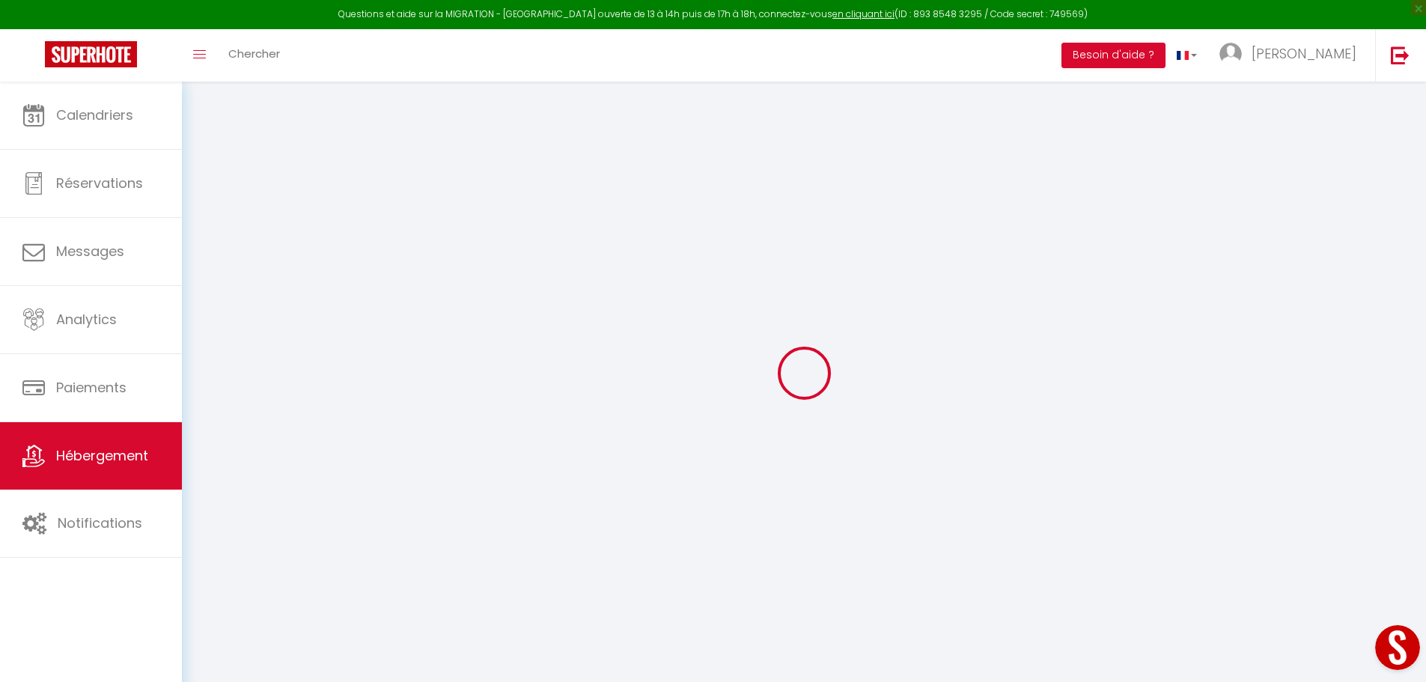
checkbox input "false"
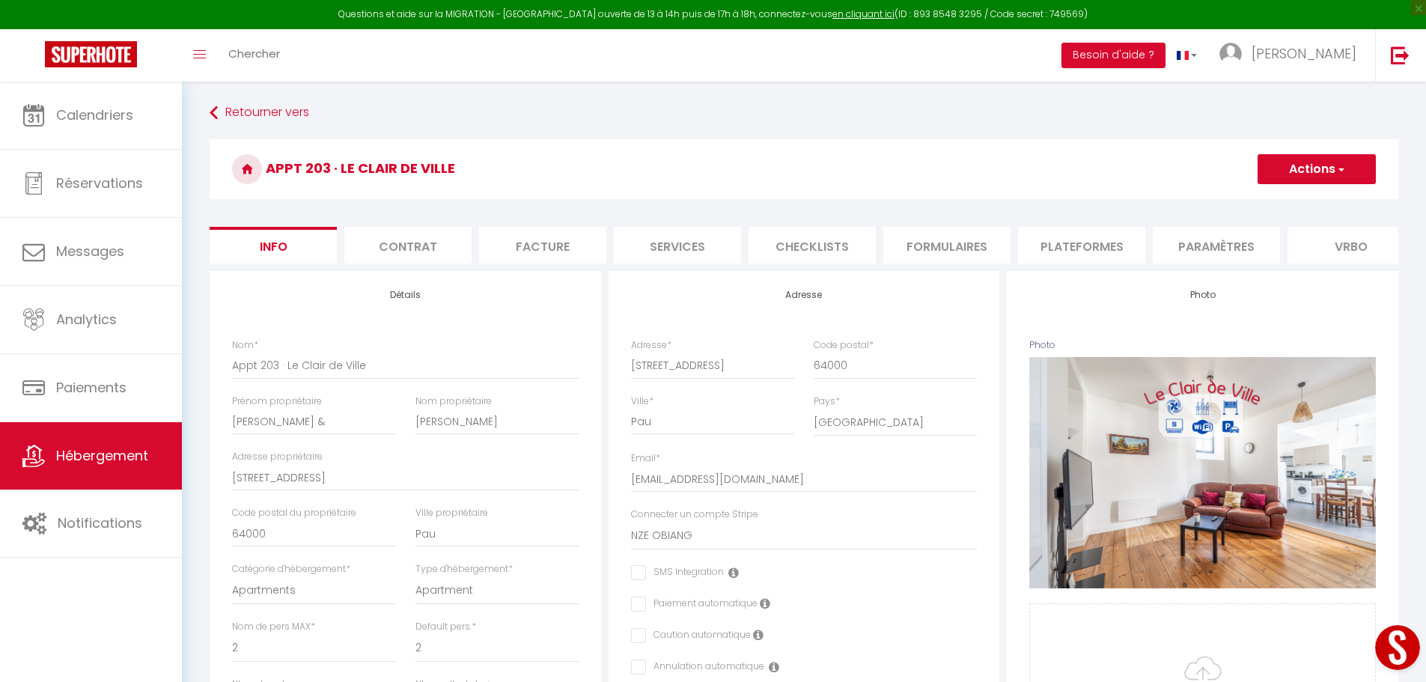
click at [1062, 242] on li "Plateformes" at bounding box center [1081, 245] width 127 height 37
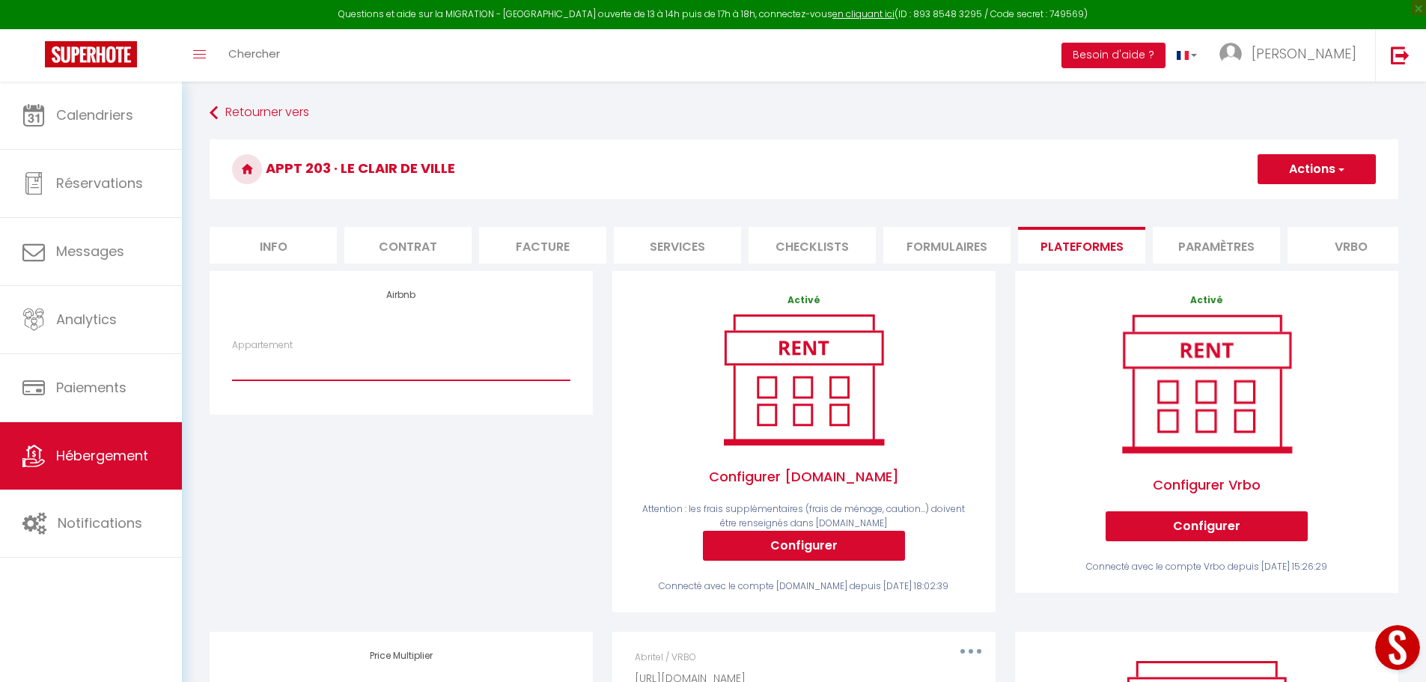
click at [284, 376] on select "Appt 21 · Le Douillet Béarnais - alexandra.herve64@gmail.com Appt 22 · Le Cœur …" at bounding box center [401, 366] width 338 height 28
select select "6703-1357798197834309031"
click at [232, 363] on select "Appt 21 · Le Douillet Béarnais - alexandra.herve64@gmail.com Appt 22 · Le Cœur …" at bounding box center [401, 366] width 338 height 28
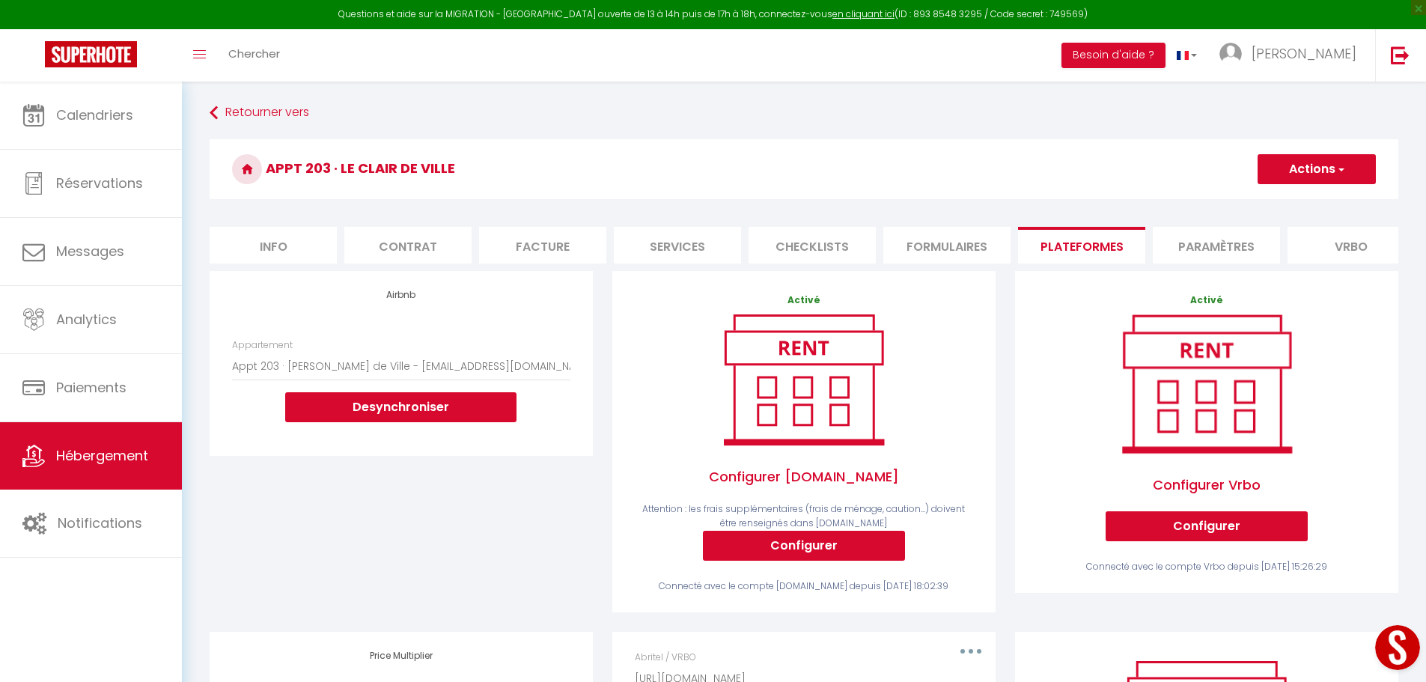
click at [1306, 164] on button "Actions" at bounding box center [1317, 169] width 118 height 30
click at [1280, 198] on link "Enregistrer" at bounding box center [1316, 201] width 118 height 19
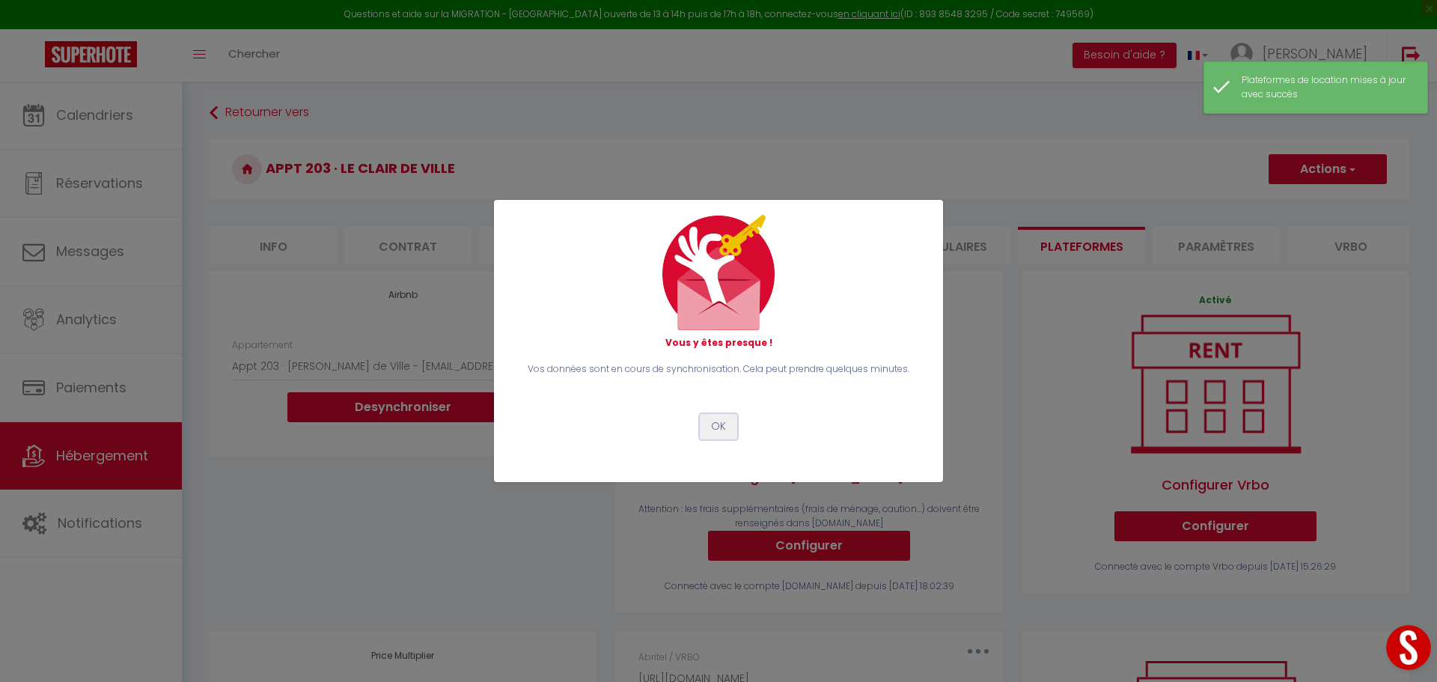
click at [716, 421] on button "OK" at bounding box center [718, 426] width 37 height 25
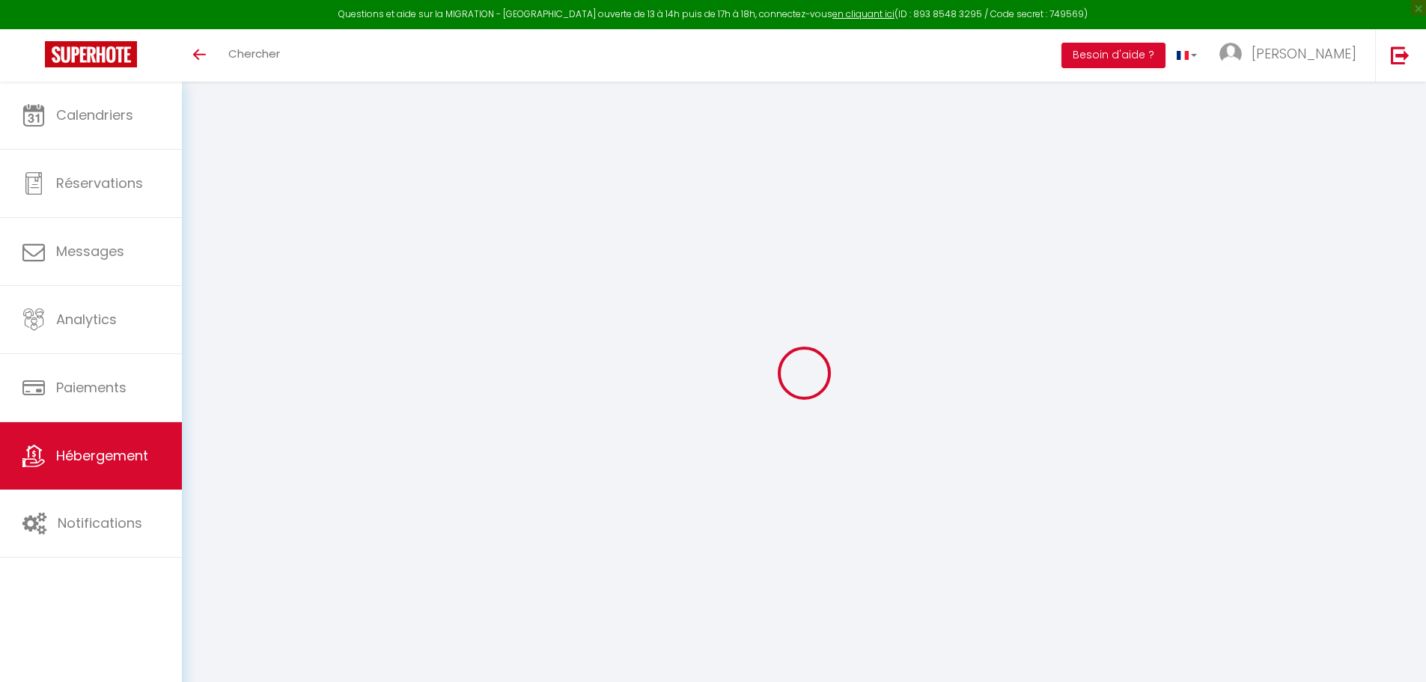
select select "+ 25 %"
select select "+ 72 %"
select select "+ 10 %"
select select "+ 20 %"
select select "365"
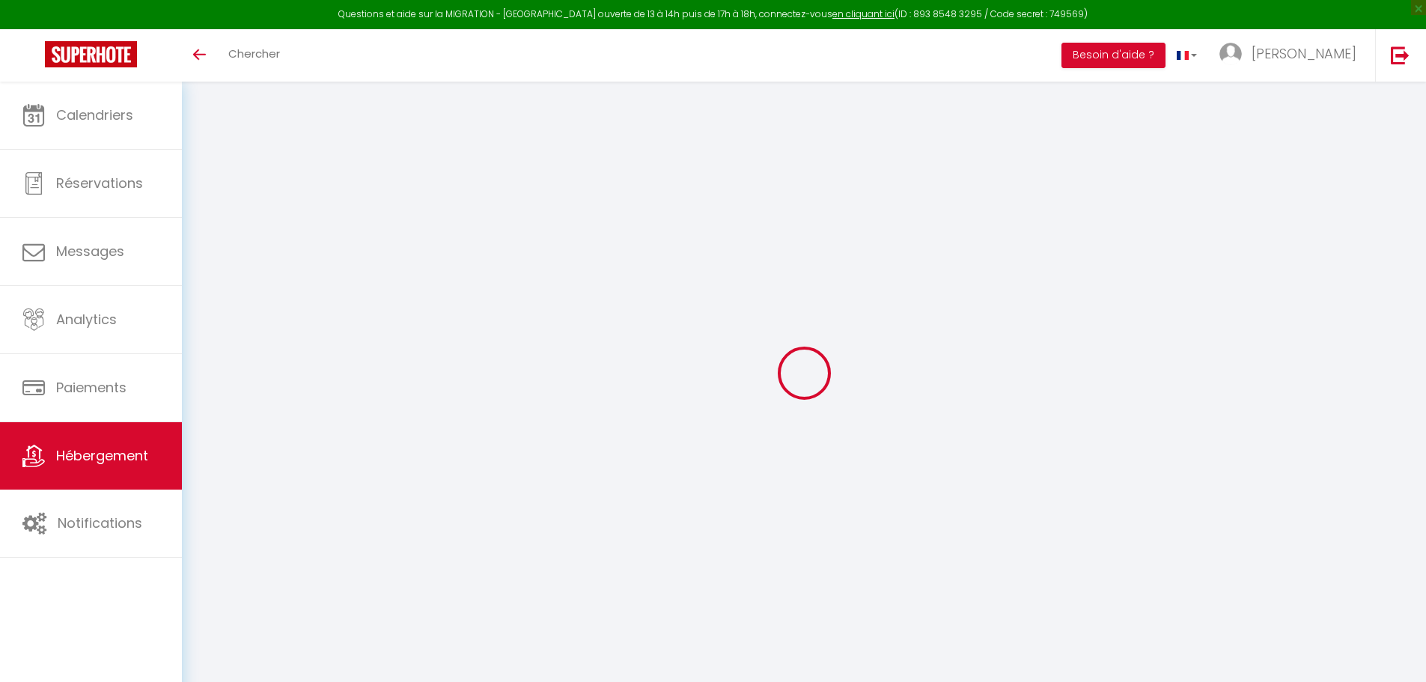
select select "EUR"
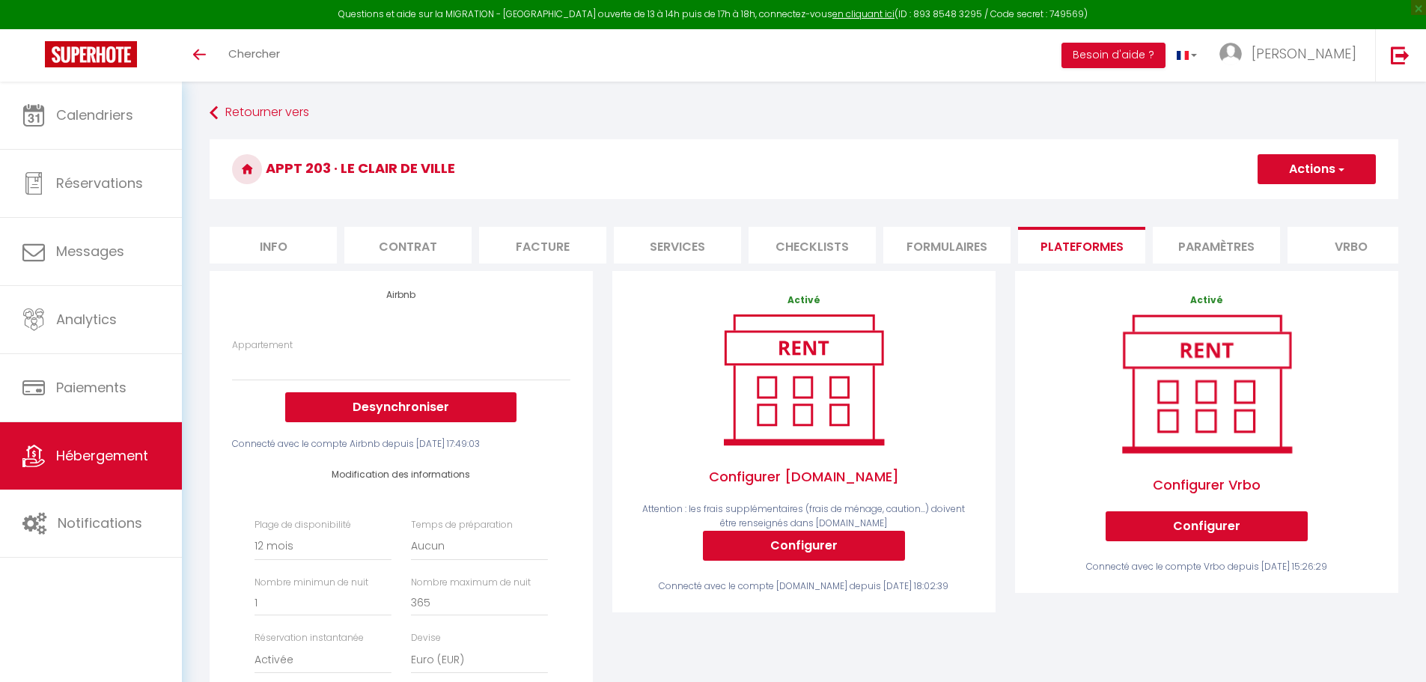
select select "6703-1357798197834309031"
drag, startPoint x: 299, startPoint y: 168, endPoint x: 344, endPoint y: 170, distance: 45.0
click at [344, 170] on h3 "Appt 203 · Le Clair de Ville" at bounding box center [804, 169] width 1189 height 60
click at [127, 448] on span "Hébergement" at bounding box center [102, 455] width 92 height 19
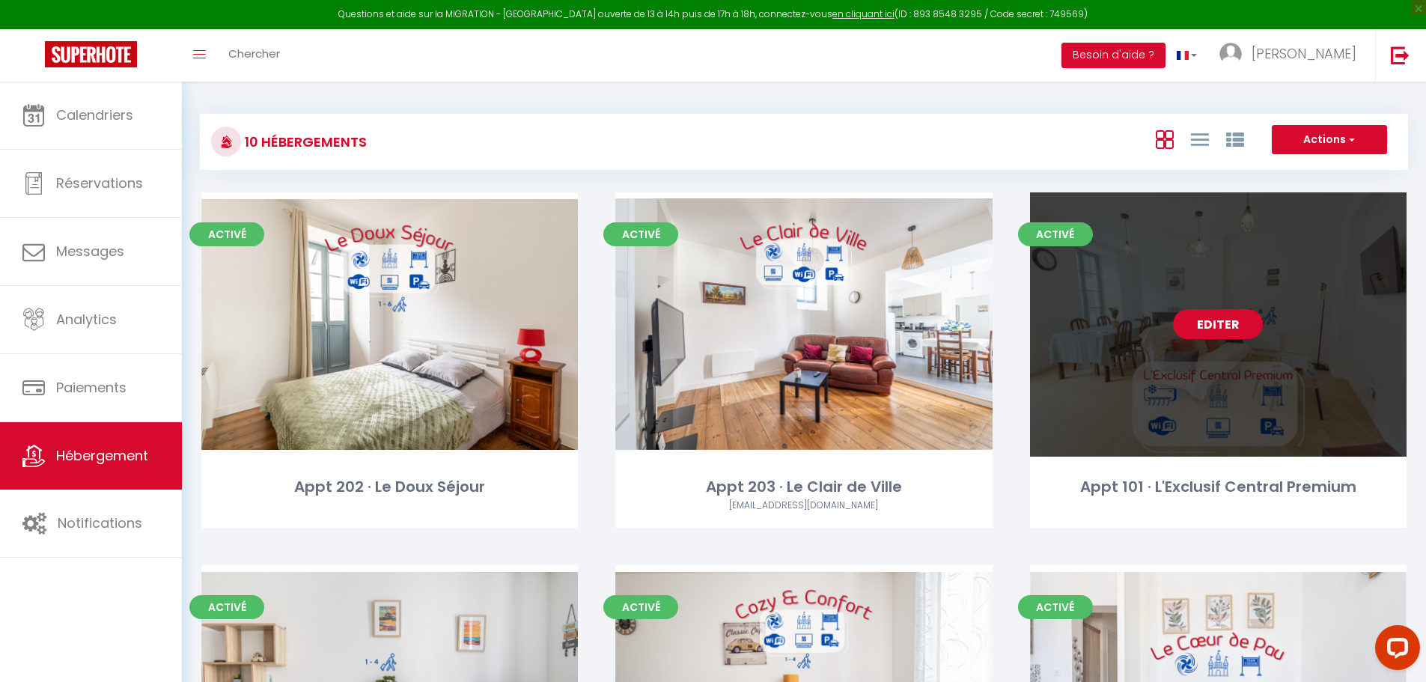
click at [1222, 325] on link "Editer" at bounding box center [1218, 324] width 90 height 30
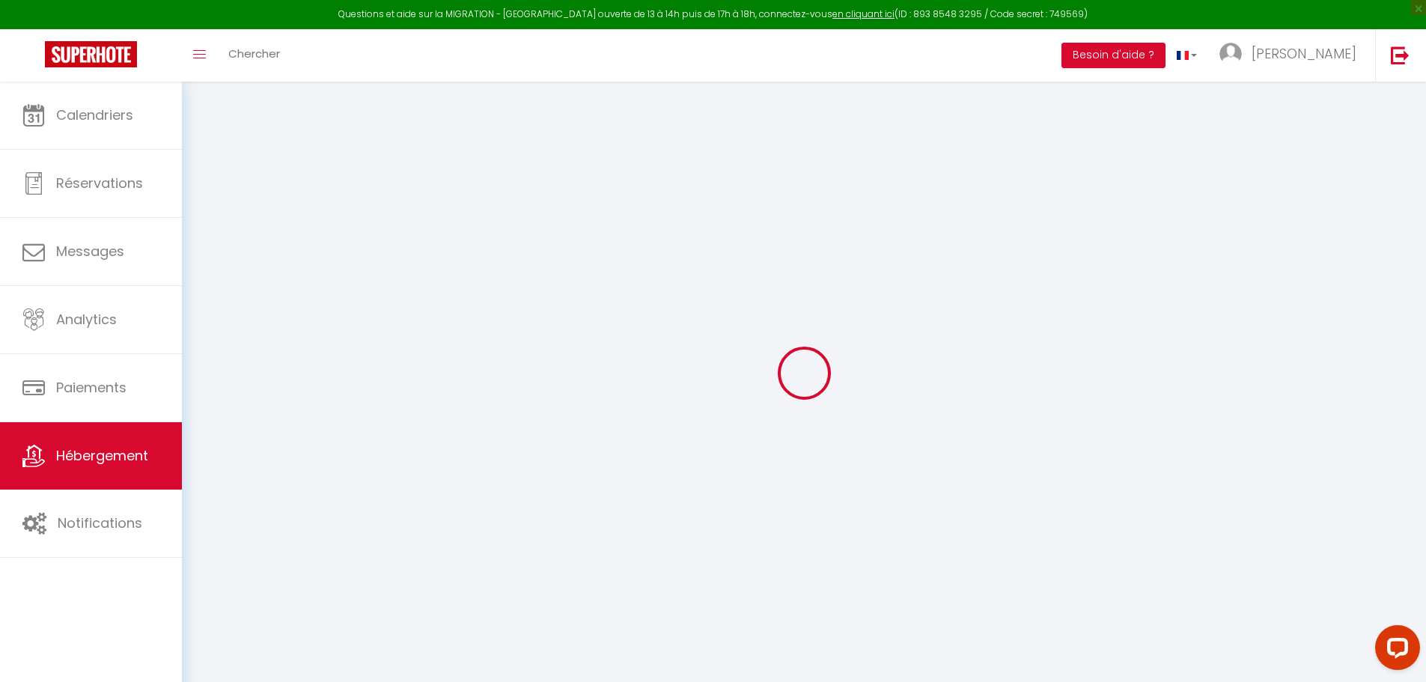
type input "Appt 101 · L'Exclusif Central Premium"
type input "[PERSON_NAME] &"
type input "[PERSON_NAME]"
type input "[STREET_ADDRESS][PERSON_NAME]"
type input "64000"
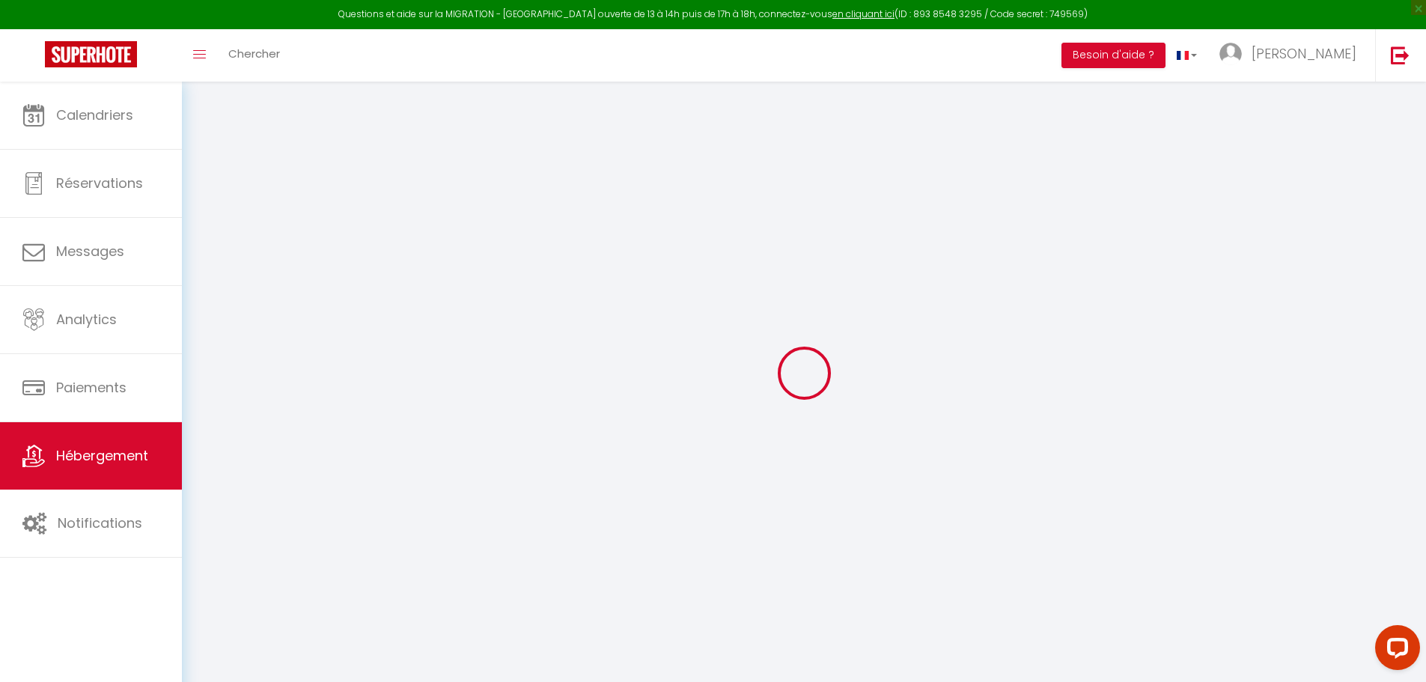
type input "Pau"
select select "6"
select select "2"
type input "75"
type input "35"
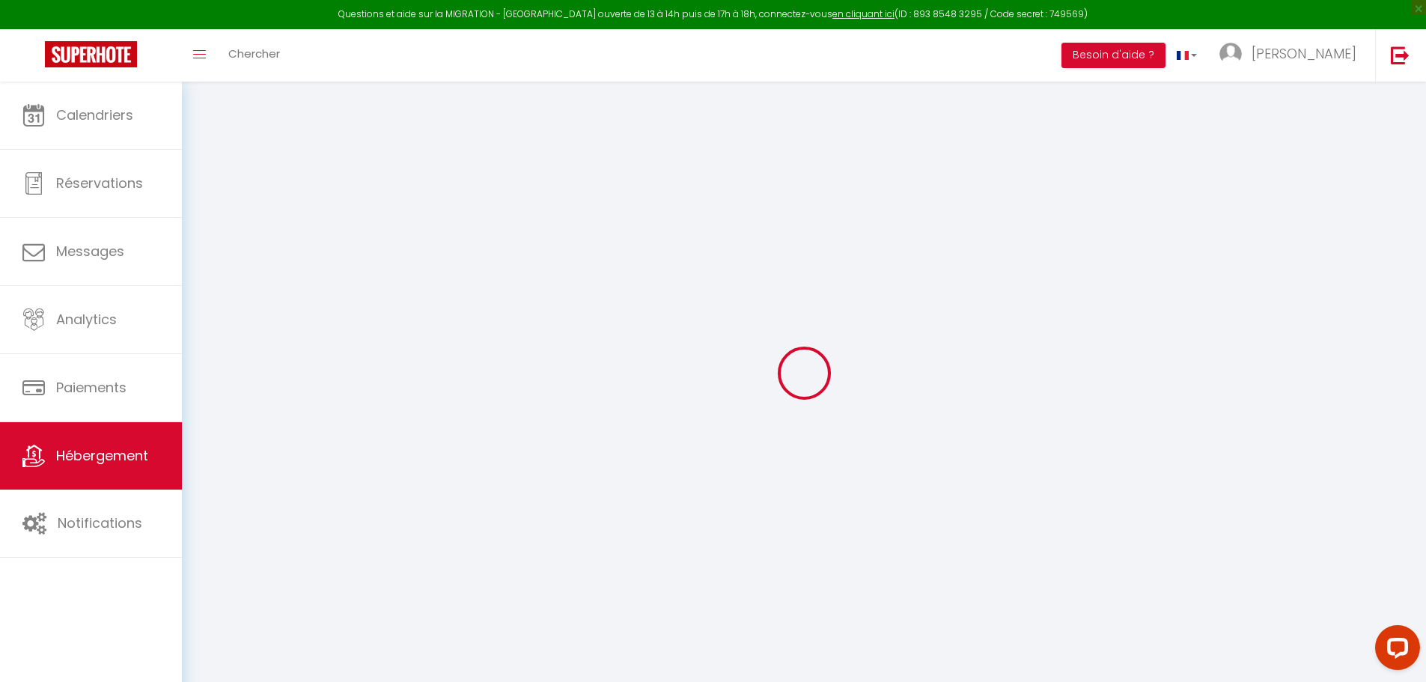
type input "7.2"
type input "6.62"
type input "300"
select select
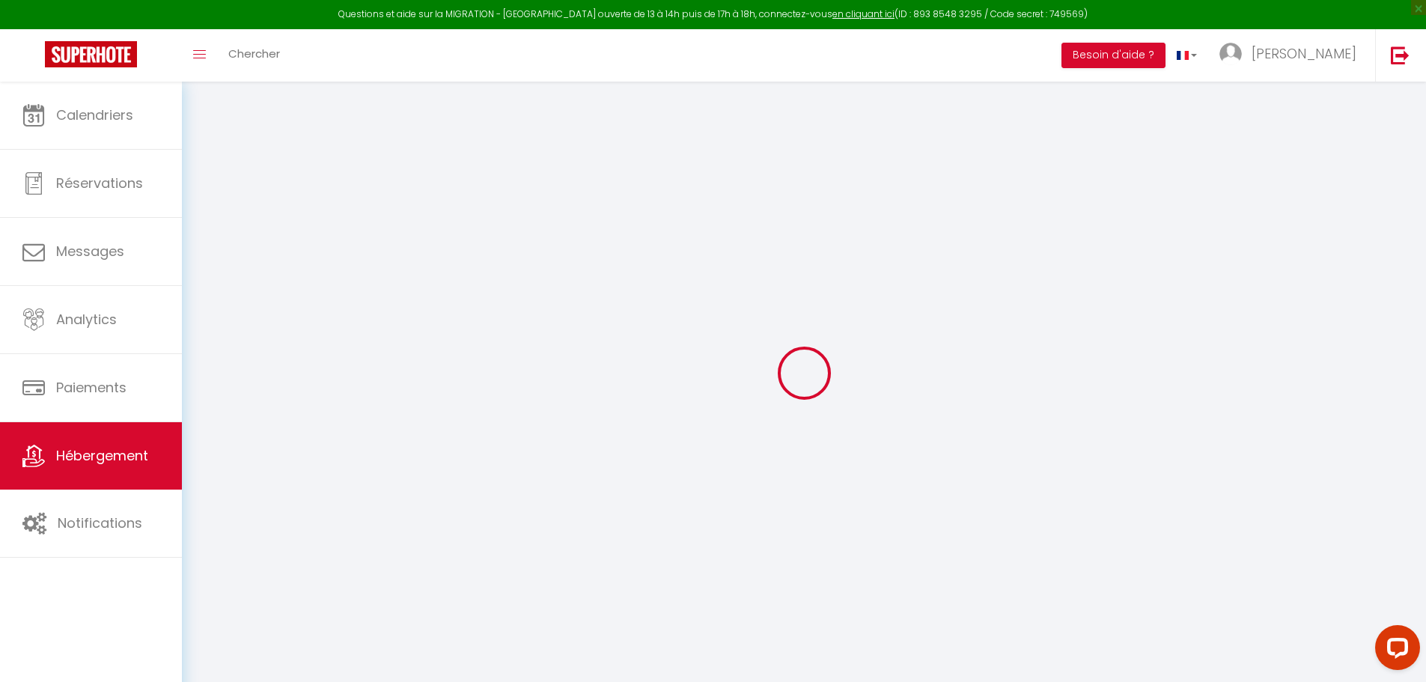
select select
type input "8 Rue Latapie"
type input "64000"
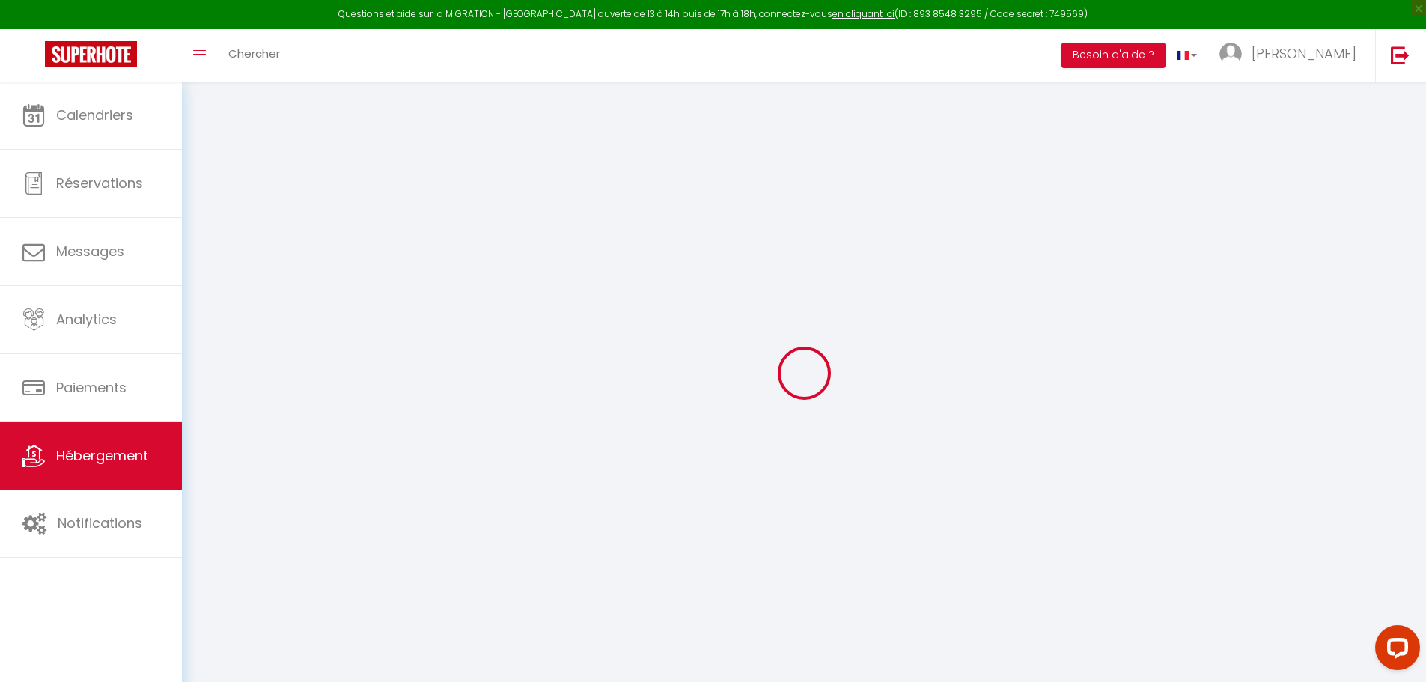
type input "Pau"
type input "[EMAIL_ADDRESS][DOMAIN_NAME]"
select select "9815"
checkbox input "false"
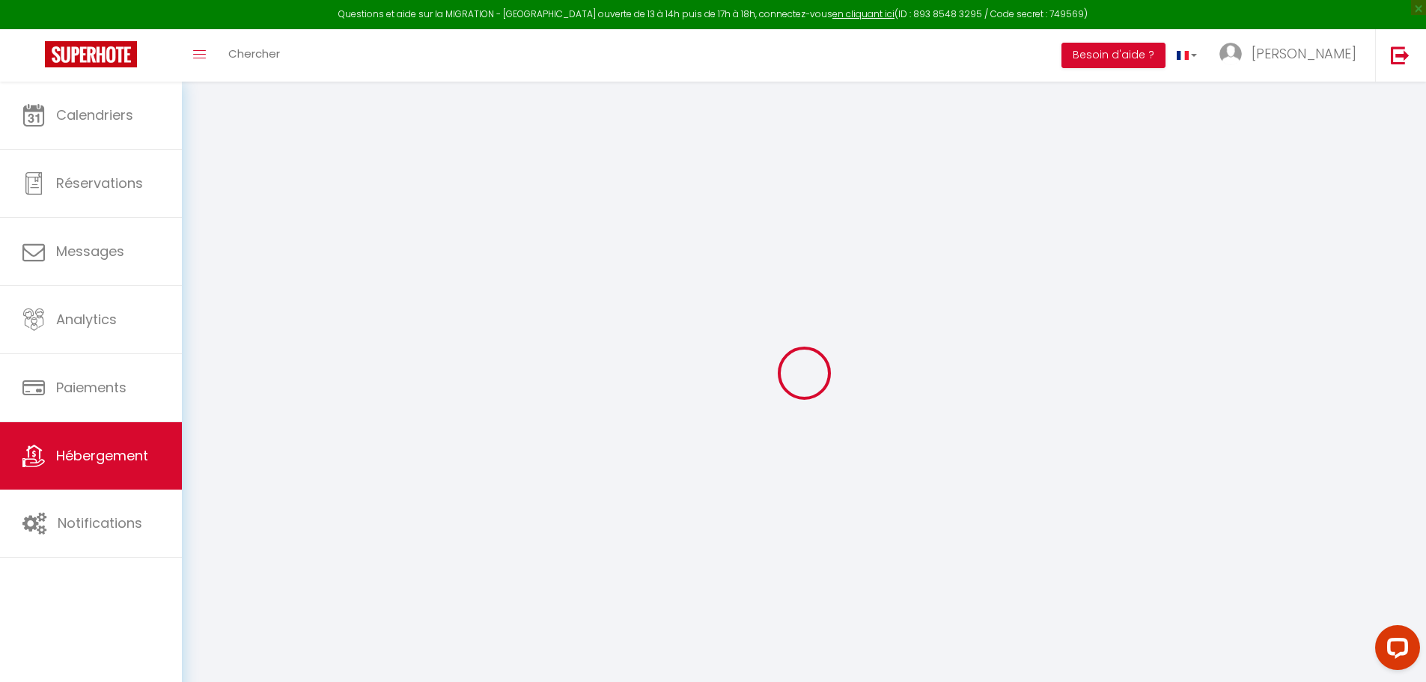
checkbox input "false"
radio input "true"
type input "0"
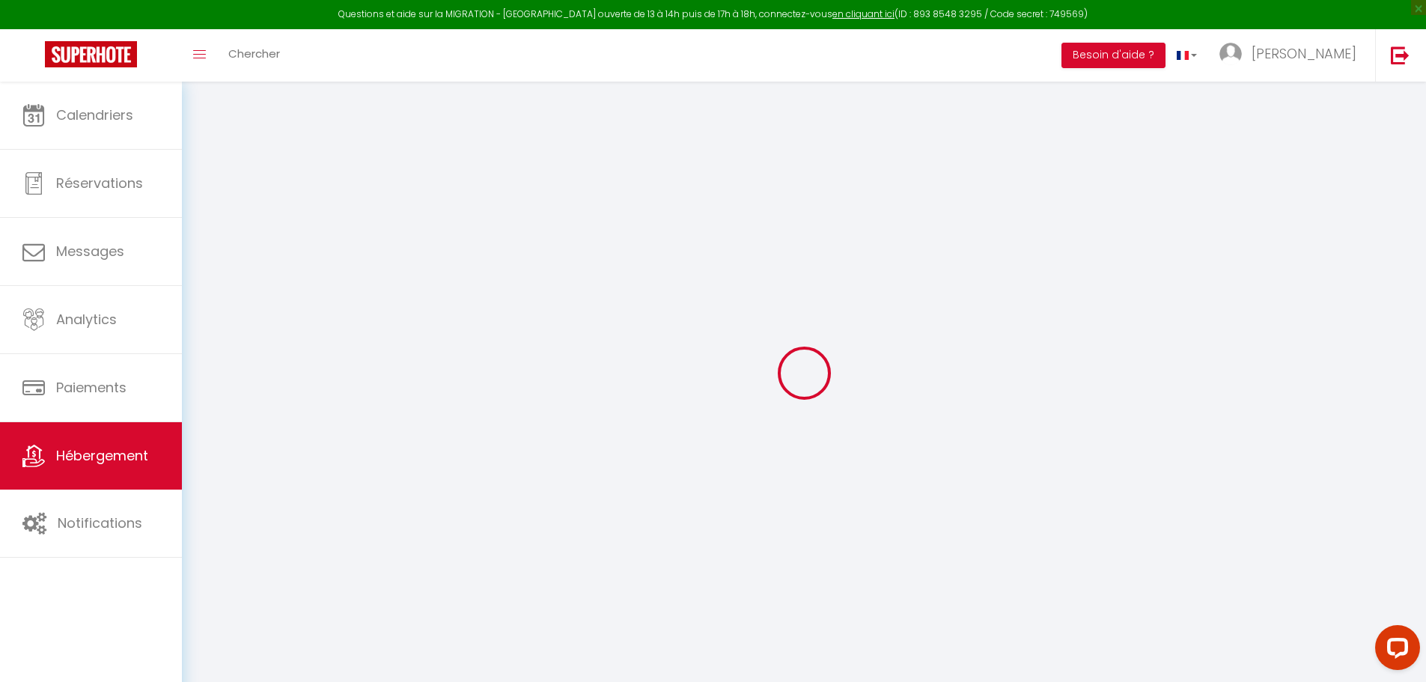
type input "0"
select select
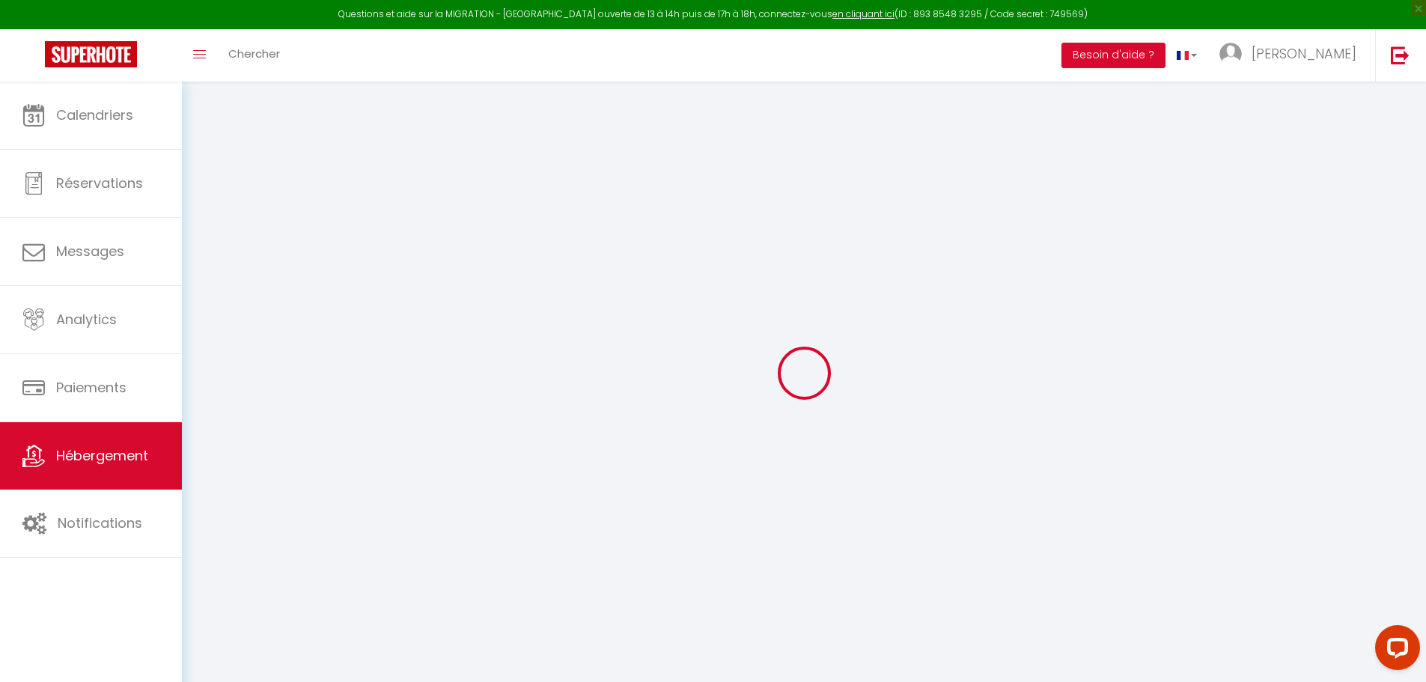
select select
checkbox input "false"
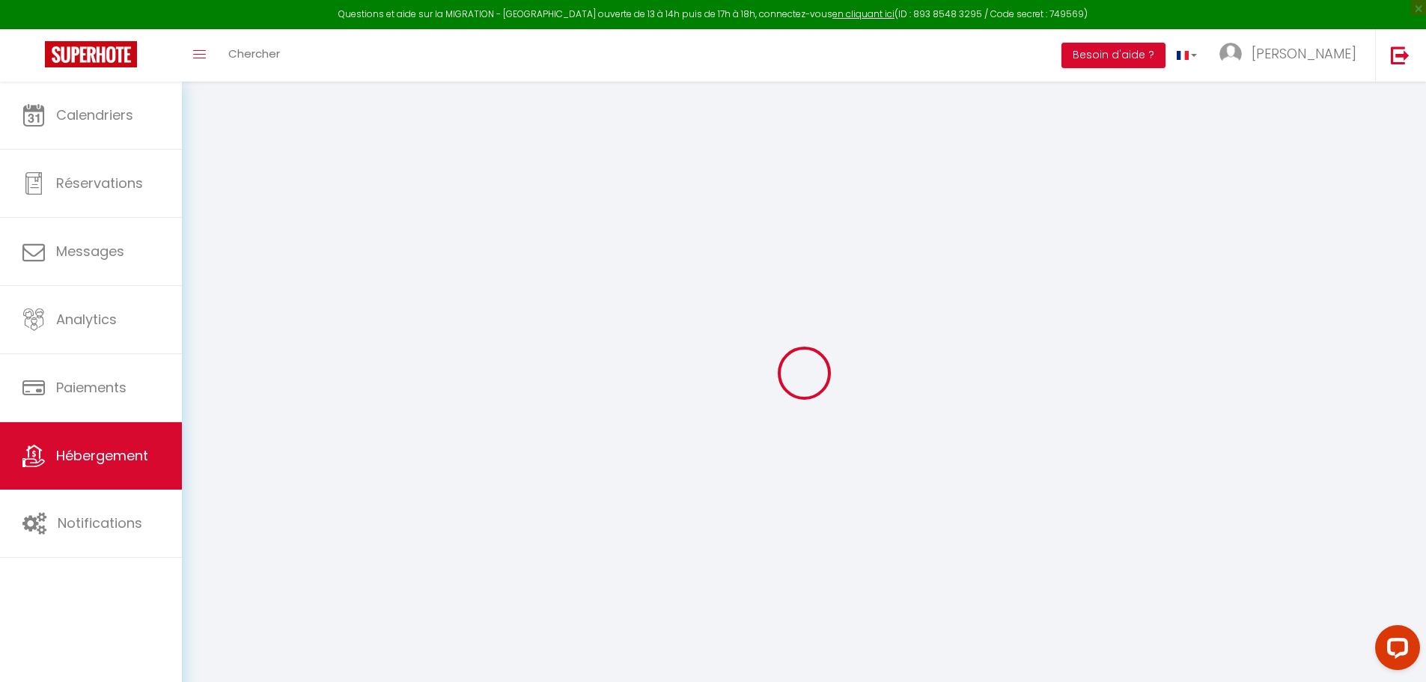
checkbox input "false"
select select "+ 25 %"
select select "+ 78 %"
select select "+ 10 %"
select select "+ 20 %"
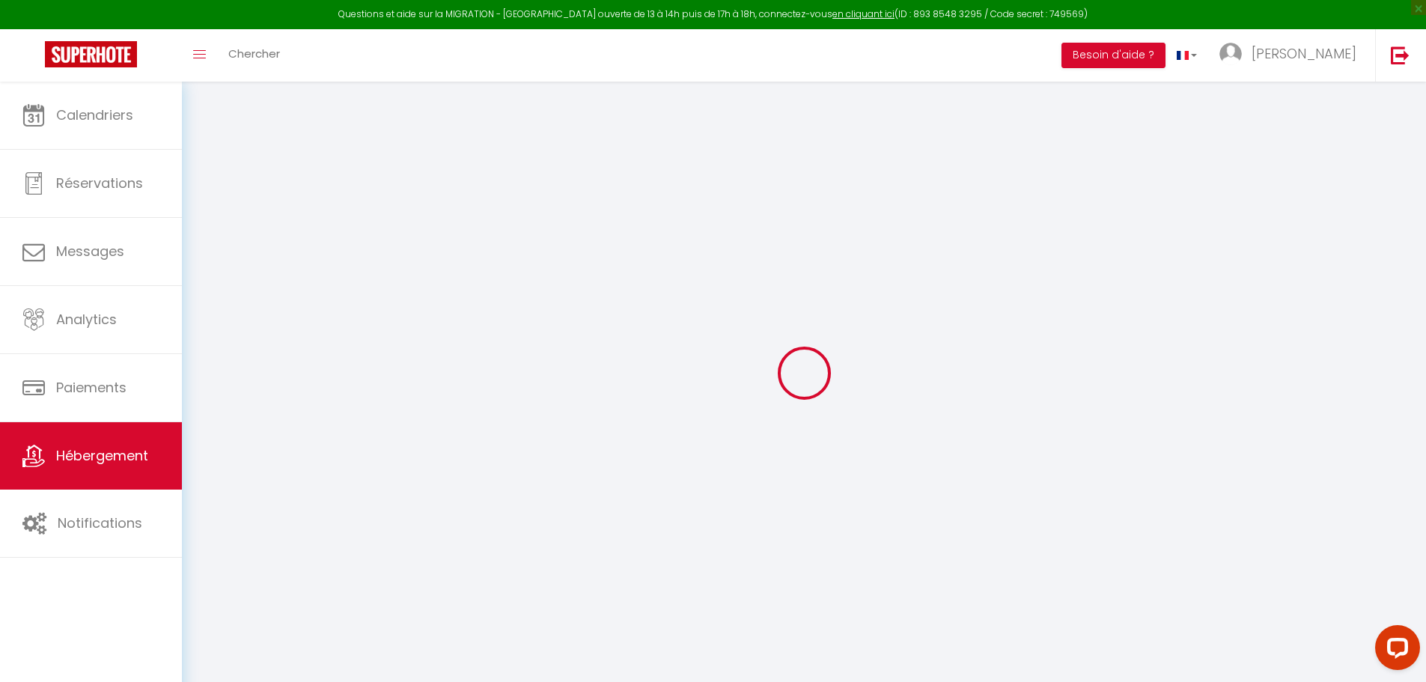
select select
checkbox input "false"
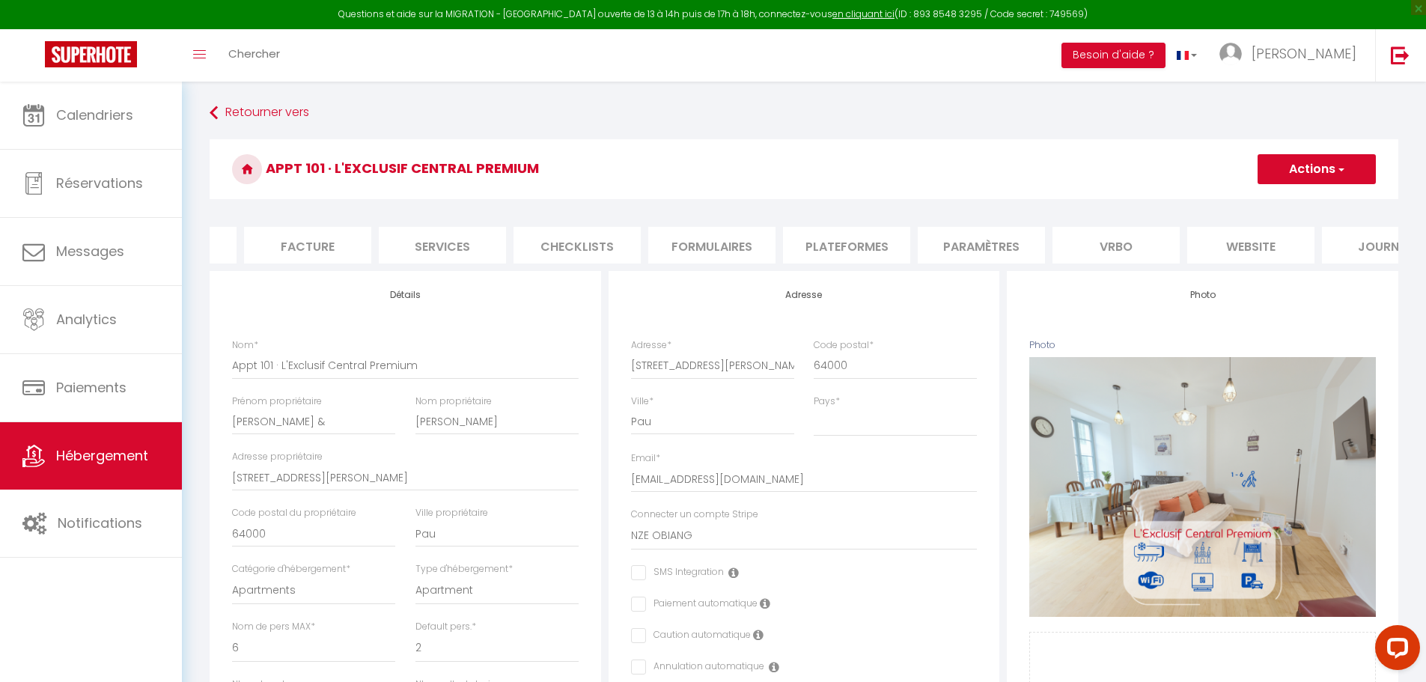
scroll to position [0, 240]
click at [874, 261] on li "Plateformes" at bounding box center [841, 245] width 127 height 37
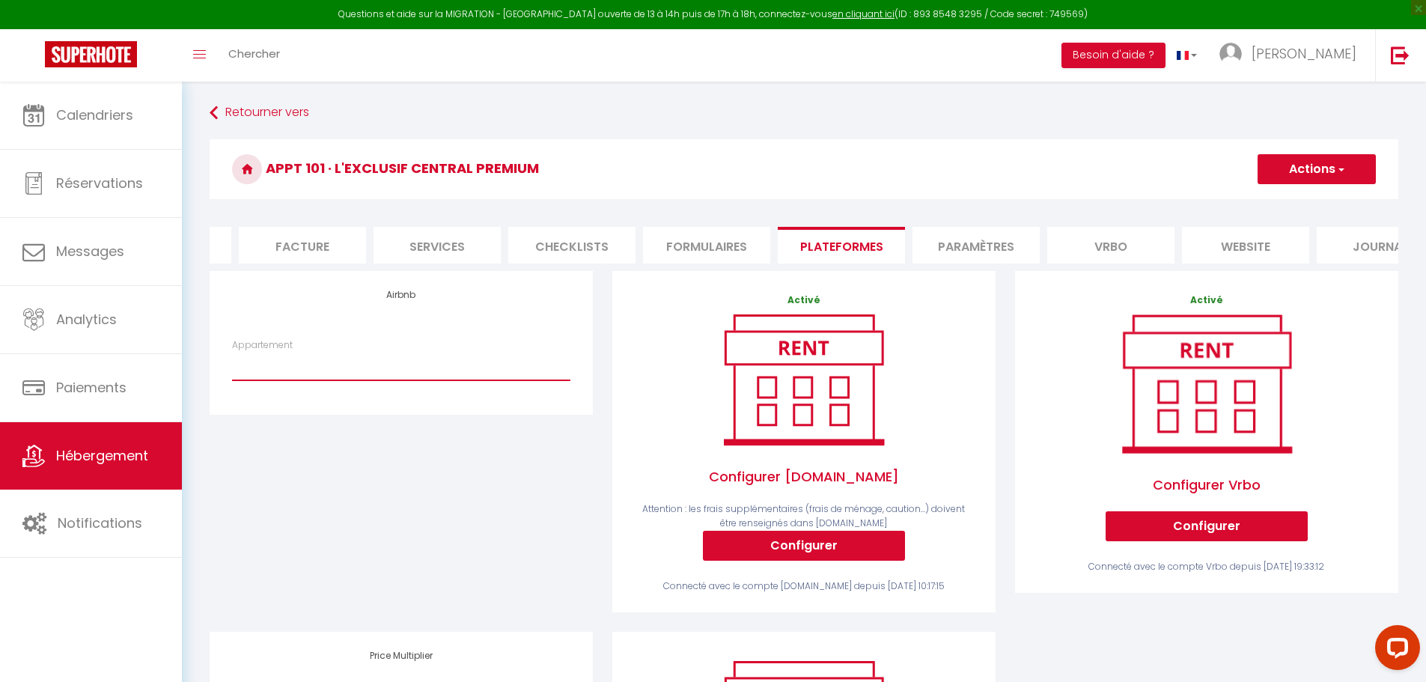
click at [318, 378] on select "Appt 21 · Le Douillet Béarnais - alexandra.herve64@gmail.com Appt 22 · Le Cœur …" at bounding box center [401, 366] width 338 height 28
click at [115, 448] on span "Hébergement" at bounding box center [102, 455] width 92 height 19
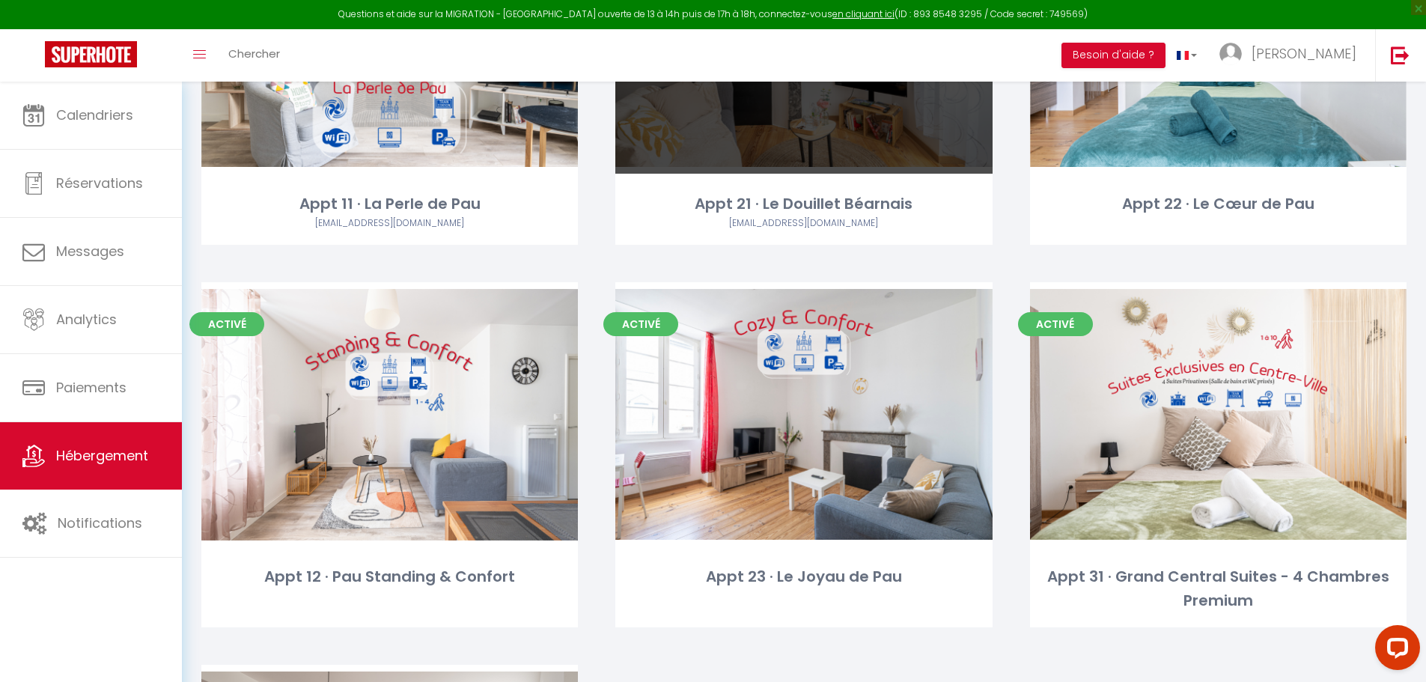
scroll to position [674, 0]
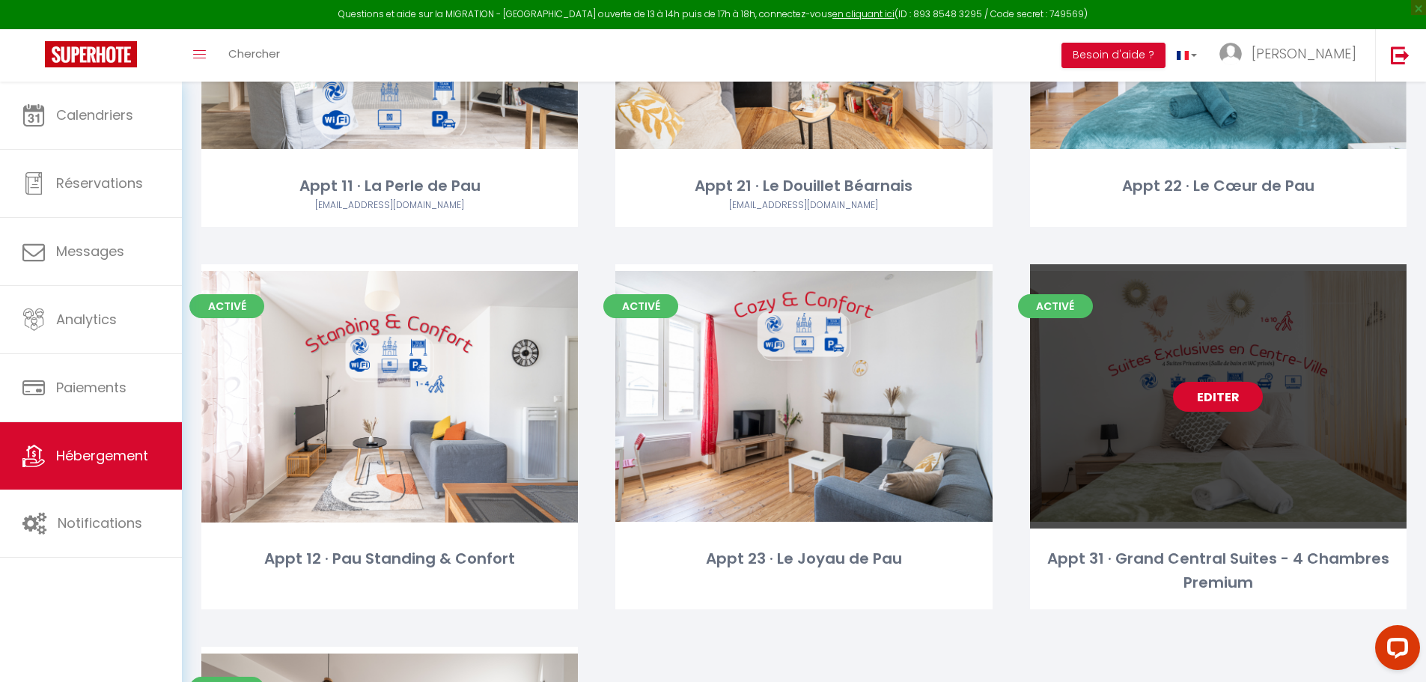
click at [1207, 393] on link "Editer" at bounding box center [1218, 397] width 90 height 30
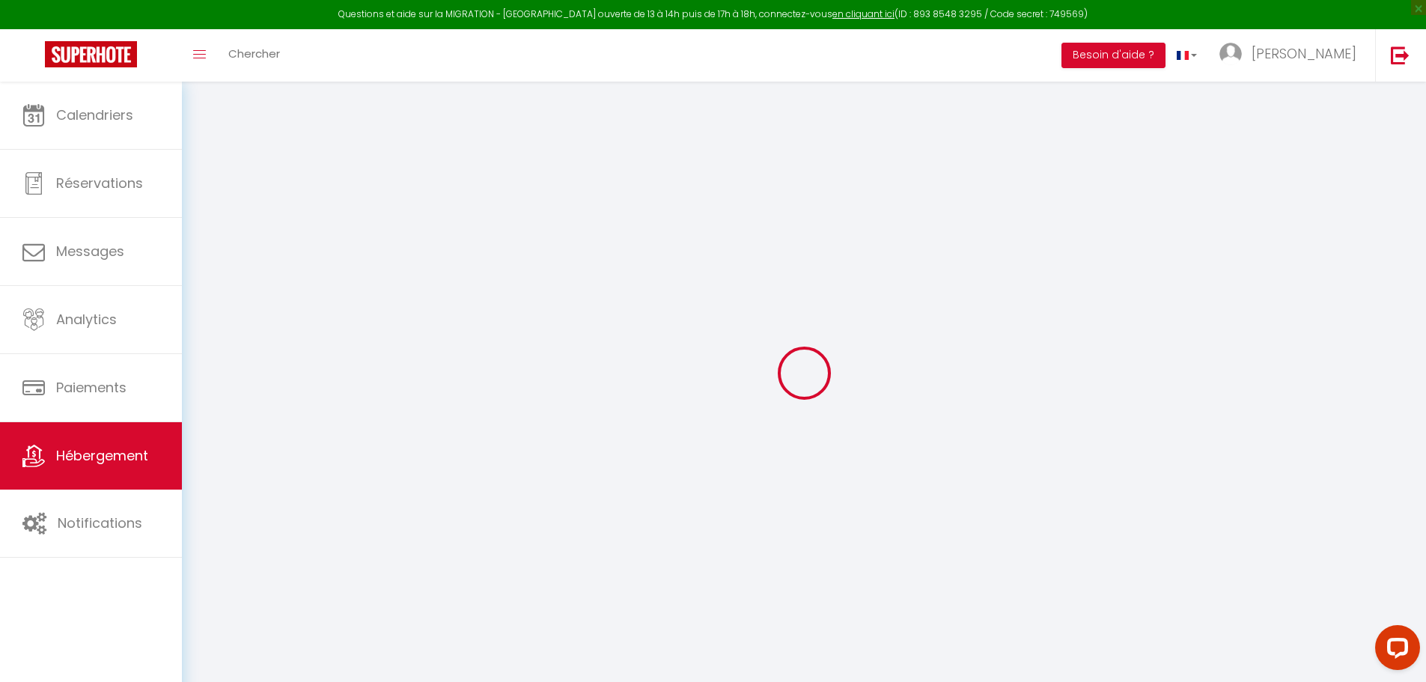
select select
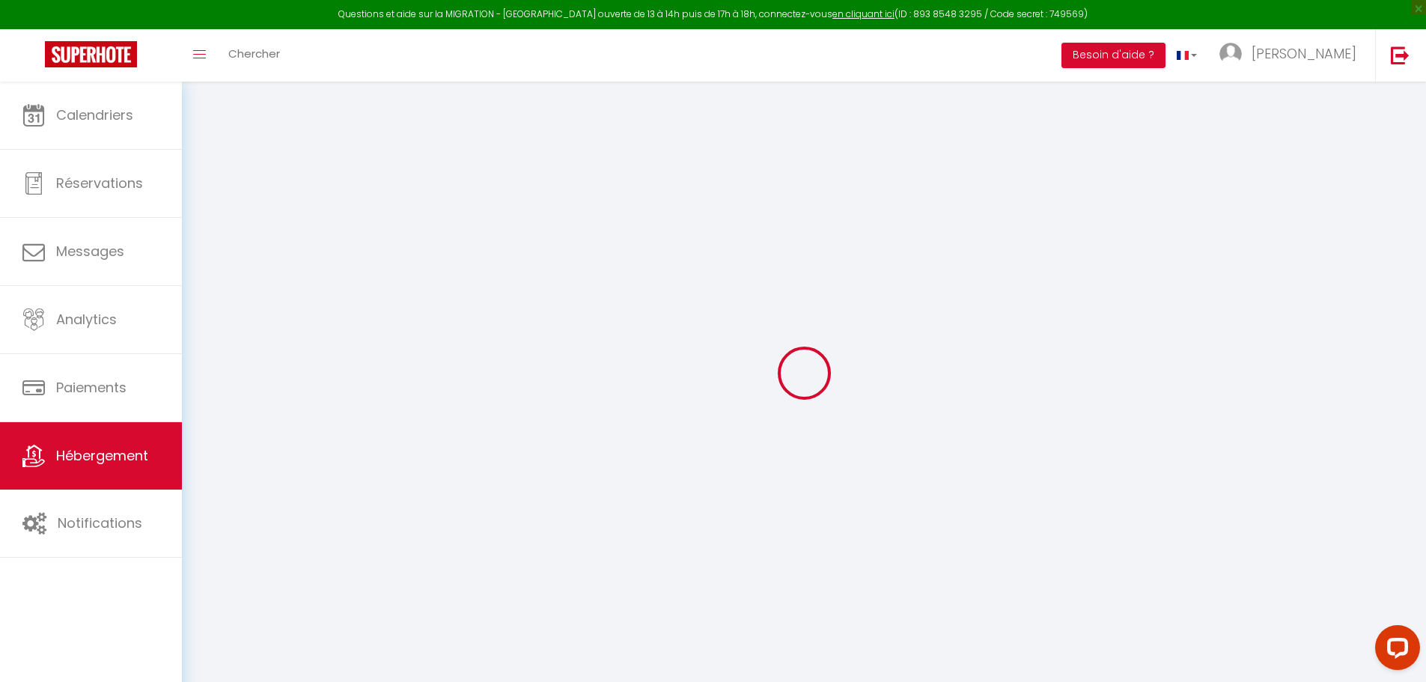
select select
checkbox input "false"
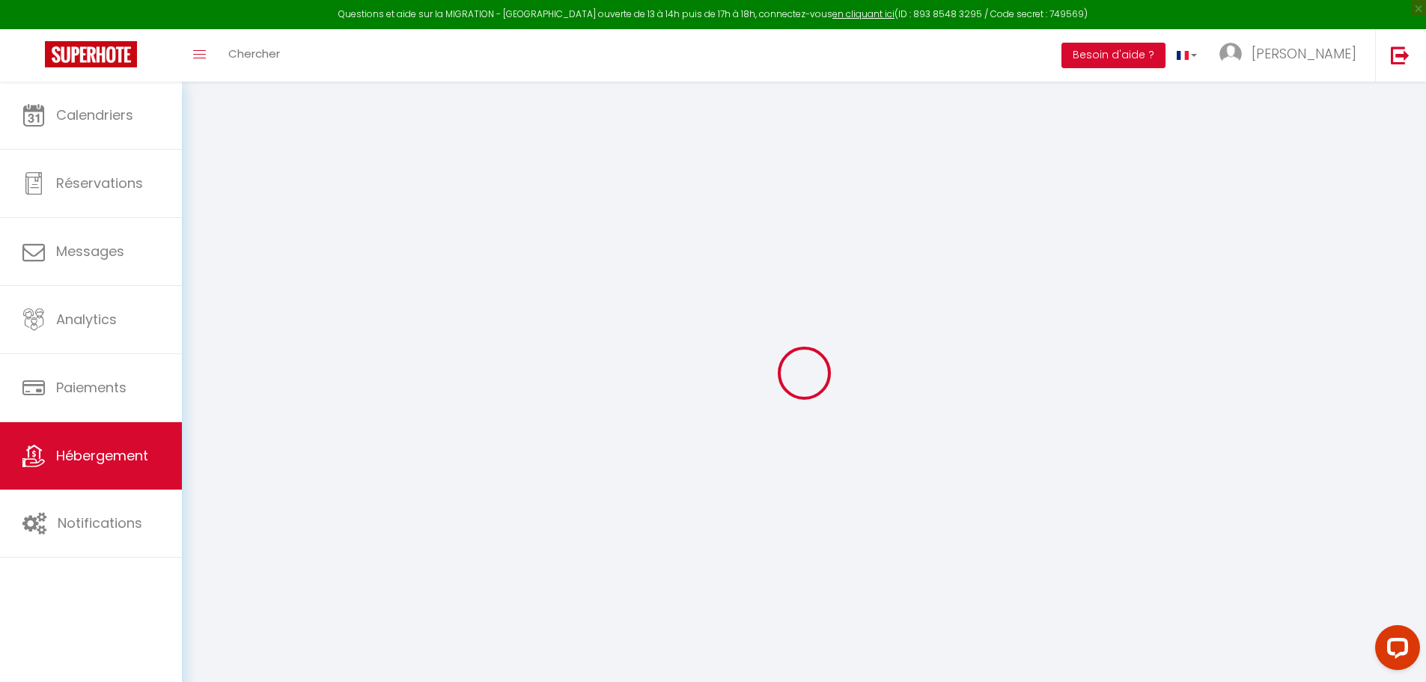
select select
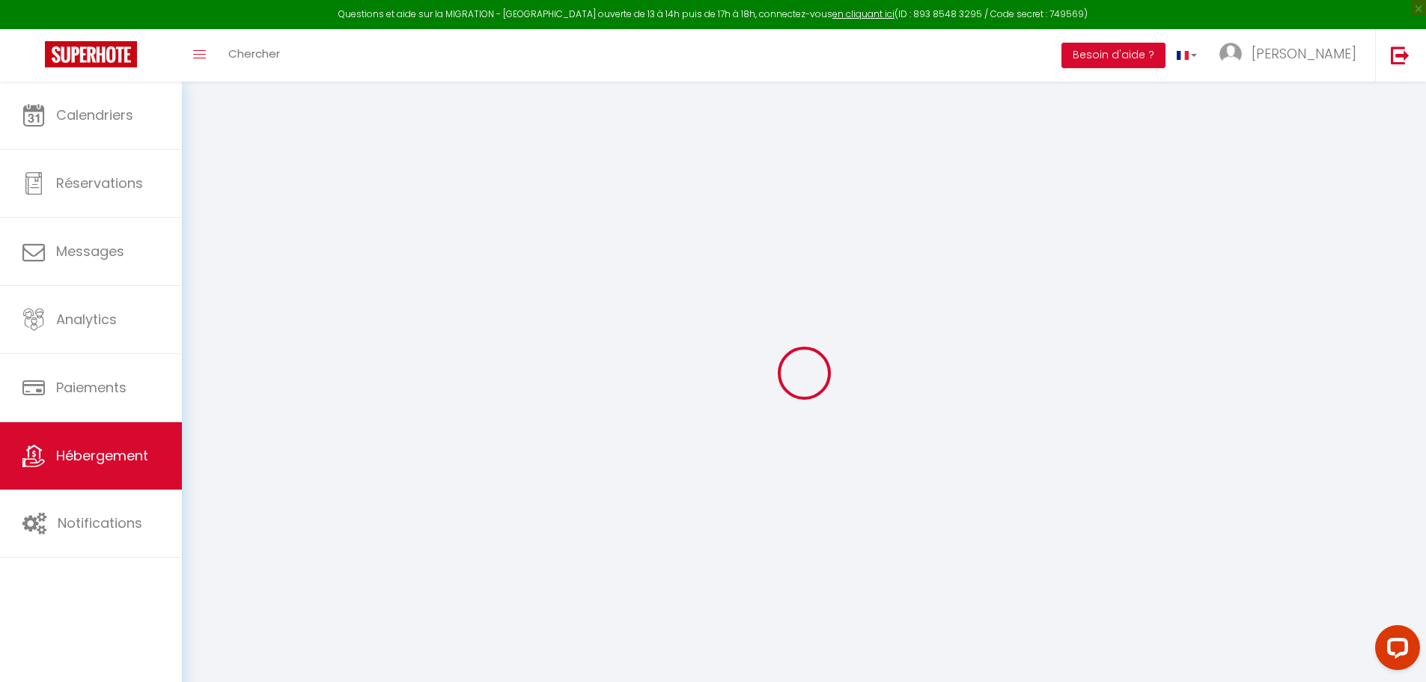
select select
checkbox input "false"
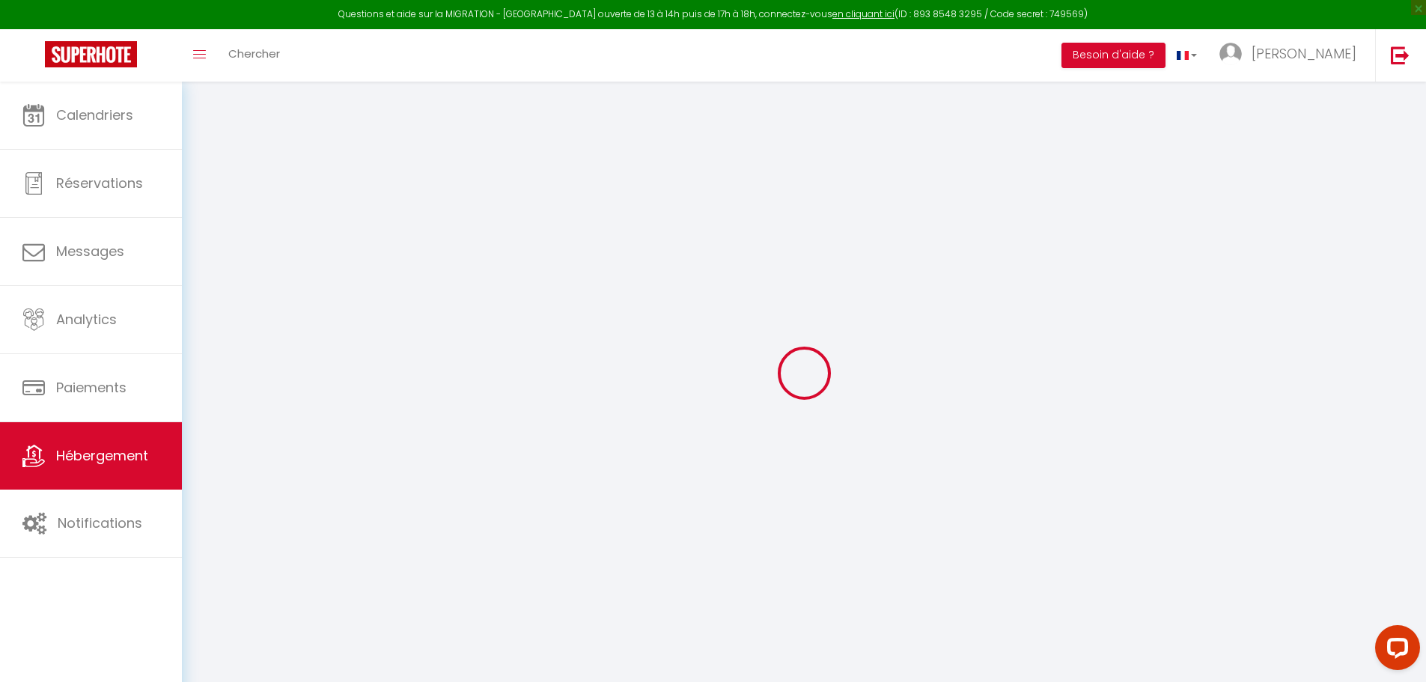
checkbox input "false"
select select
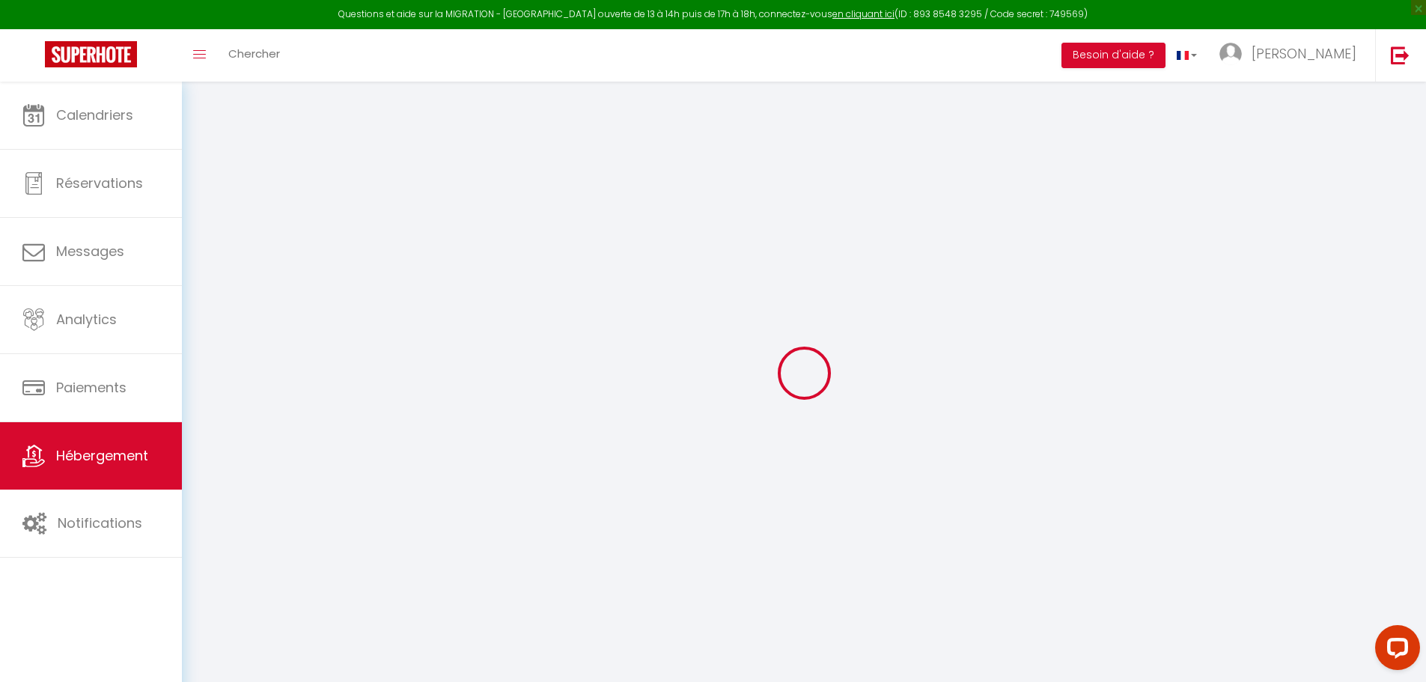
select select
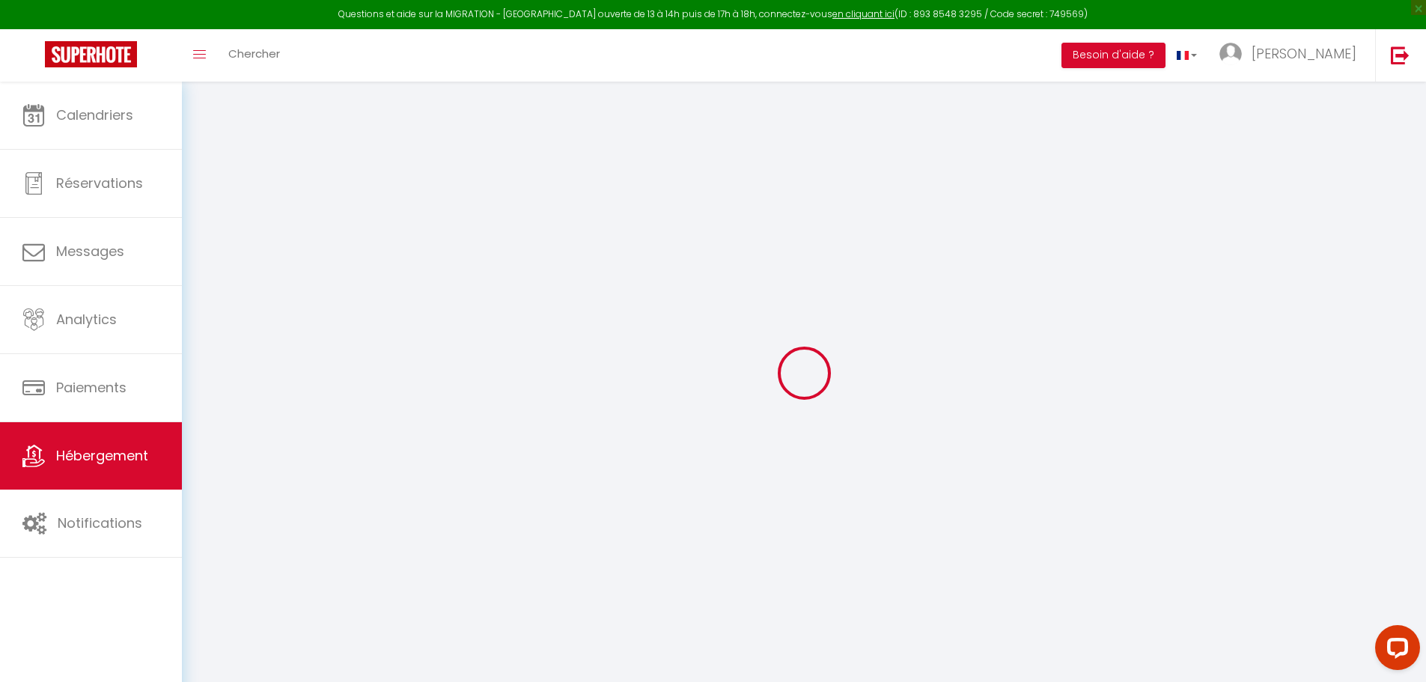
checkbox input "false"
select select
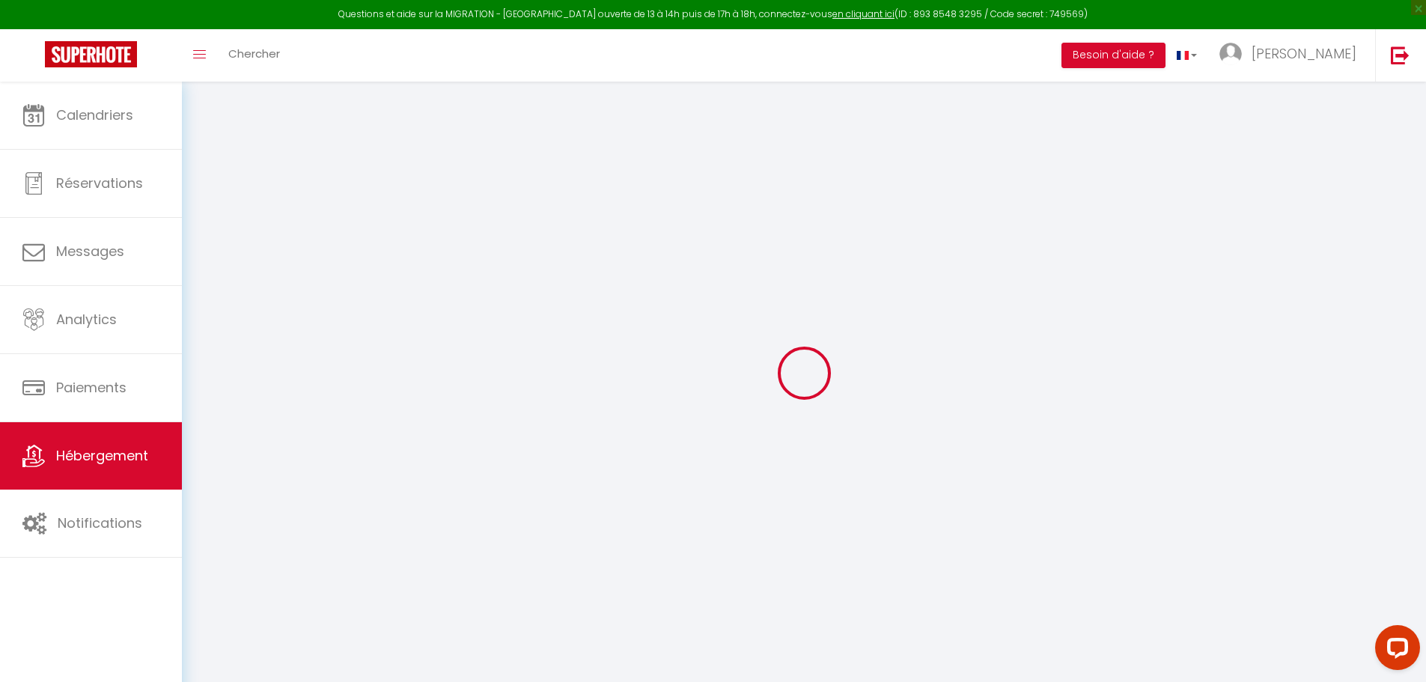
select select
type input "Appt 31 · Grand Central Suites - 4 Chambres Premium"
type input "[PERSON_NAME]"
type input "NZE"
type input "30 Chemin du Bois"
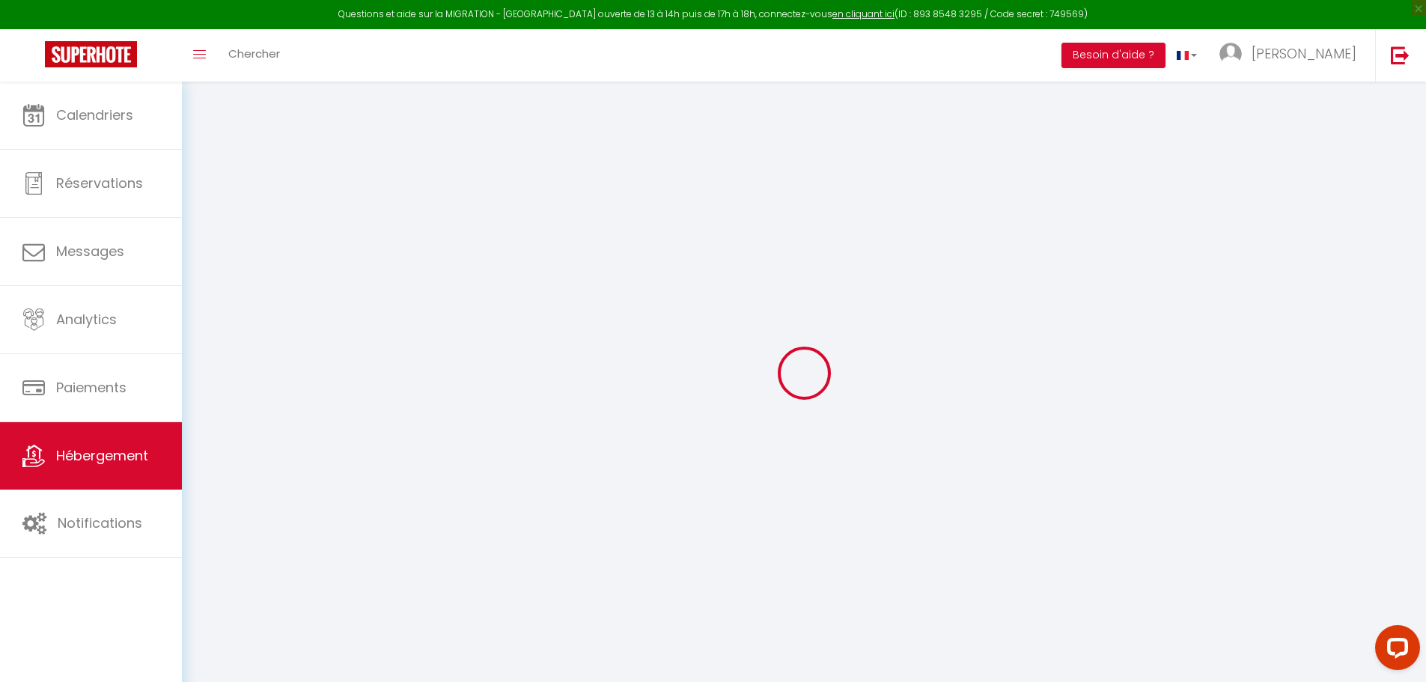
type input "64230"
type input "Sauvagnon"
select select "10"
select select "4"
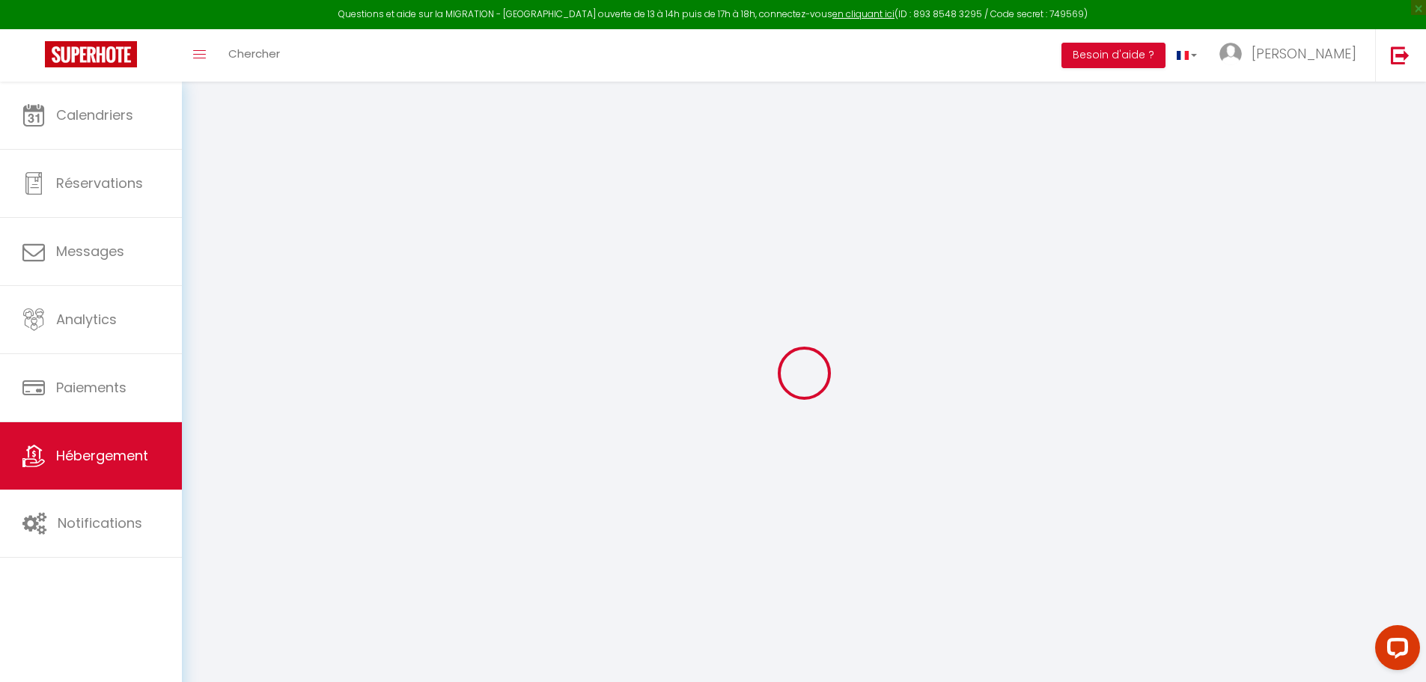
type input "140"
type input "60"
type input "7.2"
type input "6.62"
type input "400"
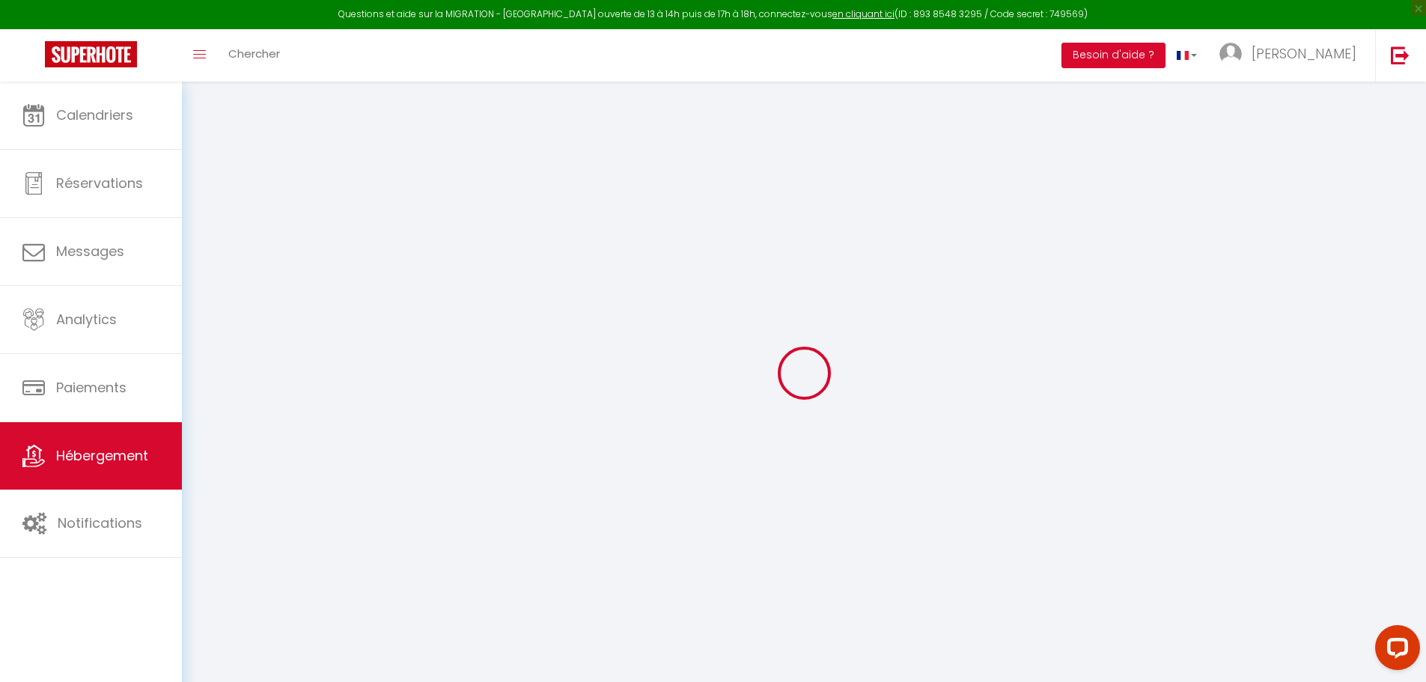
select select
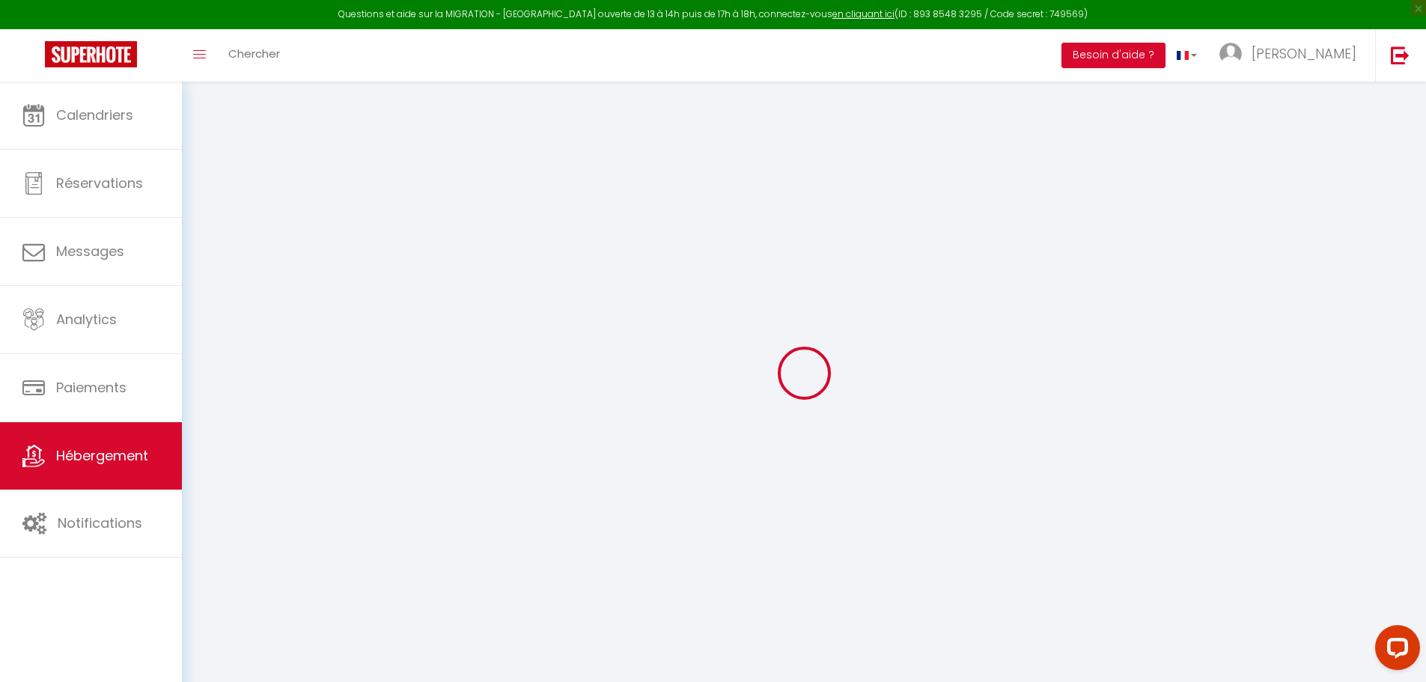
type input "[STREET_ADDRESS][PERSON_NAME]"
type input "64000"
type input "Pau"
type input "[EMAIL_ADDRESS][DOMAIN_NAME]"
select select "9815"
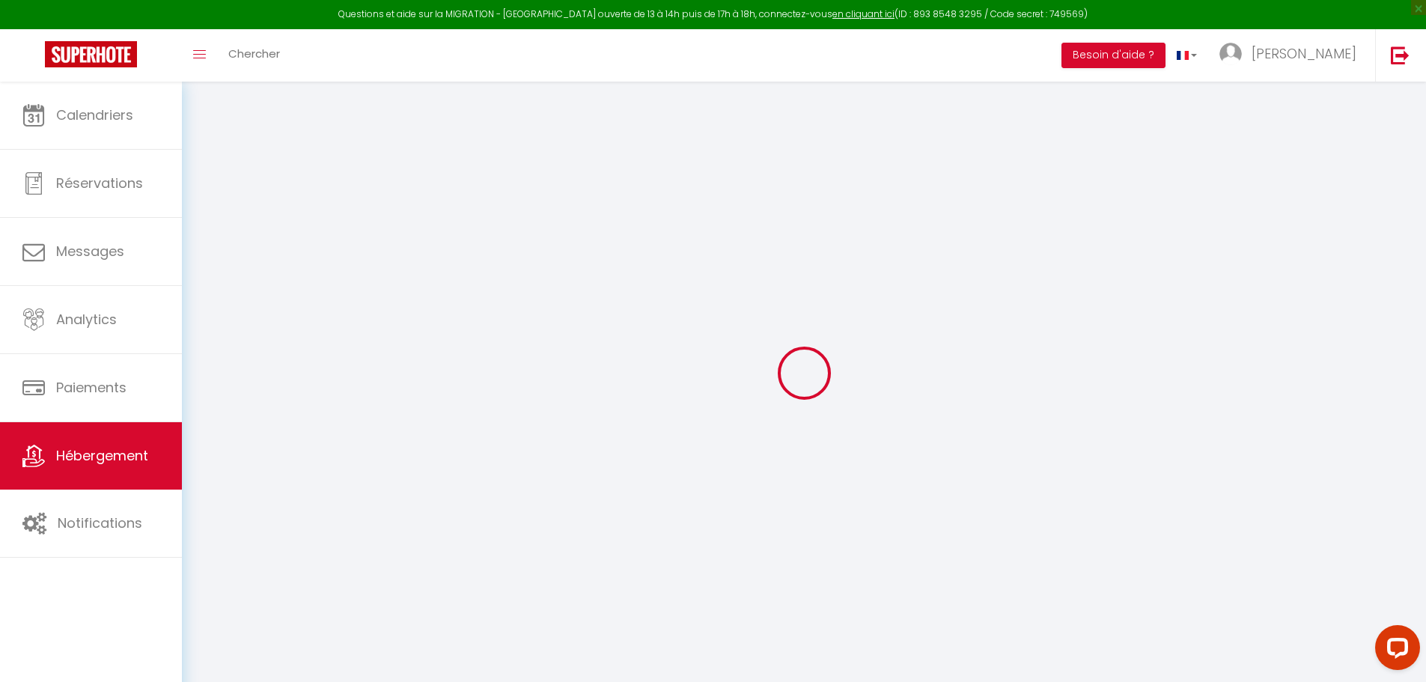
checkbox input "false"
radio input "true"
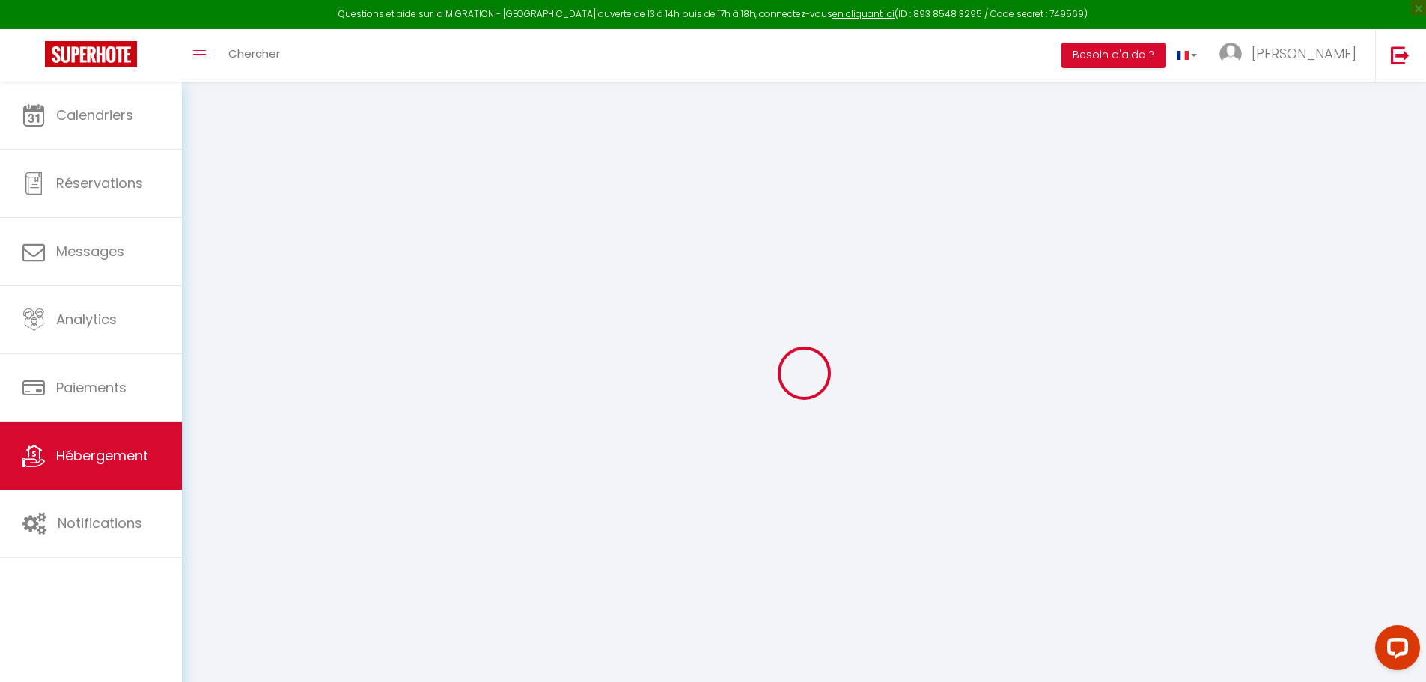
type input "0"
select select "+ 25 %"
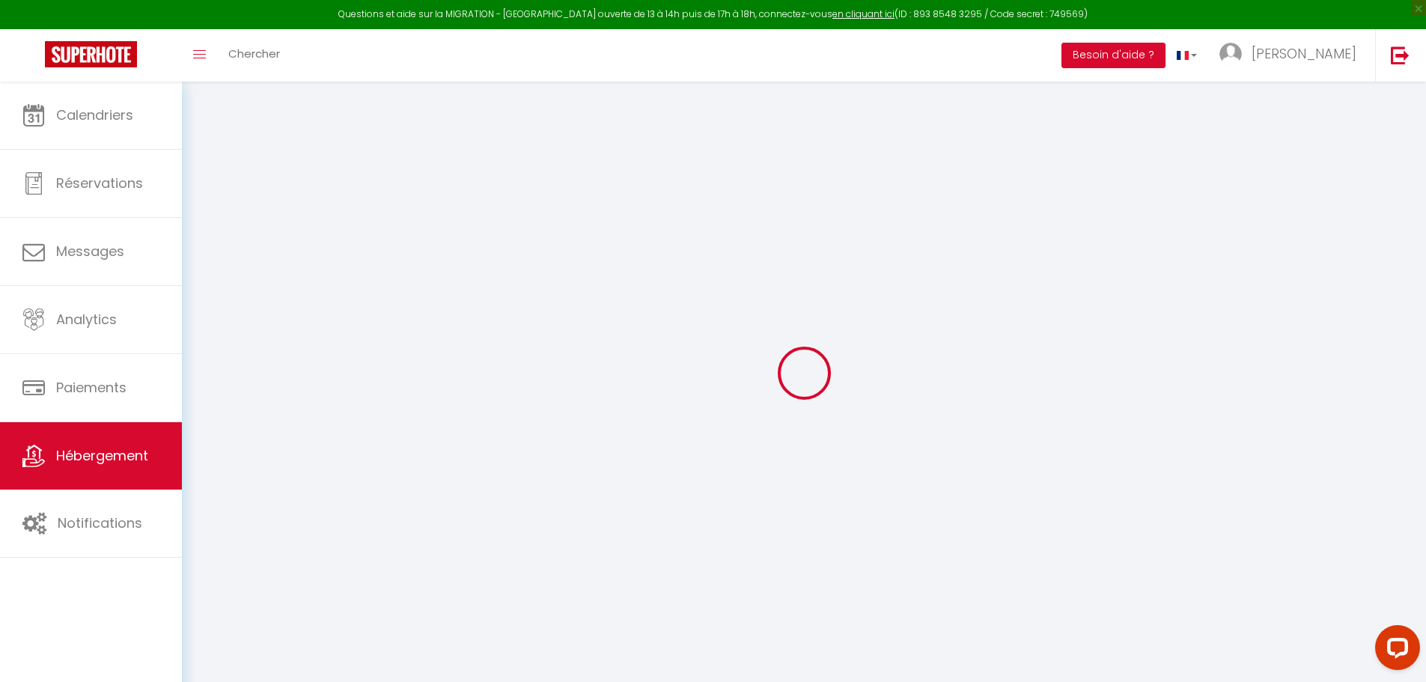
select select "+ 74 %"
select select "+ 10 %"
select select "+ 20 %"
select select
checkbox input "false"
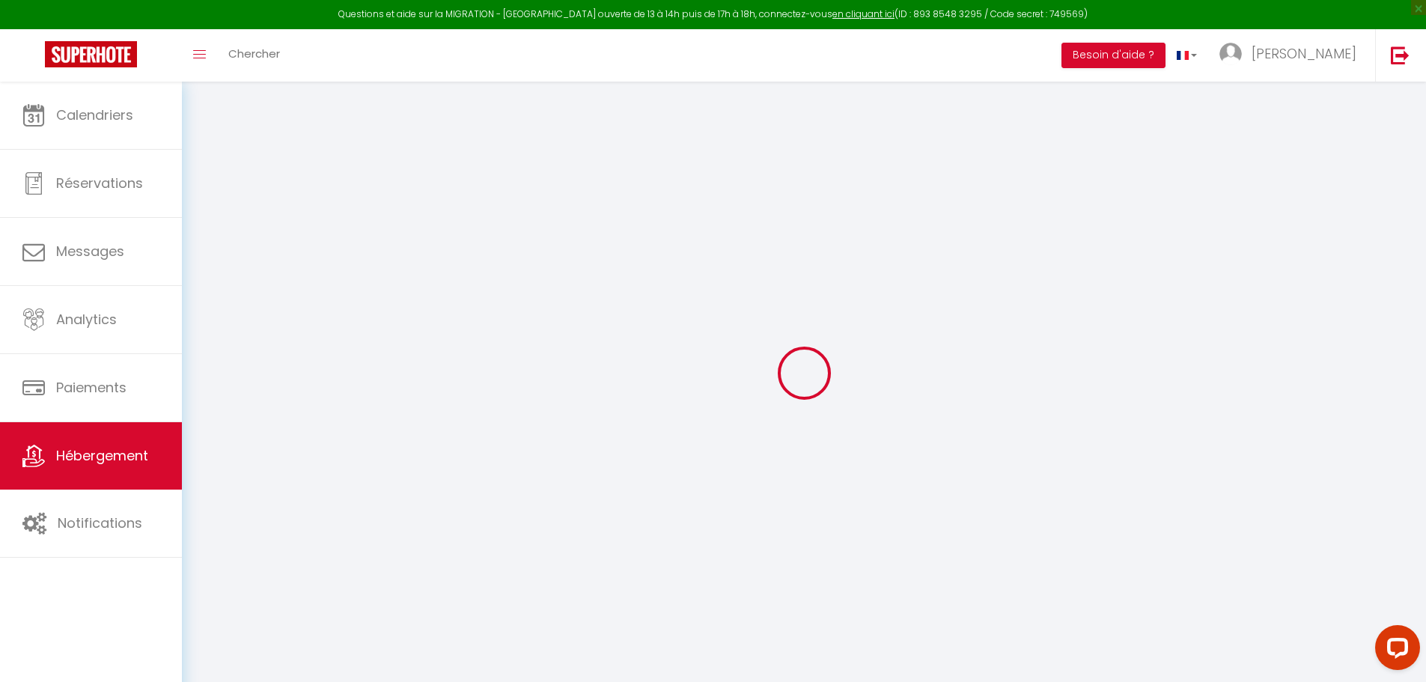
checkbox input "false"
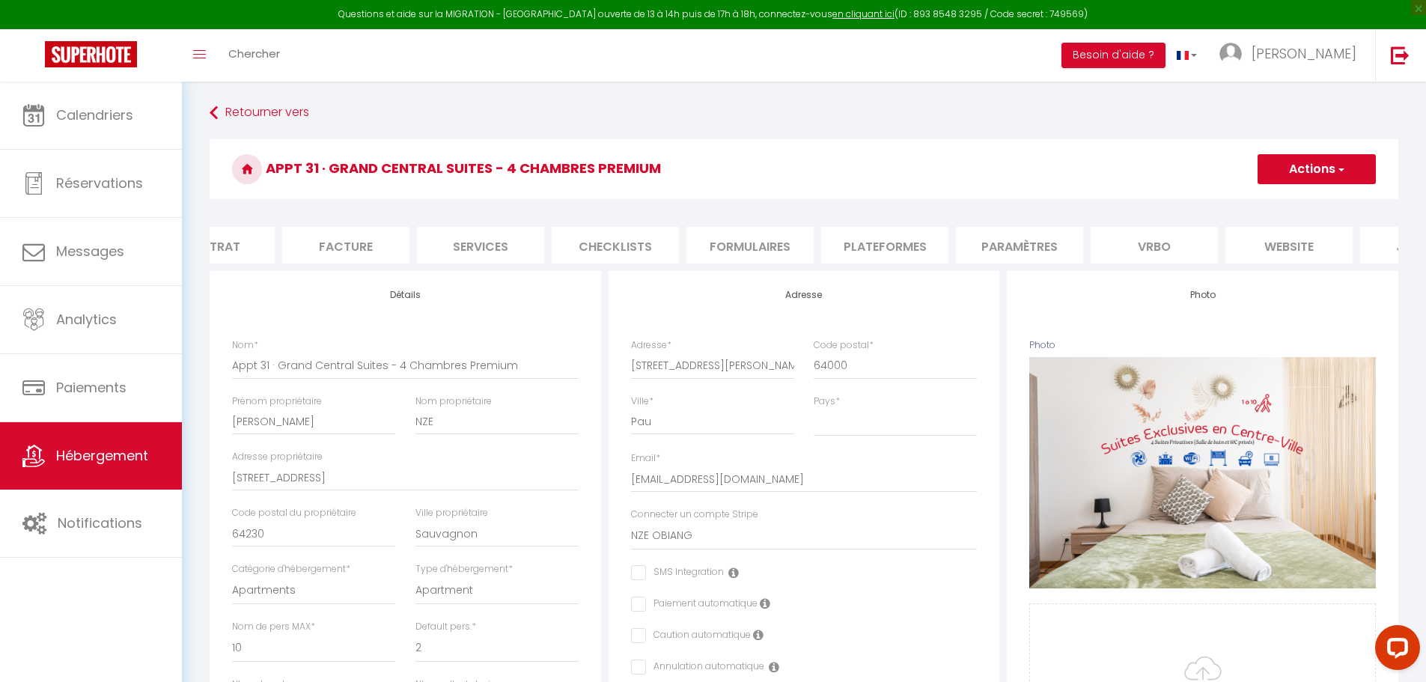
scroll to position [0, 293]
click at [803, 245] on li "Plateformes" at bounding box center [788, 245] width 127 height 37
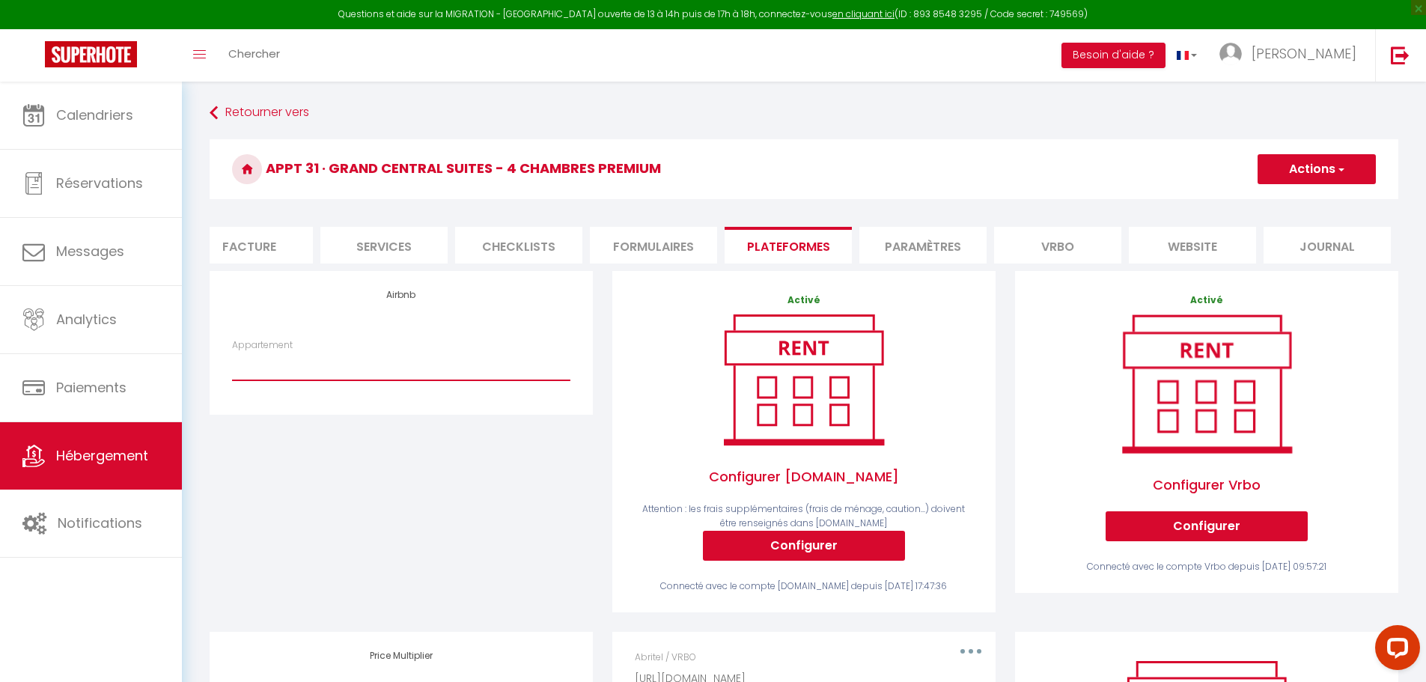
click at [339, 380] on select "Appt 21 · Le Douillet Béarnais - alexandra.herve64@gmail.com Appt 22 · Le Cœur …" at bounding box center [401, 366] width 338 height 28
select select "6703-1368093052721974841"
click at [232, 363] on select "Appt 21 · Le Douillet Béarnais - alexandra.herve64@gmail.com Appt 22 · Le Cœur …" at bounding box center [401, 366] width 338 height 28
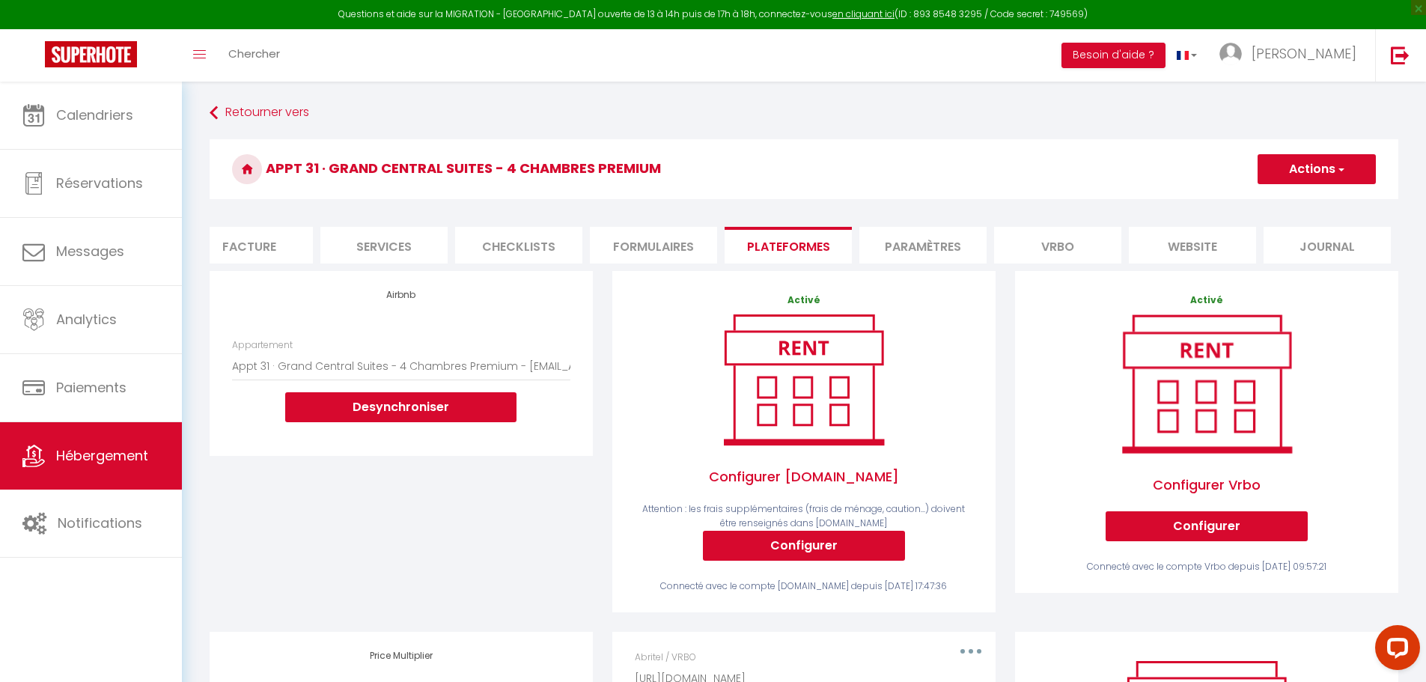
click at [1319, 173] on button "Actions" at bounding box center [1317, 169] width 118 height 30
click at [1287, 204] on link "Enregistrer" at bounding box center [1316, 201] width 118 height 19
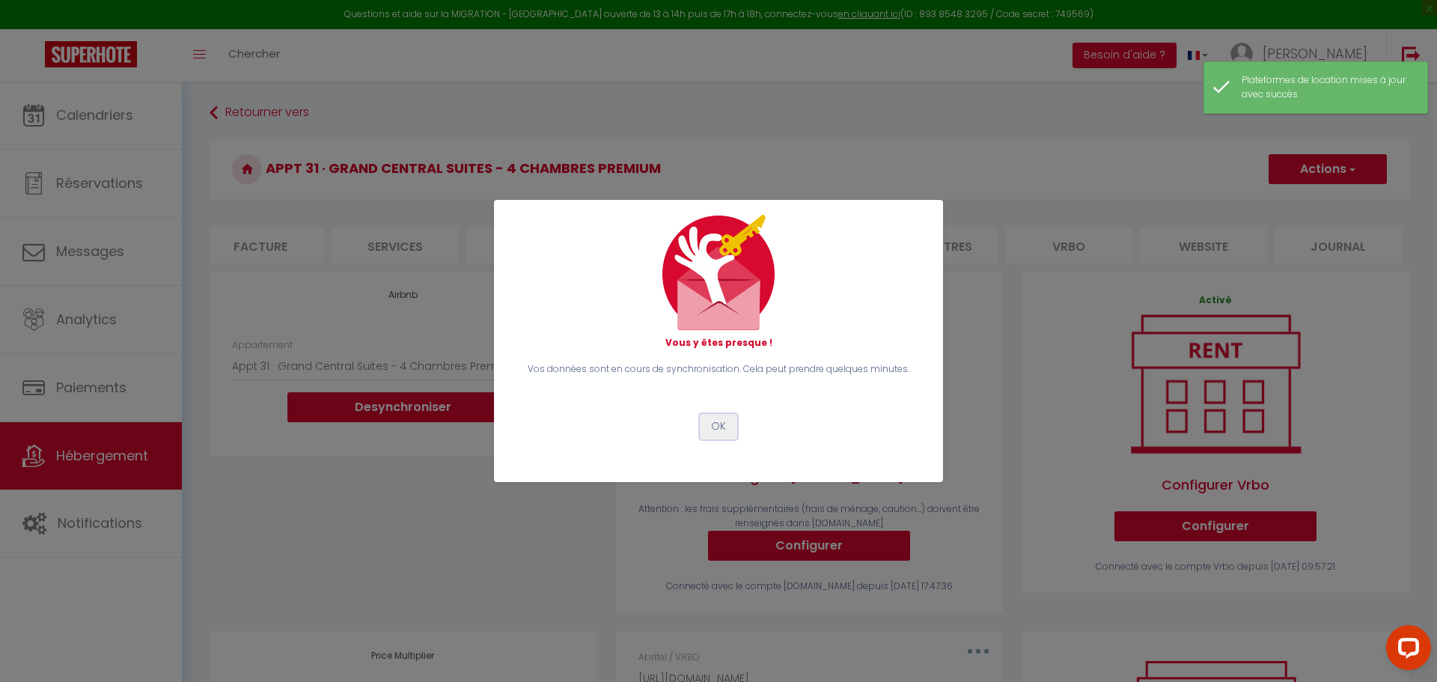
click at [716, 424] on button "OK" at bounding box center [718, 426] width 37 height 25
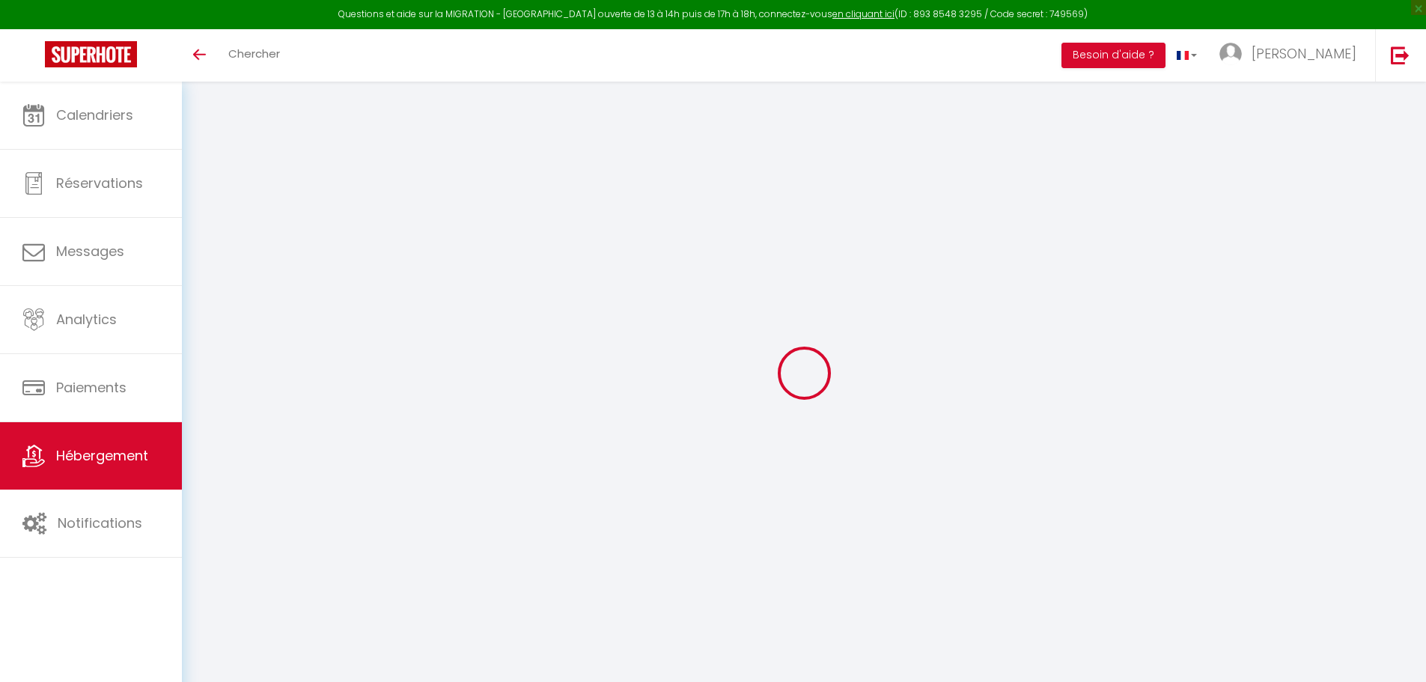
select select "+ 25 %"
select select "+ 74 %"
select select "+ 10 %"
select select "+ 20 %"
select select "6703-1368093052721974841"
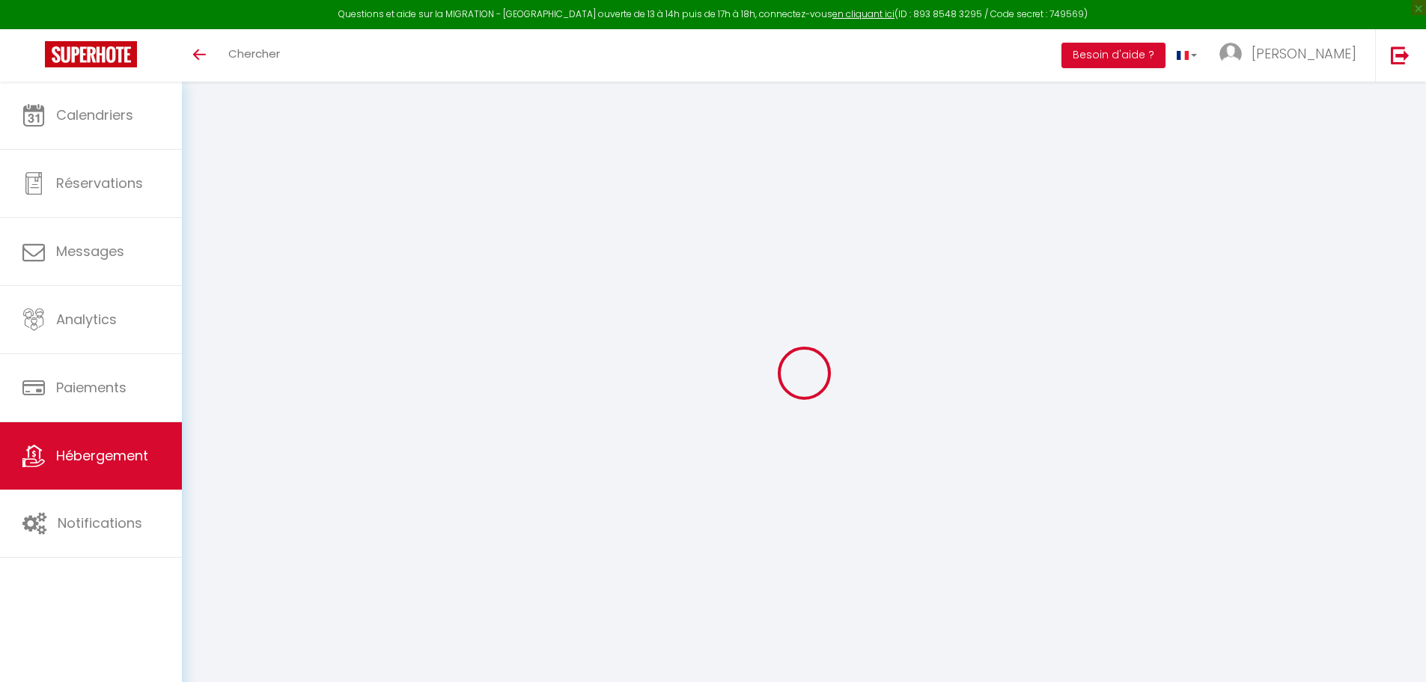
select select "365"
select select "EUR"
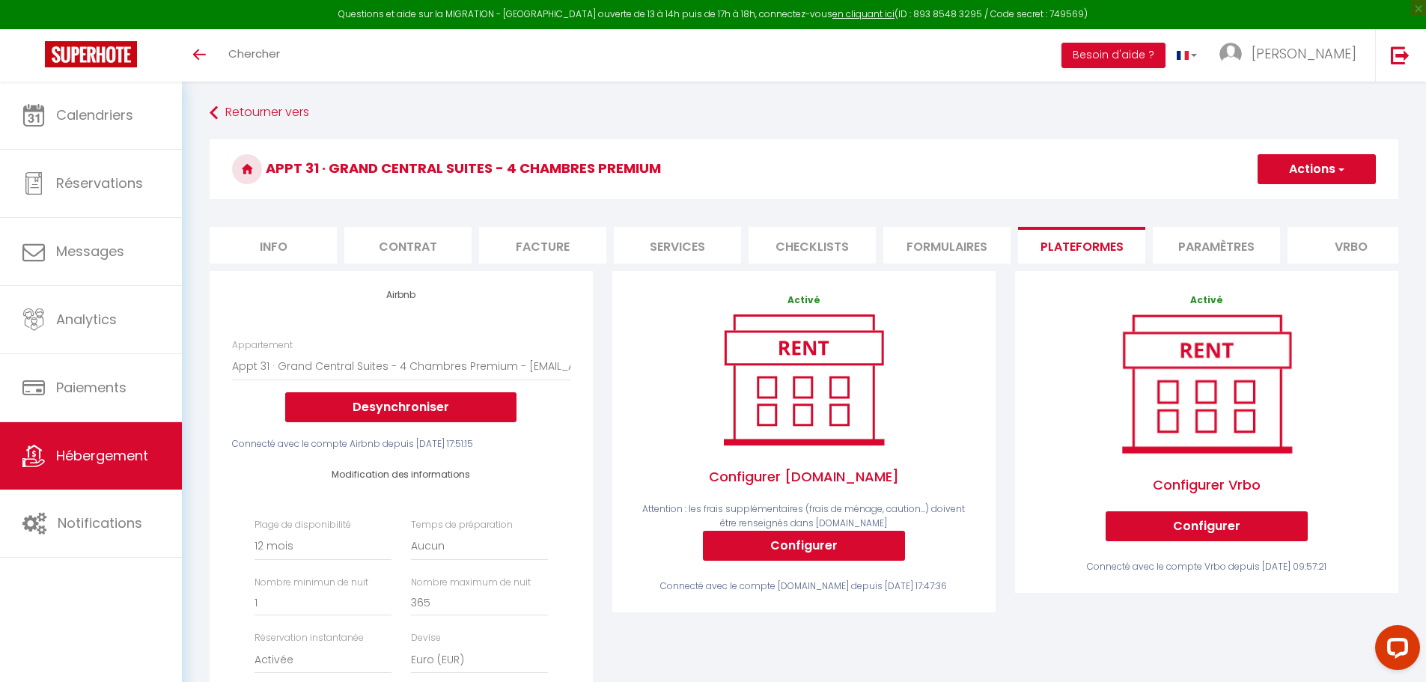
click at [108, 455] on span "Hébergement" at bounding box center [102, 455] width 92 height 19
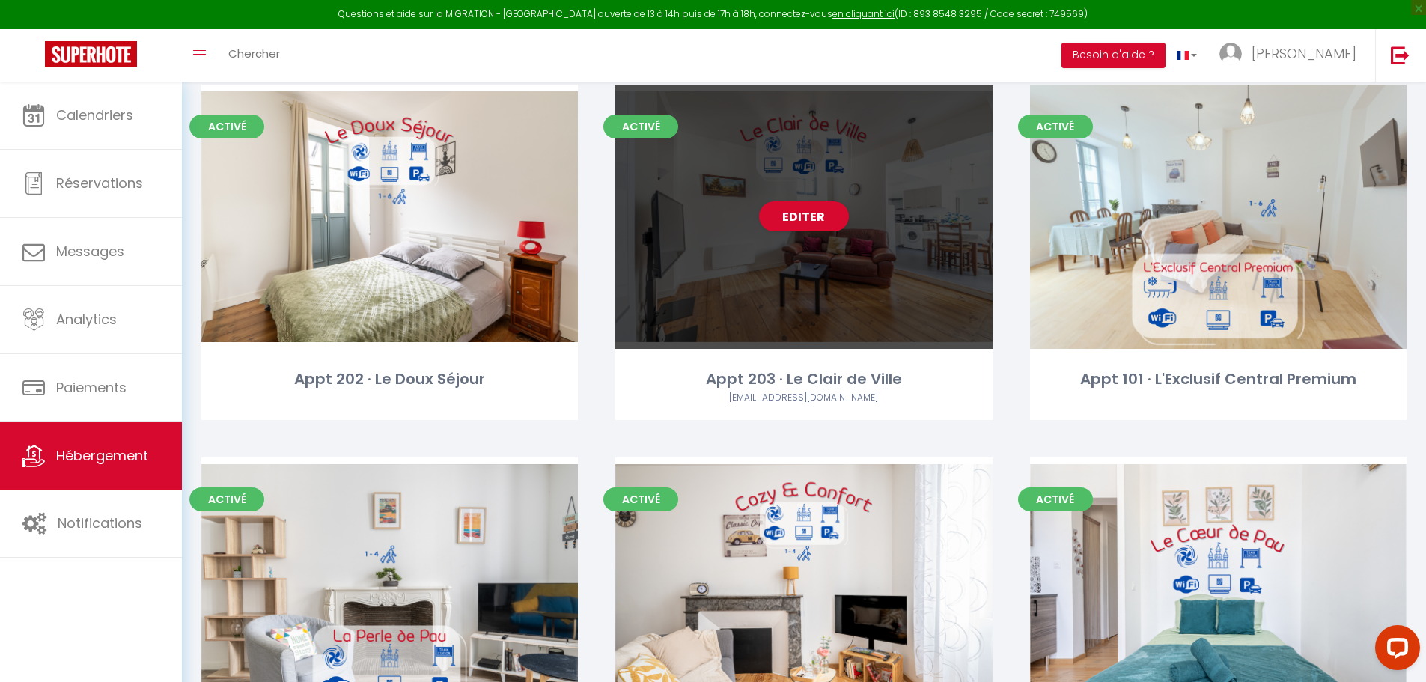
scroll to position [374, 0]
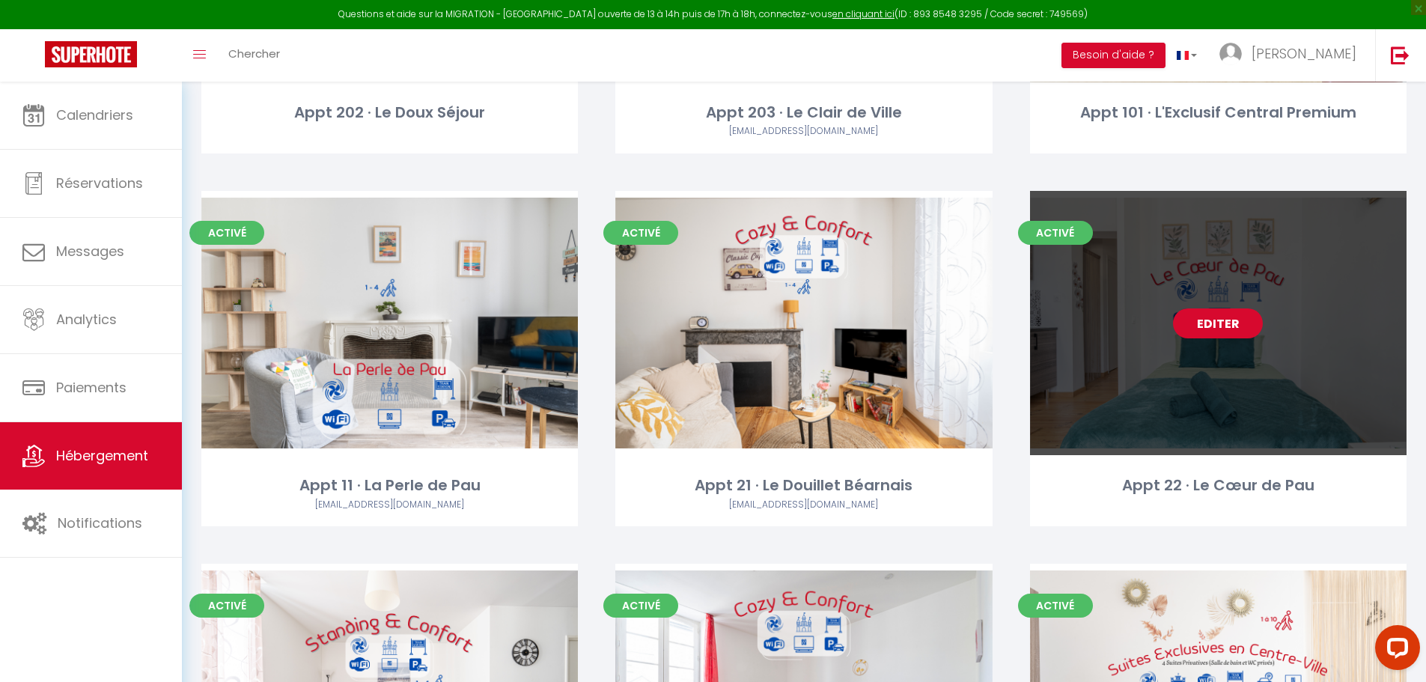
click at [1212, 329] on link "Editer" at bounding box center [1218, 323] width 90 height 30
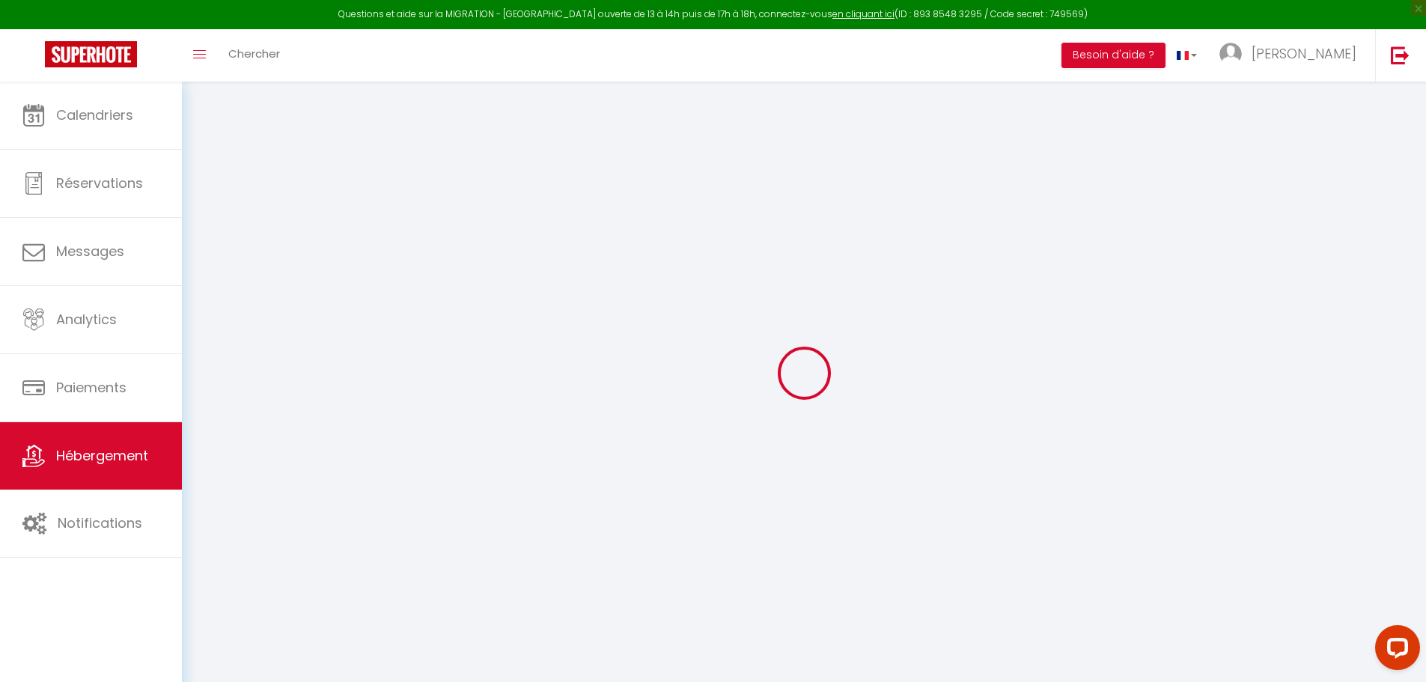
select select "+ 25 %"
select select "+ 79 %"
select select "+ 10 %"
select select "+ 20 %"
select select
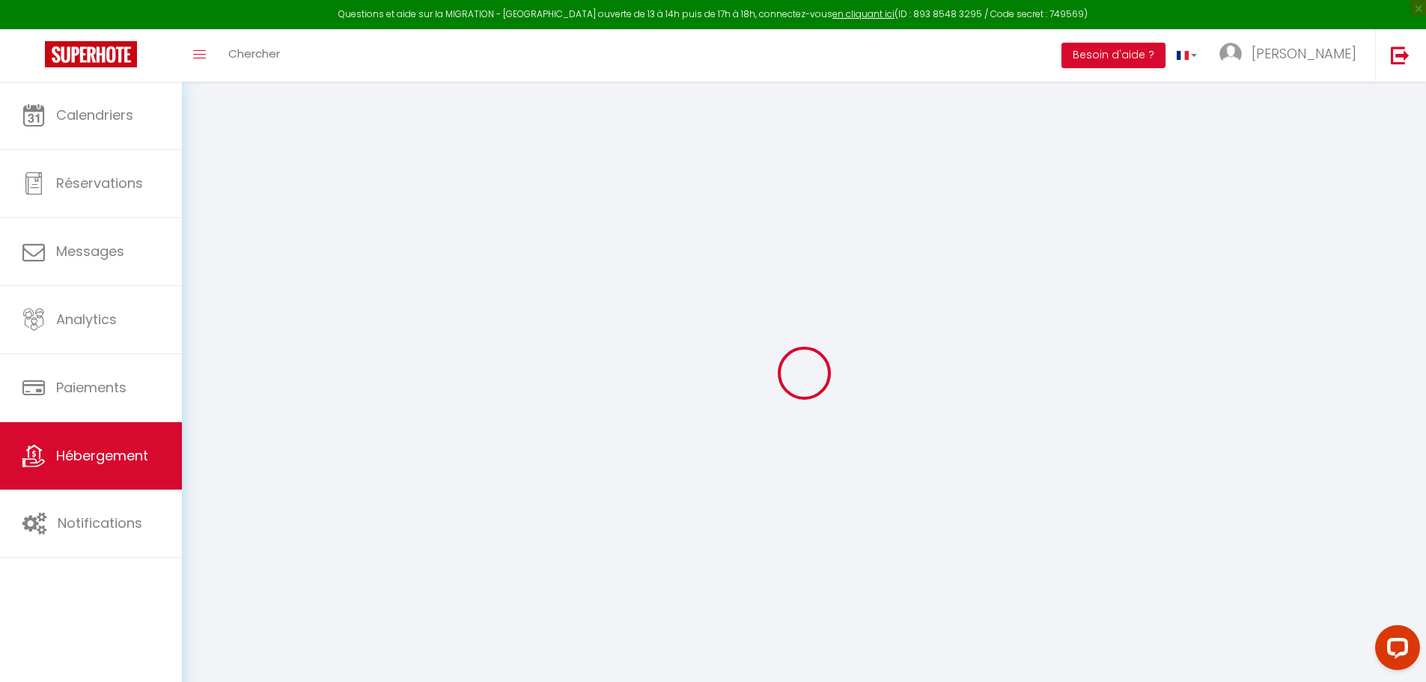
checkbox input "false"
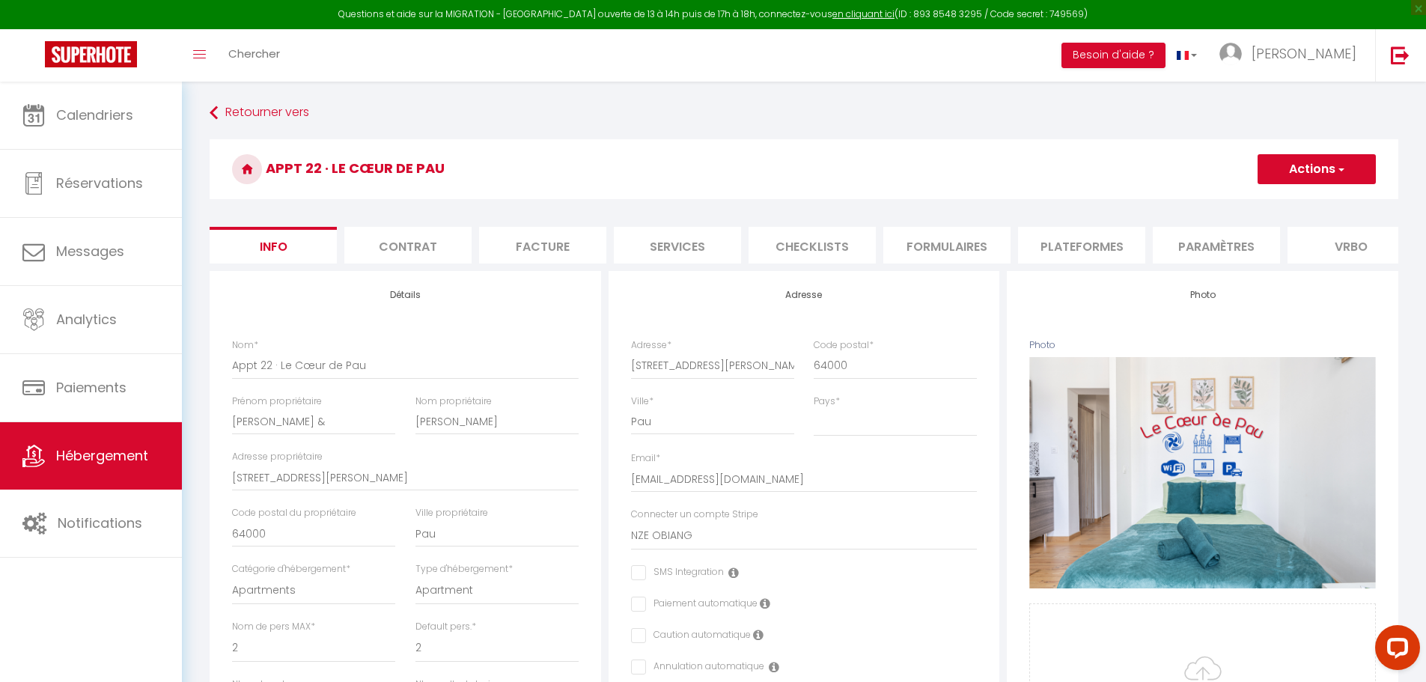
click at [1082, 246] on li "Plateformes" at bounding box center [1081, 245] width 127 height 37
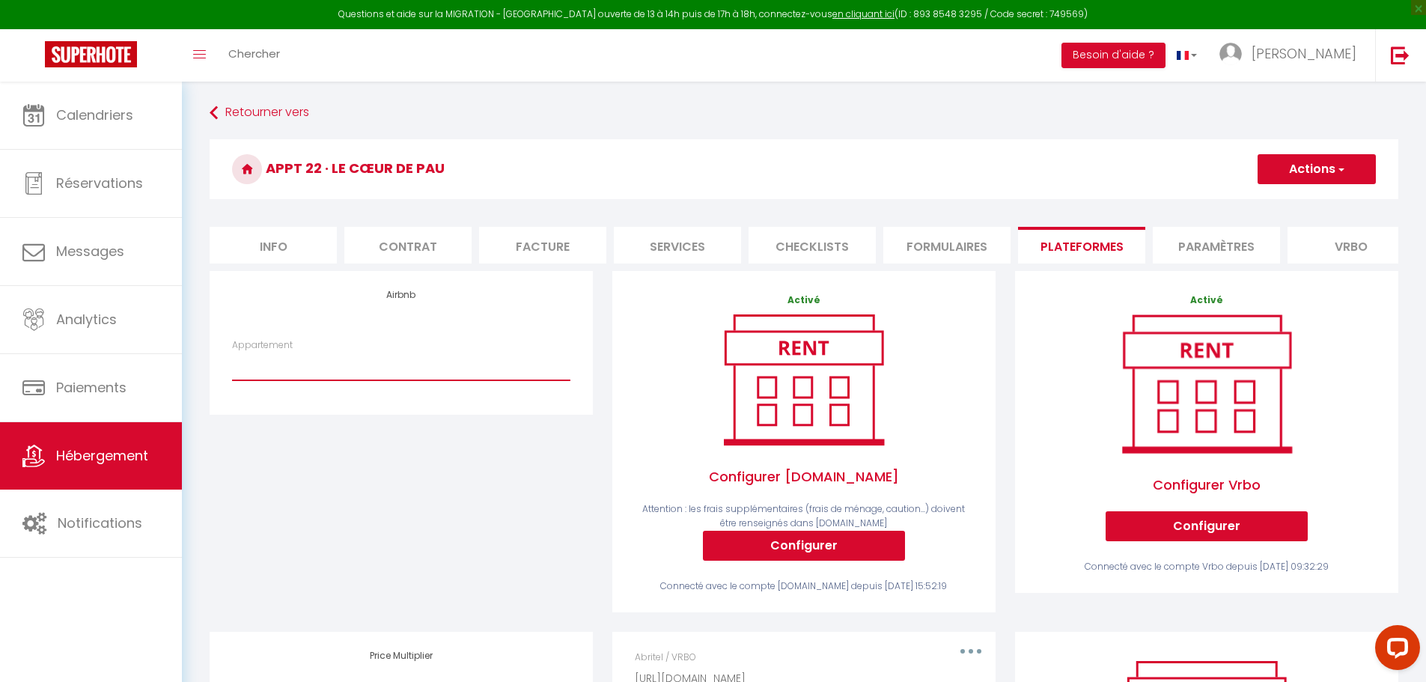
click at [276, 380] on select "Appt 21 · Le Douillet Béarnais - alexandra.herve64@gmail.com Appt 22 · Le Cœur …" at bounding box center [401, 366] width 338 height 28
select select "6703-1170910770309146165"
click at [232, 363] on select "Appt 21 · Le Douillet Béarnais - alexandra.herve64@gmail.com Appt 22 · Le Cœur …" at bounding box center [401, 366] width 338 height 28
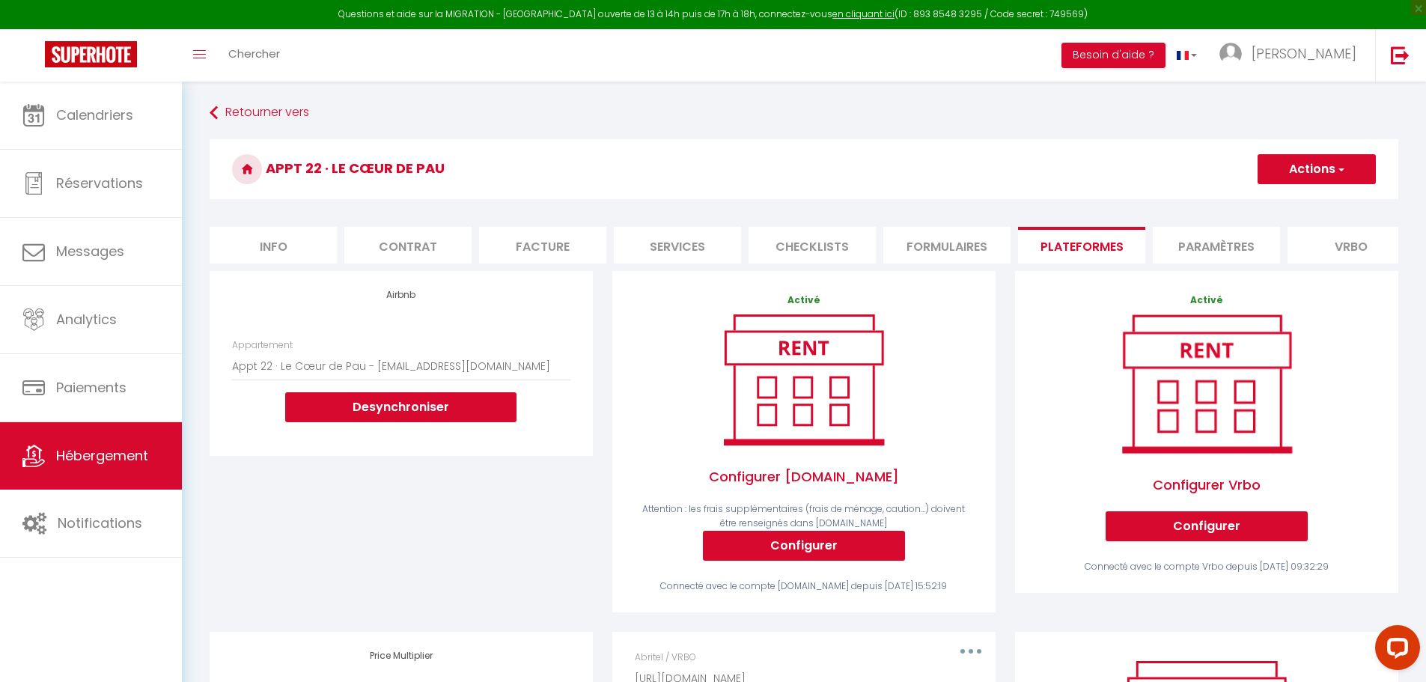
click at [1294, 163] on button "Actions" at bounding box center [1317, 169] width 118 height 30
click at [1277, 195] on link "Enregistrer" at bounding box center [1316, 201] width 118 height 19
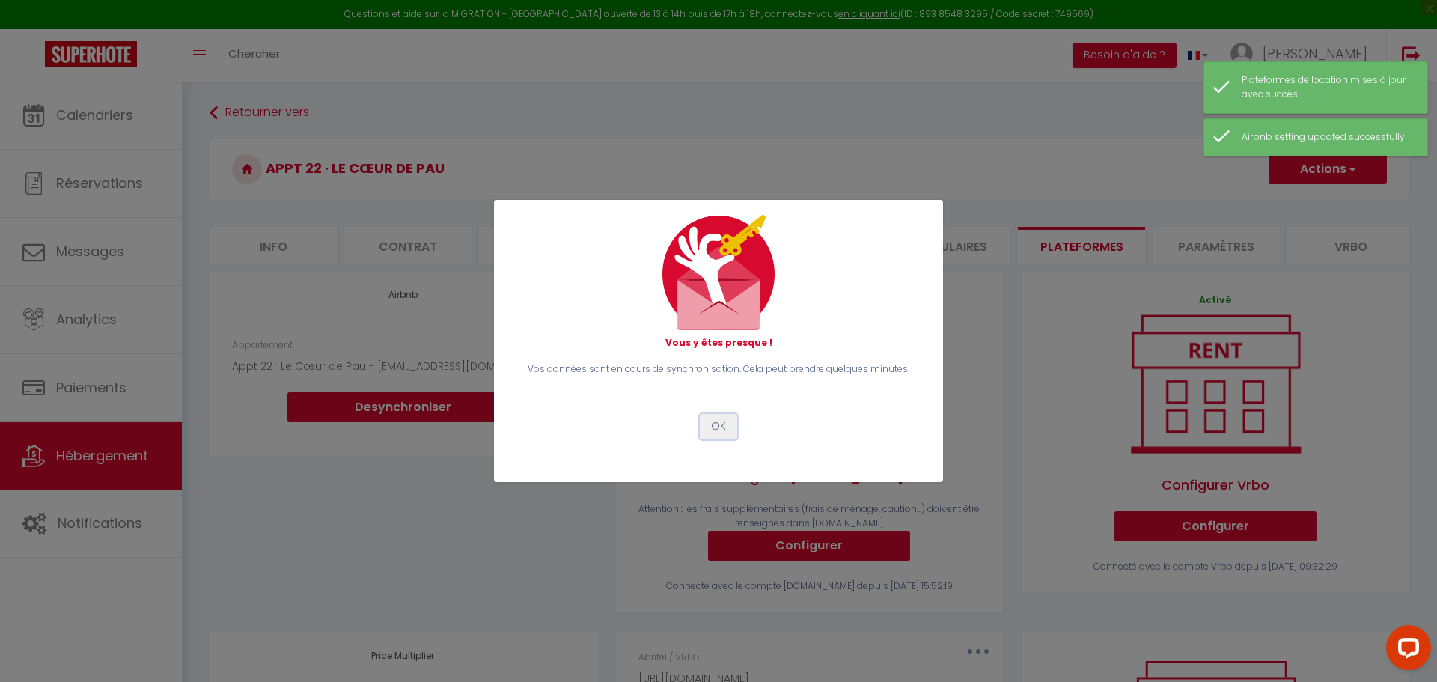
click at [710, 430] on button "OK" at bounding box center [718, 426] width 37 height 25
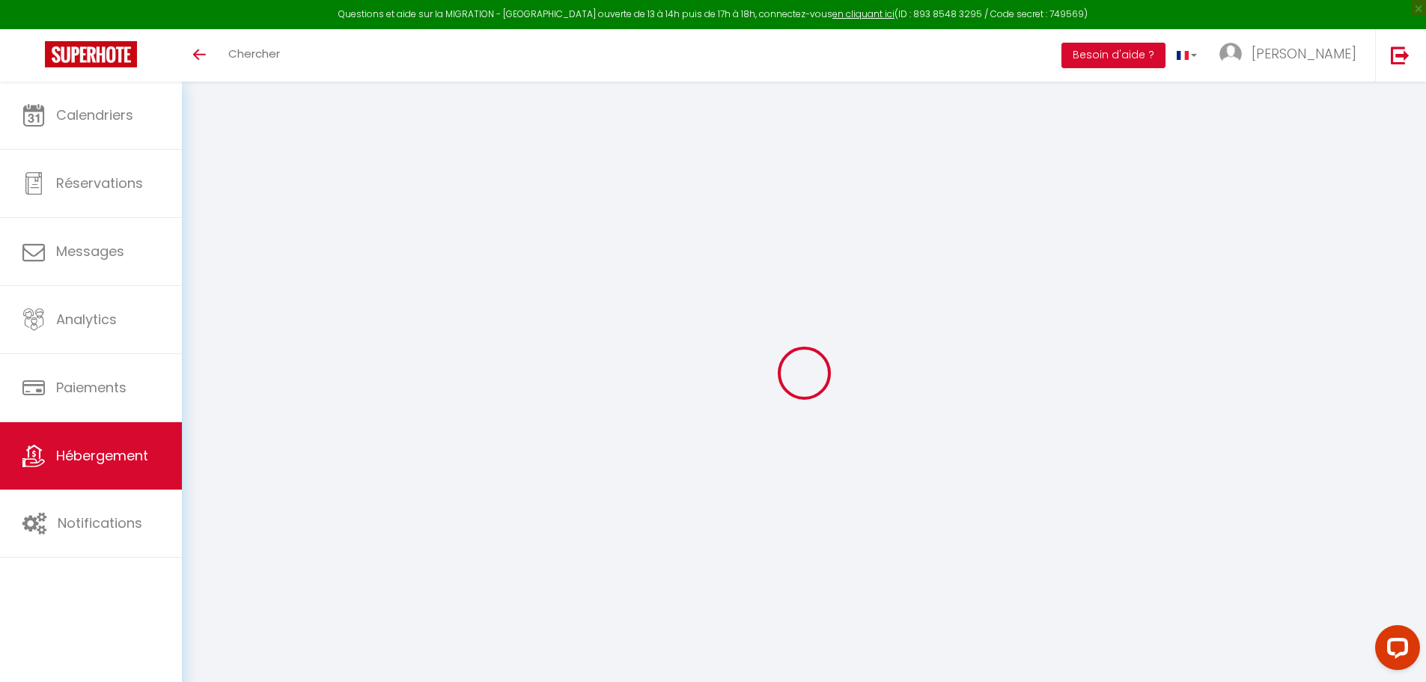
select select "+ 25 %"
select select "+ 79 %"
select select "+ 10 %"
select select "+ 20 %"
select select "6703-1170910770309146165"
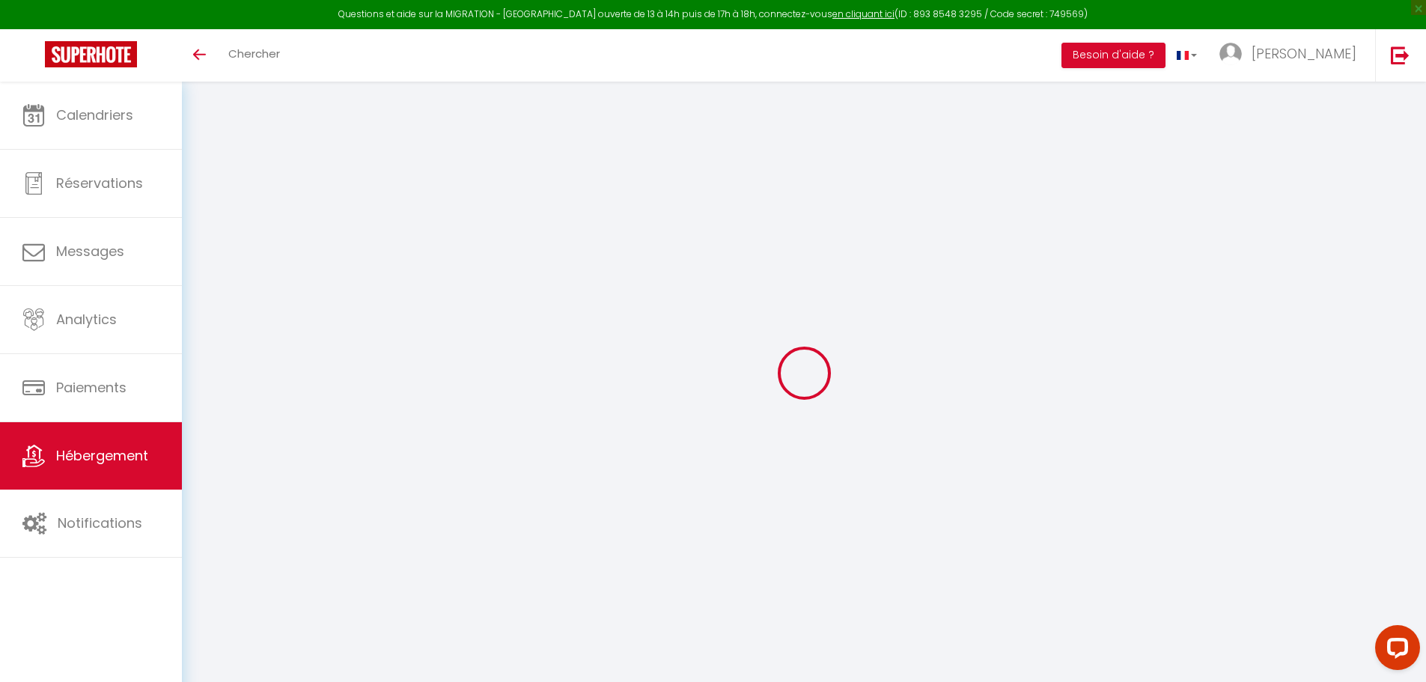
select select "270"
select select "EUR"
